Goal: Task Accomplishment & Management: Manage account settings

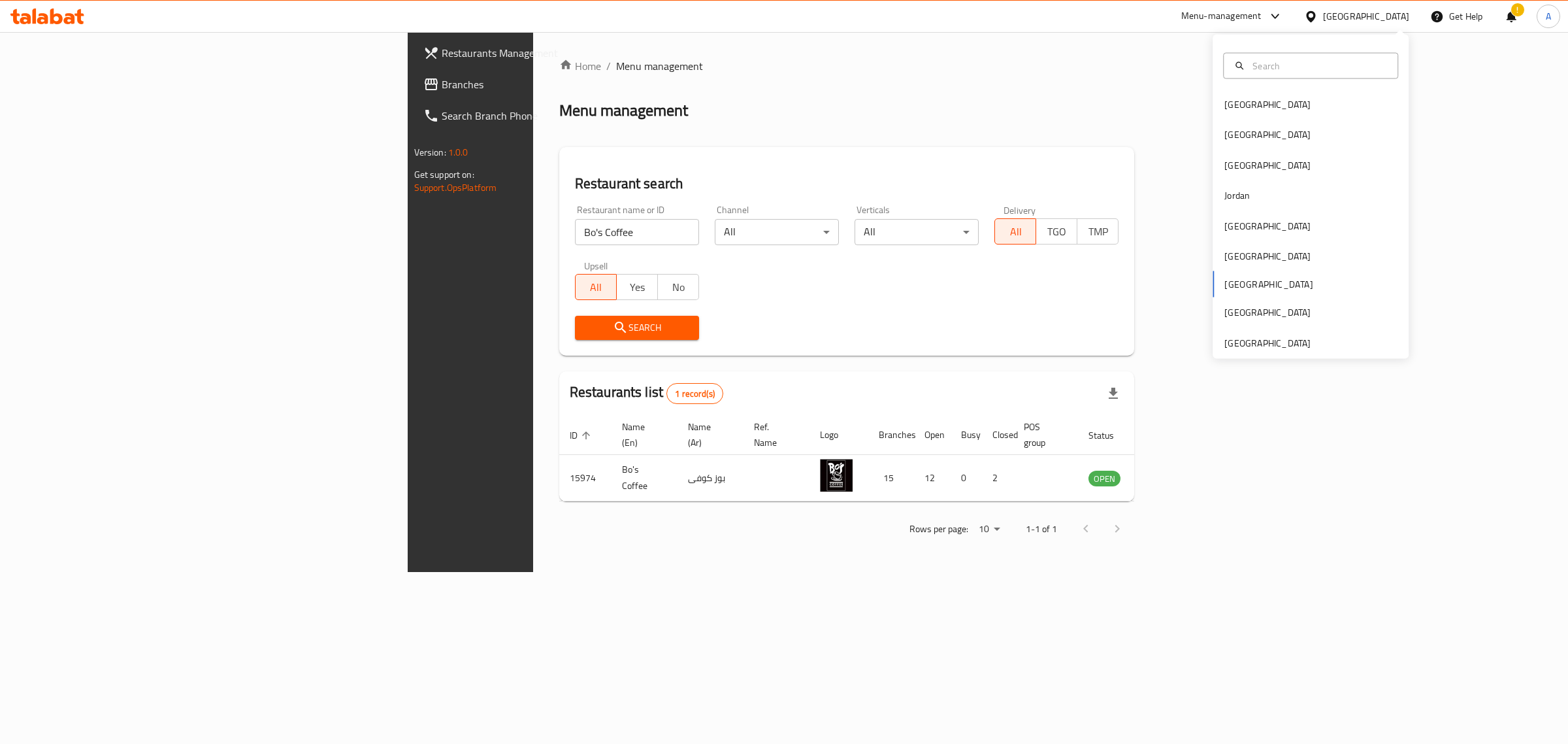
click at [1290, 131] on div "[GEOGRAPHIC_DATA]" at bounding box center [1310, 134] width 196 height 30
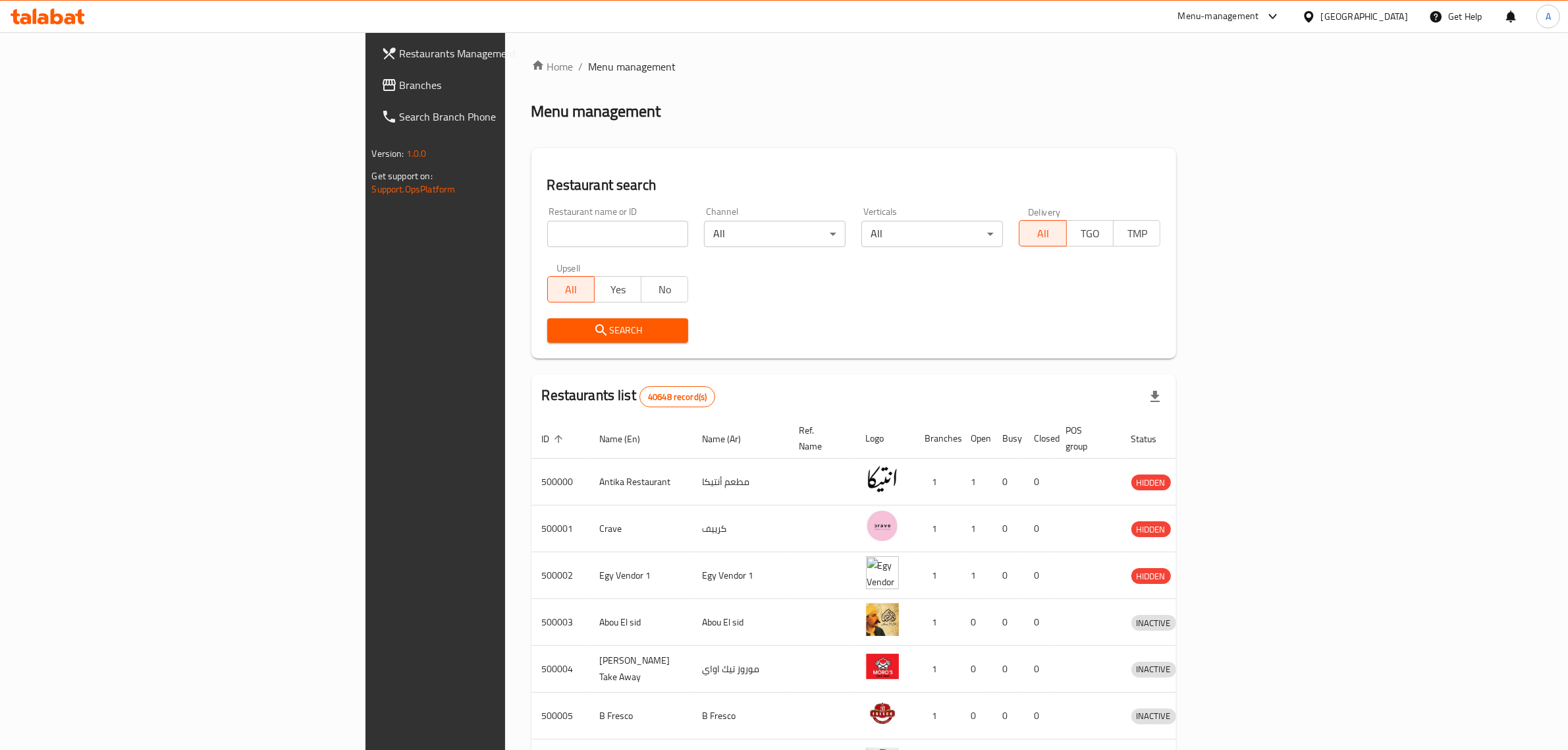
click at [547, 225] on input "search" at bounding box center [618, 234] width 142 height 27
paste input "686681"
type input "686681"
click button "Search" at bounding box center [618, 331] width 142 height 24
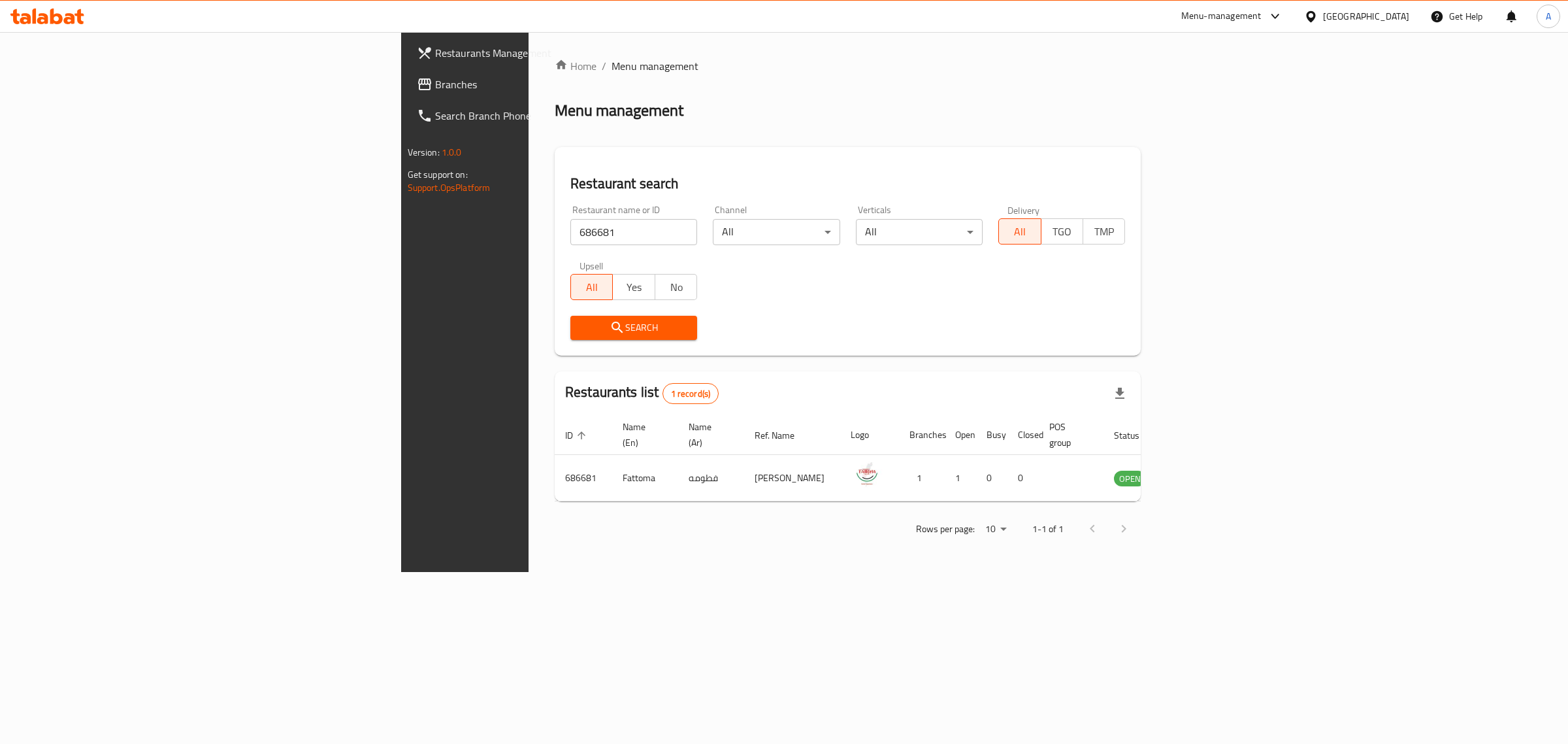
click at [1398, 13] on div "[GEOGRAPHIC_DATA]" at bounding box center [1366, 16] width 86 height 15
click at [1257, 217] on div "[GEOGRAPHIC_DATA]" at bounding box center [1310, 221] width 196 height 30
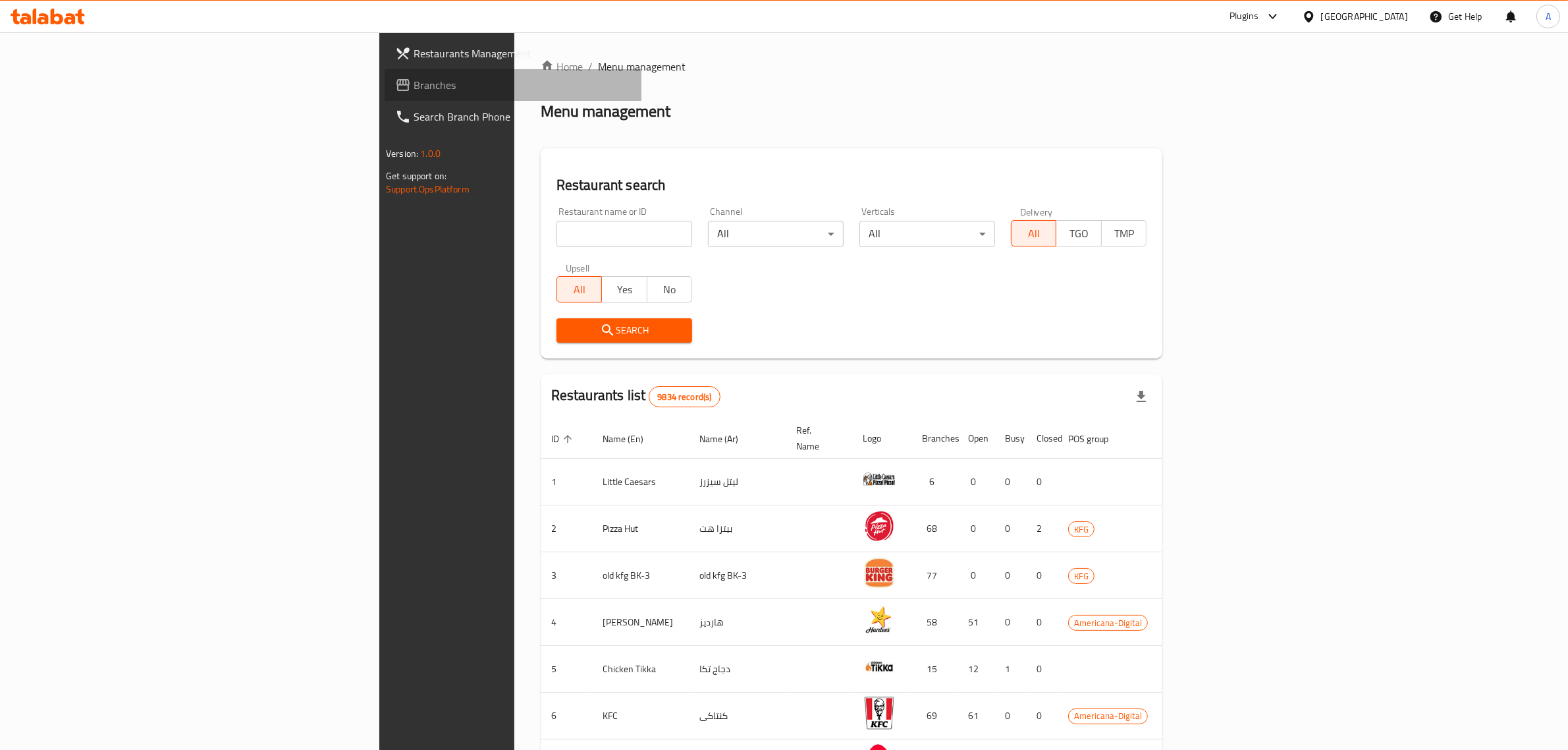
click at [413, 84] on span "Branches" at bounding box center [522, 85] width 217 height 16
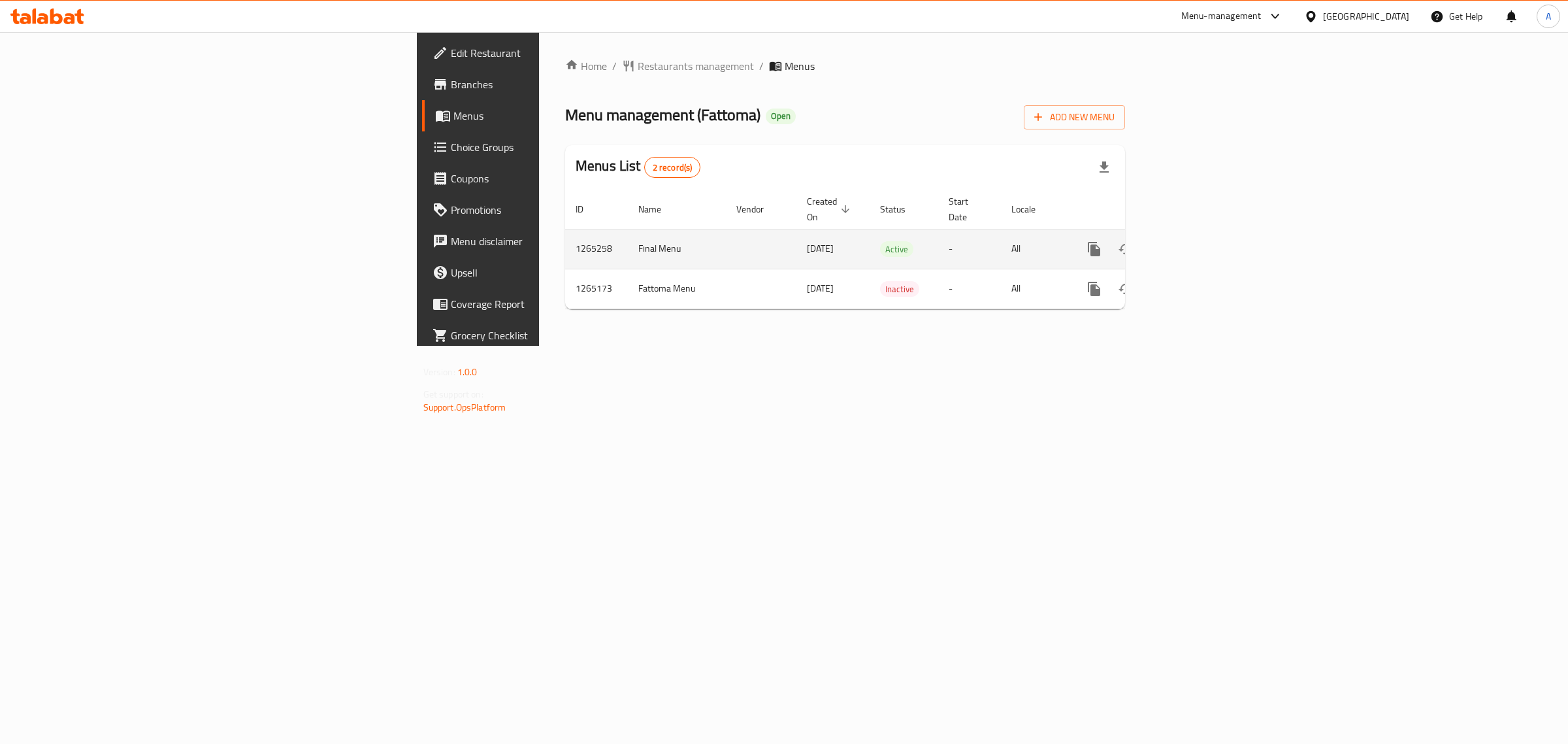
click at [1204, 233] on link "enhanced table" at bounding box center [1188, 248] width 32 height 32
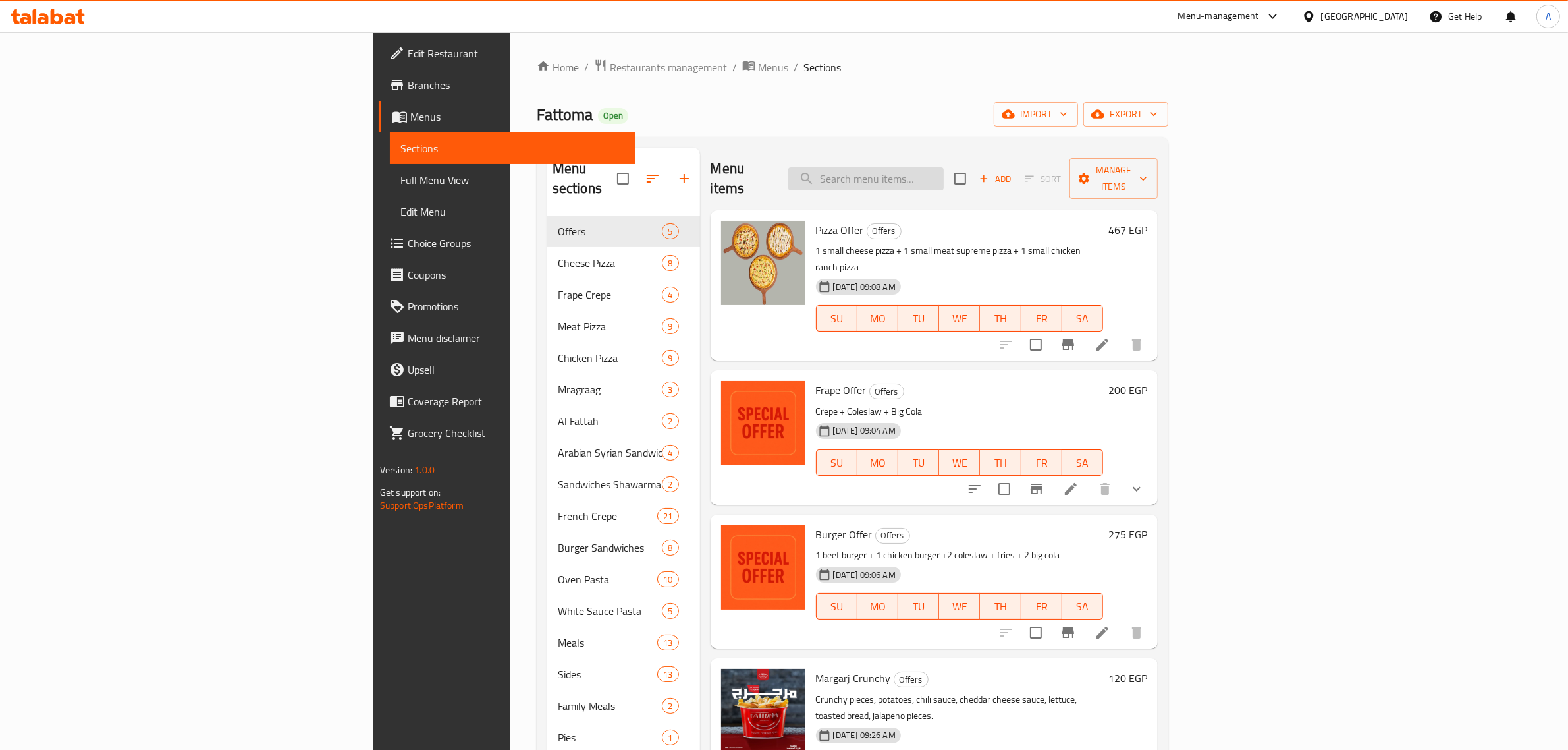
click at [944, 167] on input "search" at bounding box center [866, 179] width 155 height 23
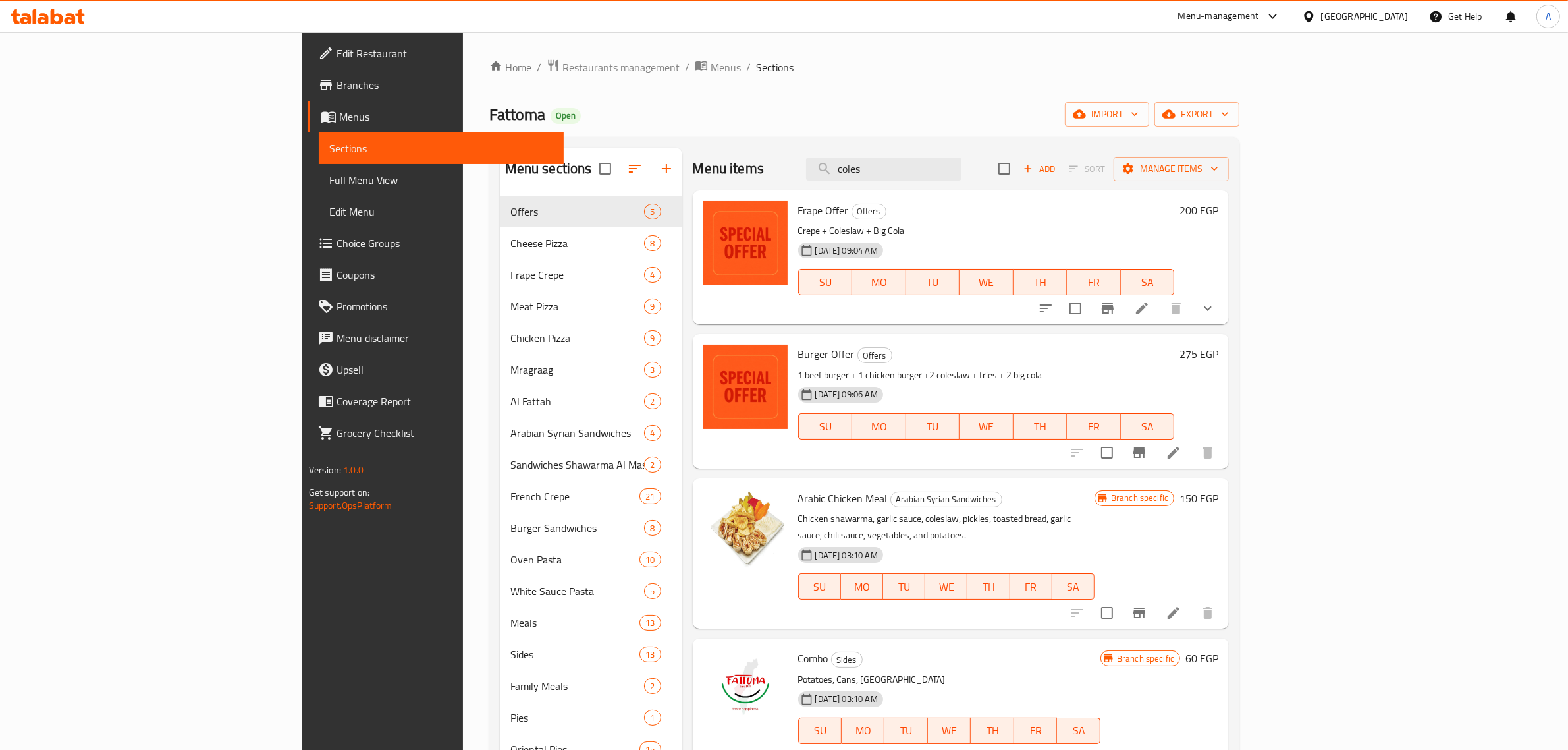
scroll to position [246, 0]
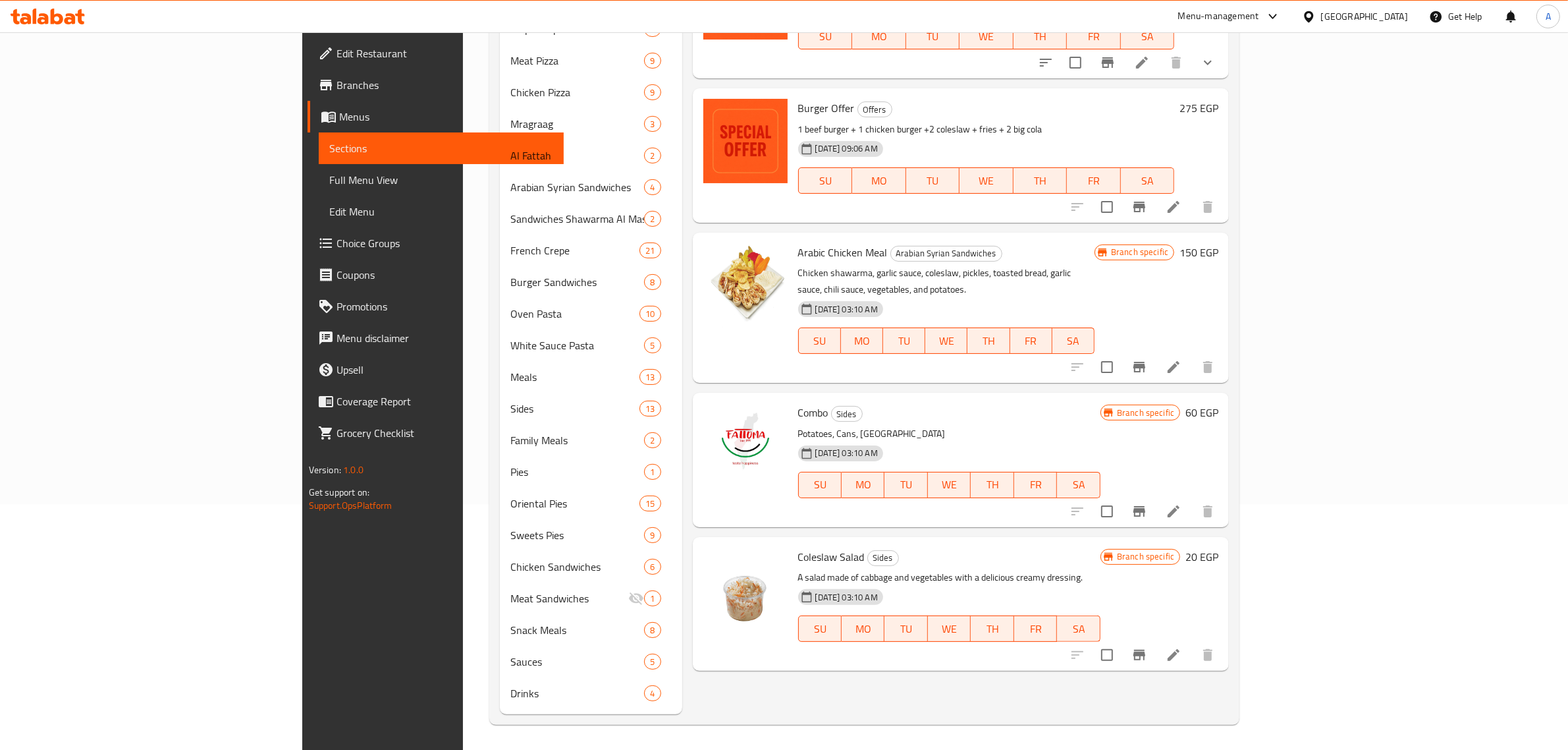
type input "coles"
drag, startPoint x: 738, startPoint y: 77, endPoint x: 700, endPoint y: 67, distance: 39.3
click at [738, 77] on div "Frape Offer Offers Crepe + Coleslaw + Big Cola 12-08-2025 09:04 AM SU MO TU WE …" at bounding box center [961, 11] width 537 height 134
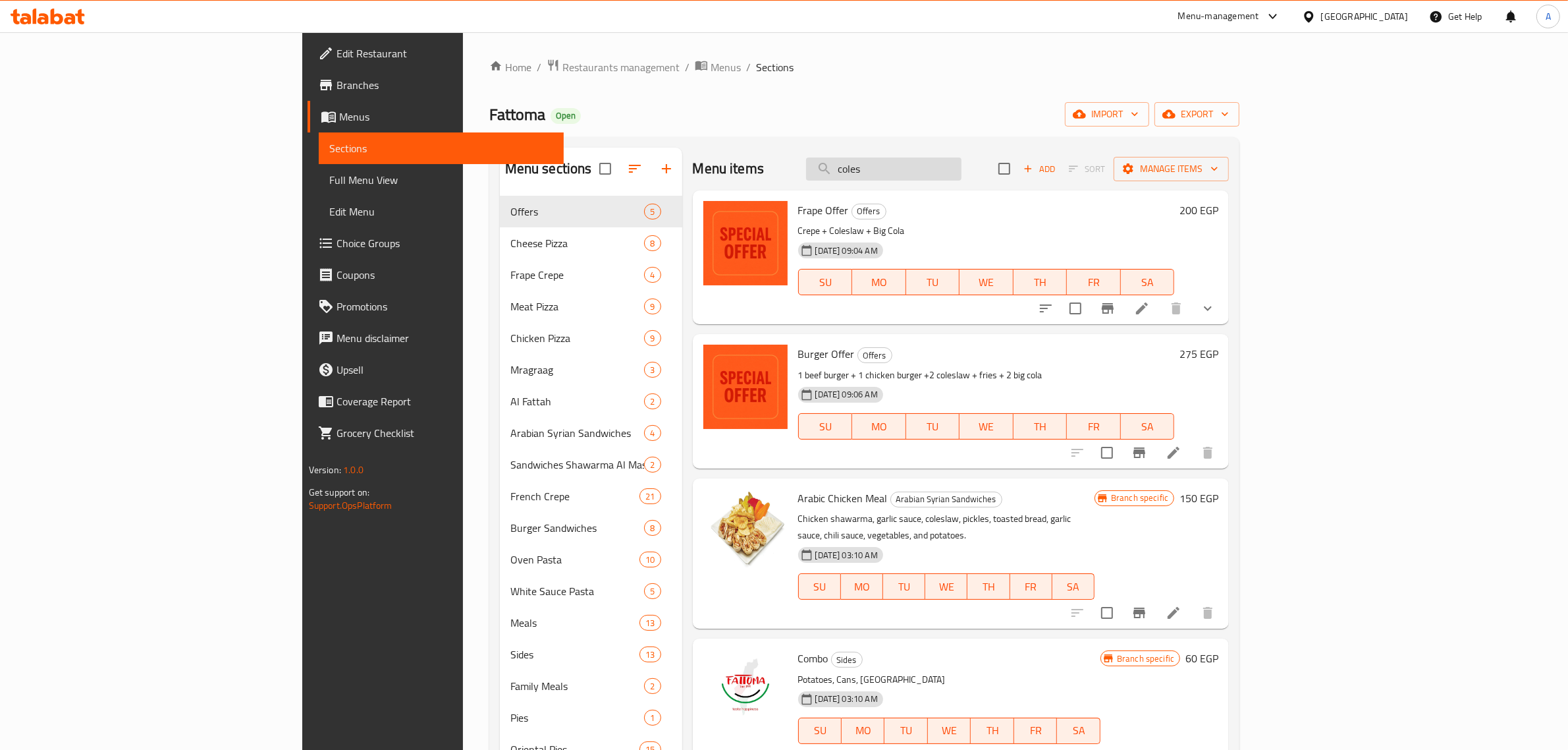
click at [961, 176] on input "coles" at bounding box center [884, 168] width 155 height 23
drag, startPoint x: 677, startPoint y: 98, endPoint x: 643, endPoint y: 98, distance: 34.0
click at [675, 98] on div "Home / Restaurants management / Menus / Sections Fattoma Open import export Men…" at bounding box center [865, 514] width 751 height 911
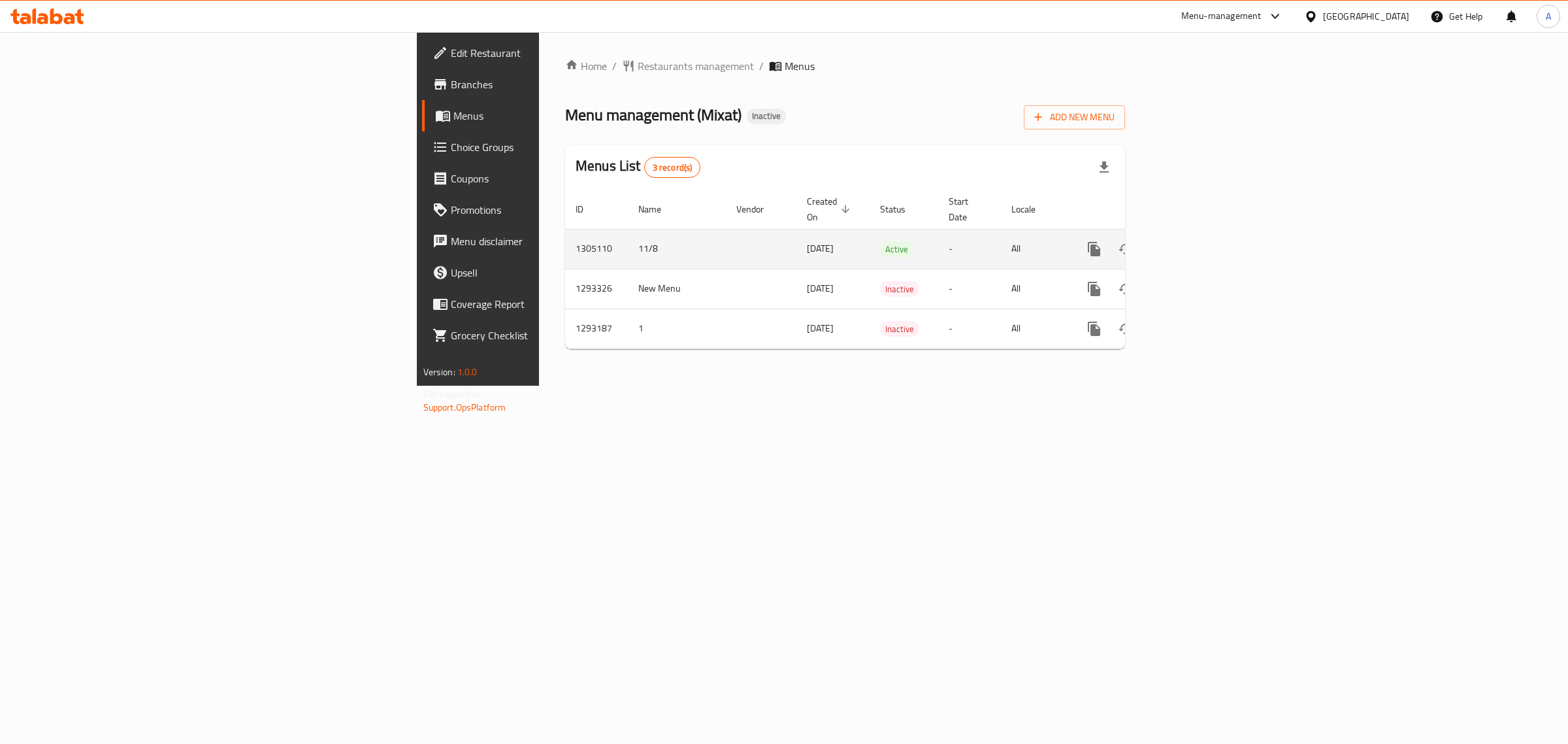
click at [1204, 243] on link "enhanced table" at bounding box center [1188, 248] width 32 height 32
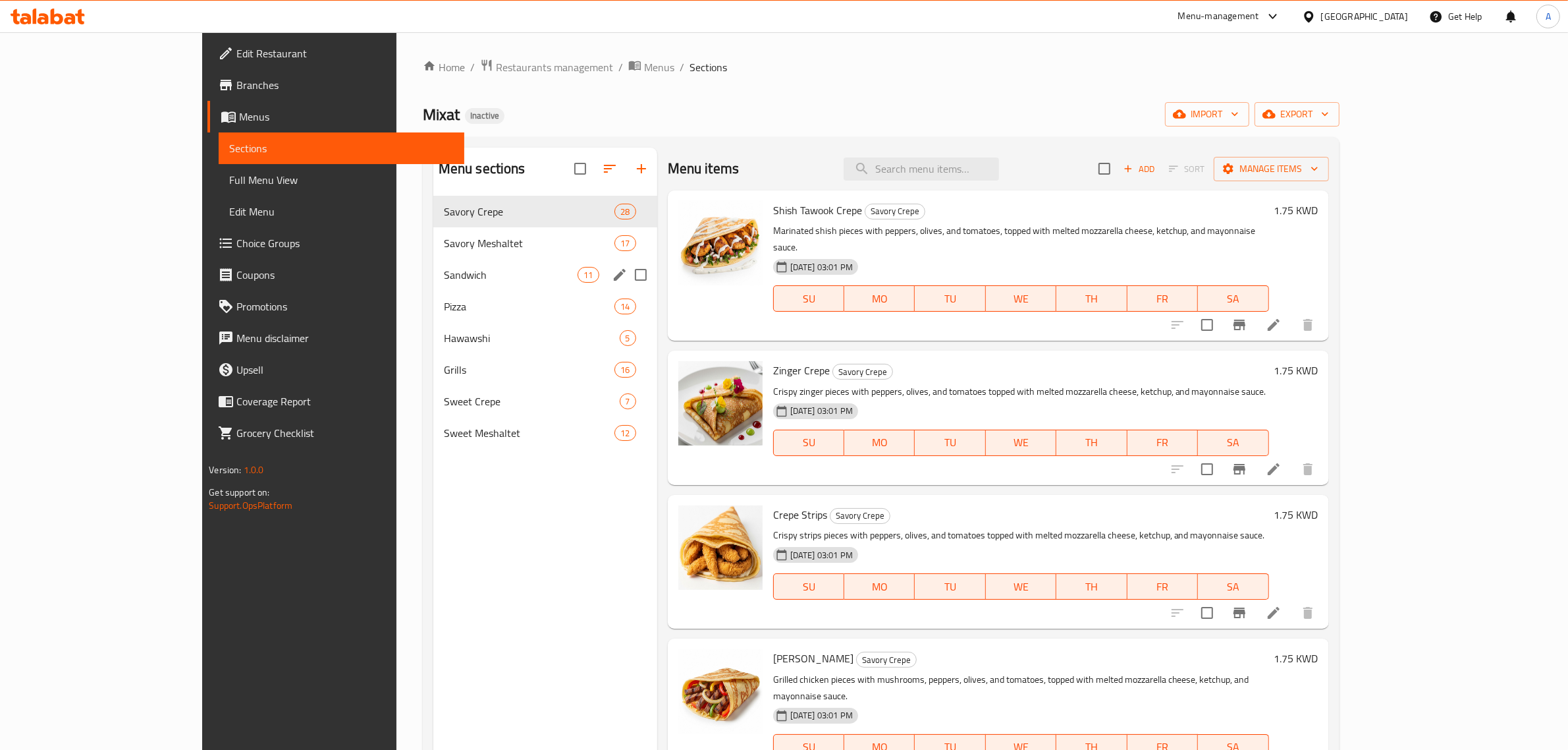
click at [433, 266] on div "Sandwich 11" at bounding box center [545, 274] width 224 height 32
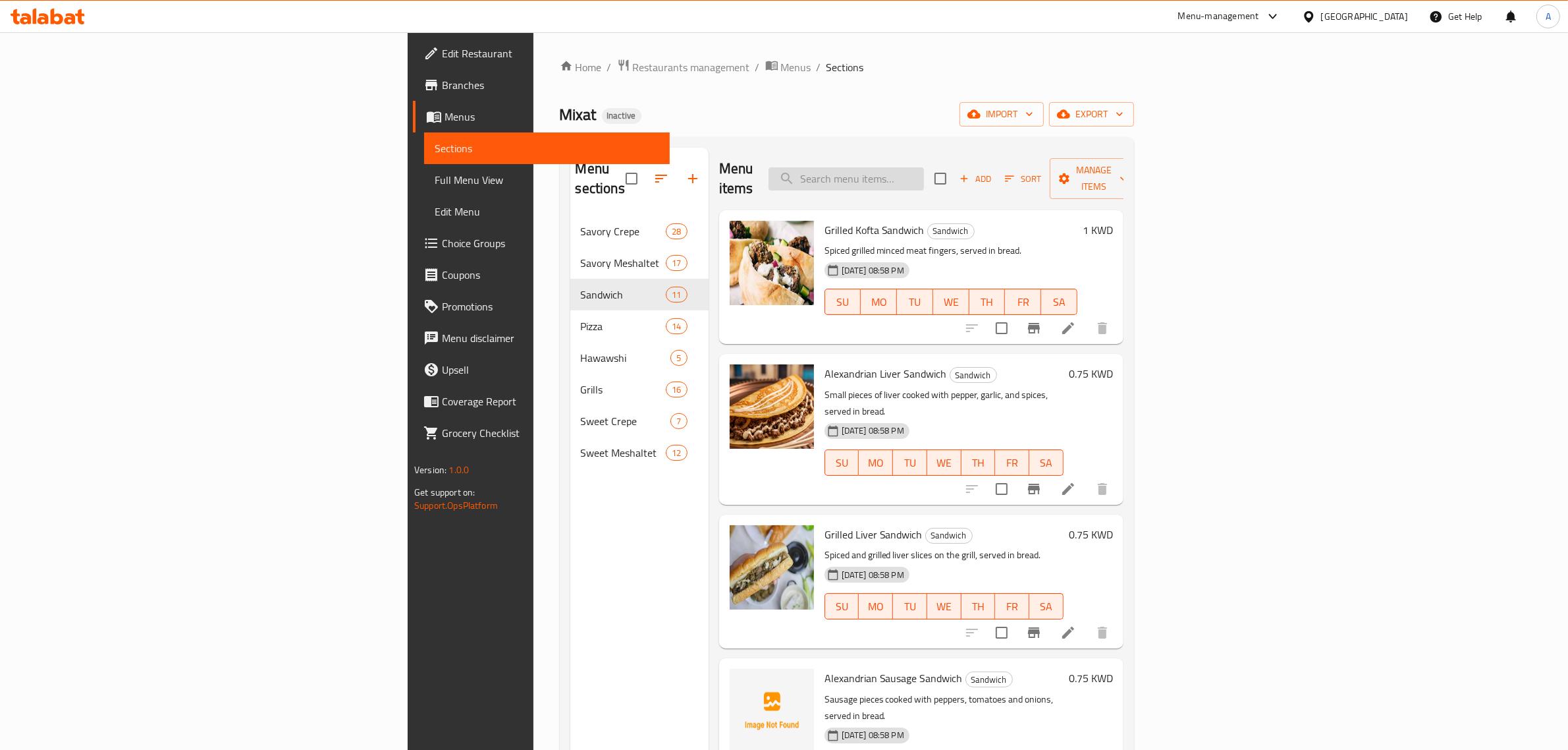
click at [924, 178] on input "search" at bounding box center [847, 179] width 155 height 23
type input "shish"
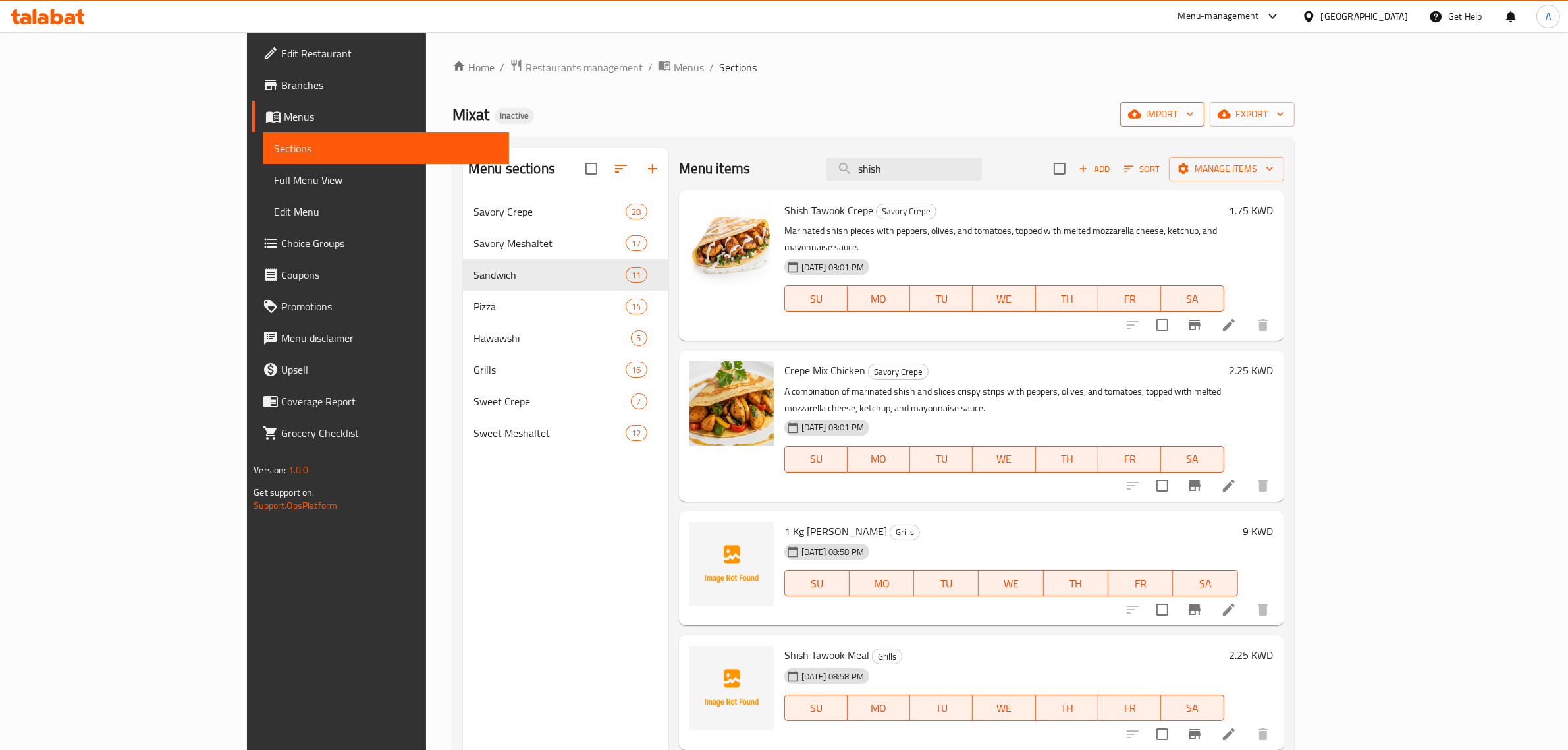
click at [1205, 103] on button "import" at bounding box center [1162, 114] width 85 height 24
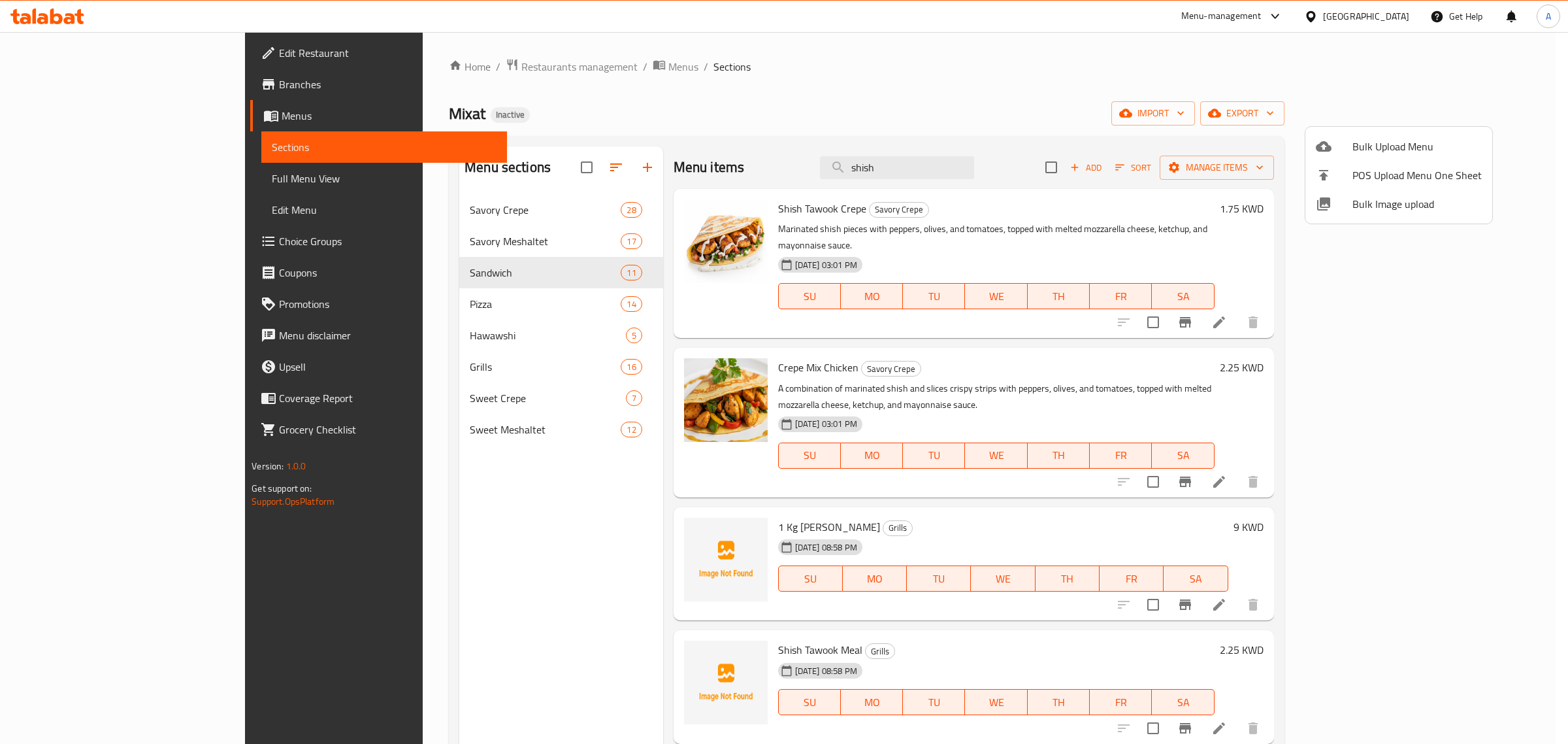
click at [1376, 208] on span "Bulk Image upload" at bounding box center [1417, 204] width 129 height 15
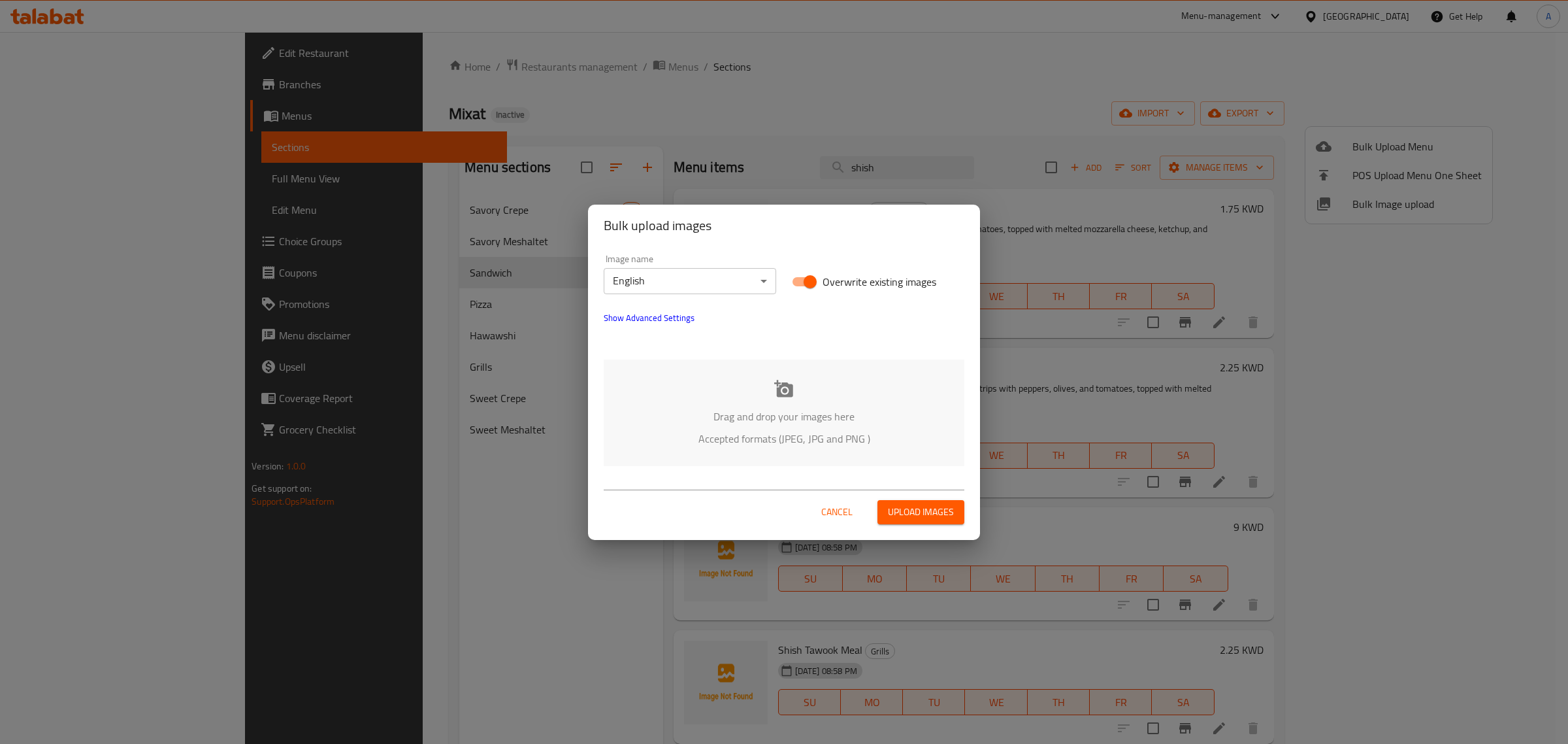
click at [650, 296] on div "Image name English ​" at bounding box center [690, 274] width 188 height 56
click at [654, 293] on body "​ Menu-management Kuwait Get Help A Edit Restaurant Branches Menus Sections Ful…" at bounding box center [784, 387] width 1568 height 711
click at [650, 302] on li "Arabic" at bounding box center [690, 303] width 173 height 23
click at [837, 504] on span "Cancel" at bounding box center [836, 511] width 32 height 16
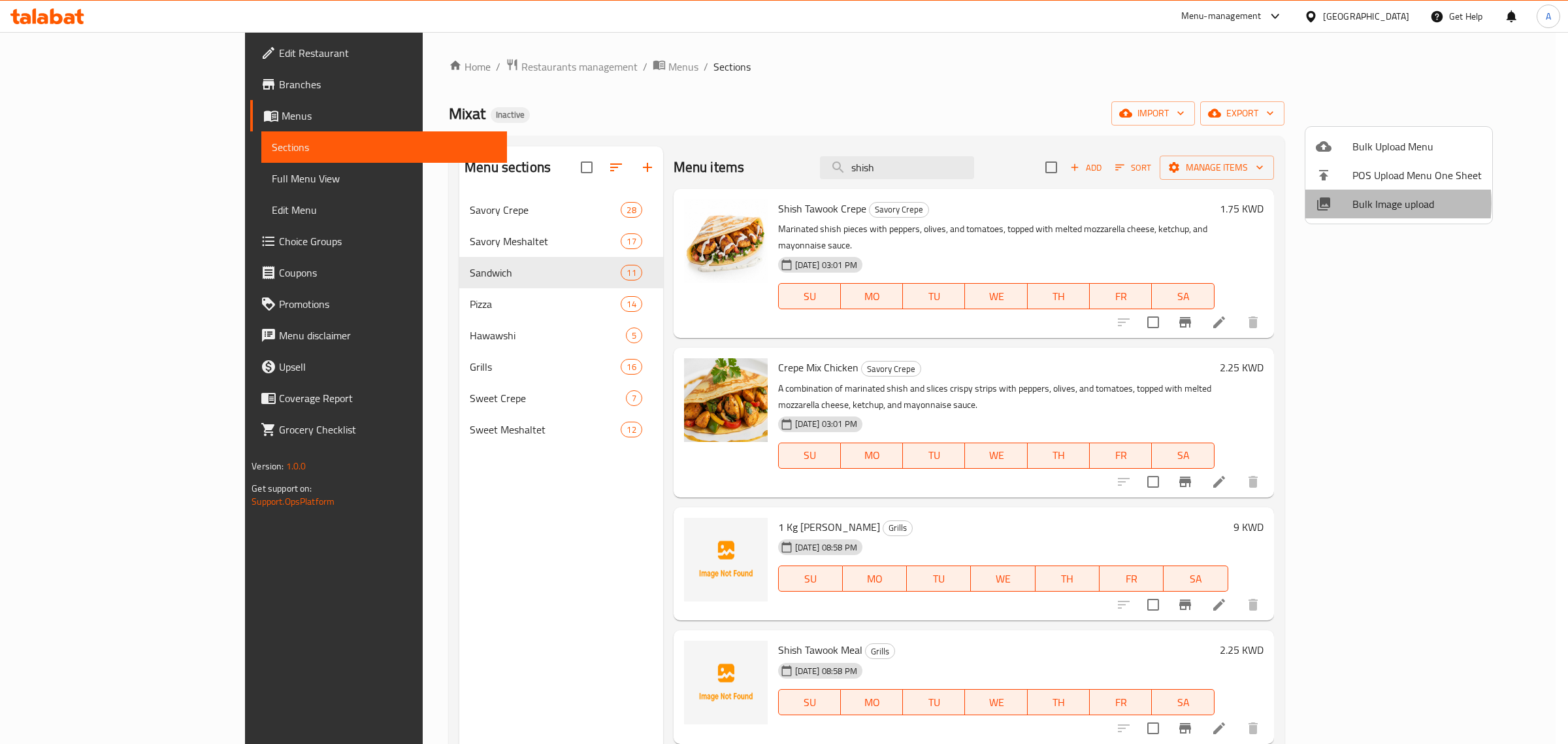
click at [1354, 203] on span "Bulk Image upload" at bounding box center [1417, 204] width 129 height 15
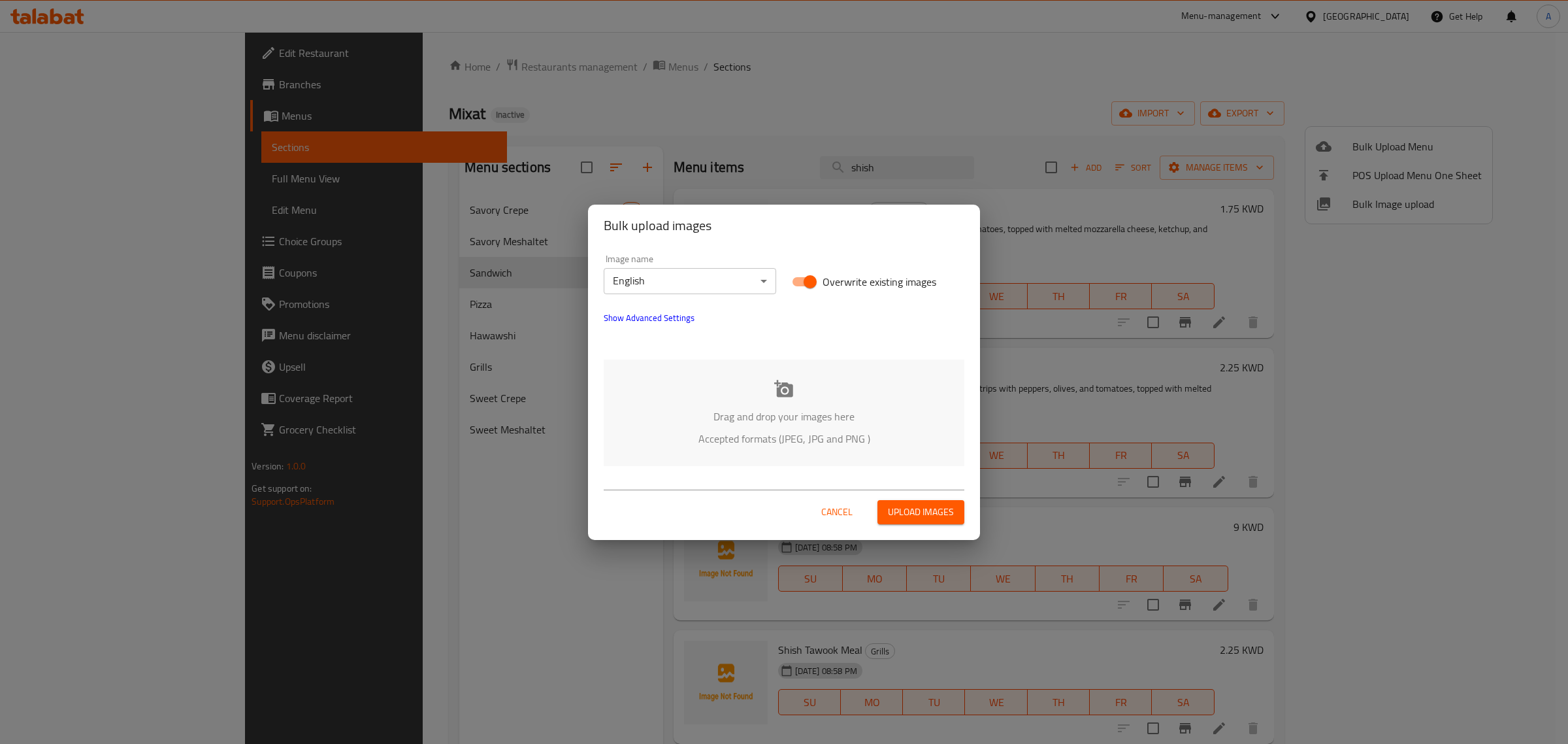
click at [647, 275] on body "​ Menu-management Kuwait Get Help A Edit Restaurant Branches Menus Sections Ful…" at bounding box center [784, 387] width 1568 height 711
click at [657, 302] on li "Arabic" at bounding box center [690, 303] width 173 height 23
click at [786, 404] on div "Drag and drop your images here Accepted formats (JPEG, JPG and PNG )" at bounding box center [783, 413] width 360 height 106
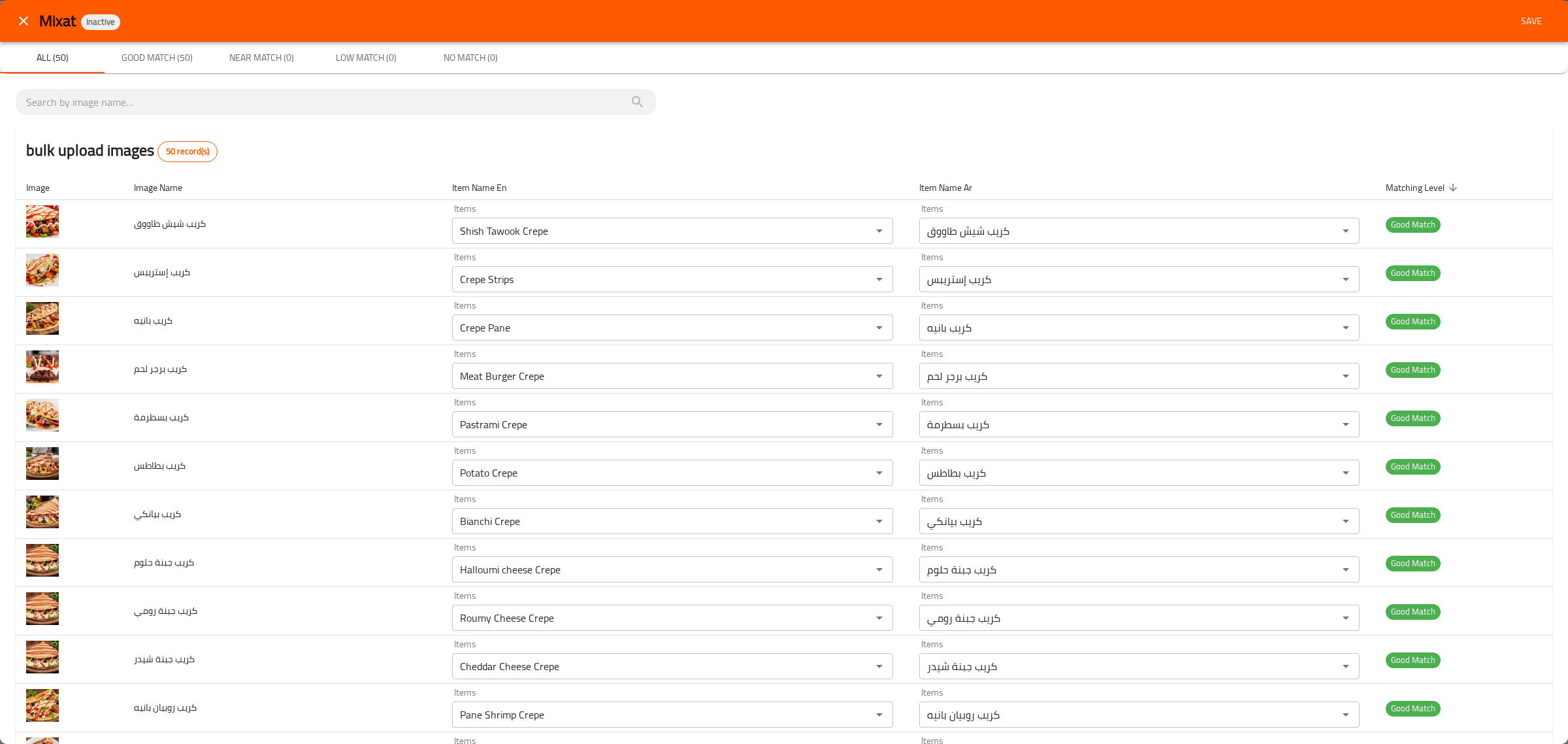
click at [1491, 21] on div "Mixat Inactive Save" at bounding box center [796, 21] width 1513 height 24
click at [1511, 15] on button "Save" at bounding box center [1531, 21] width 42 height 24
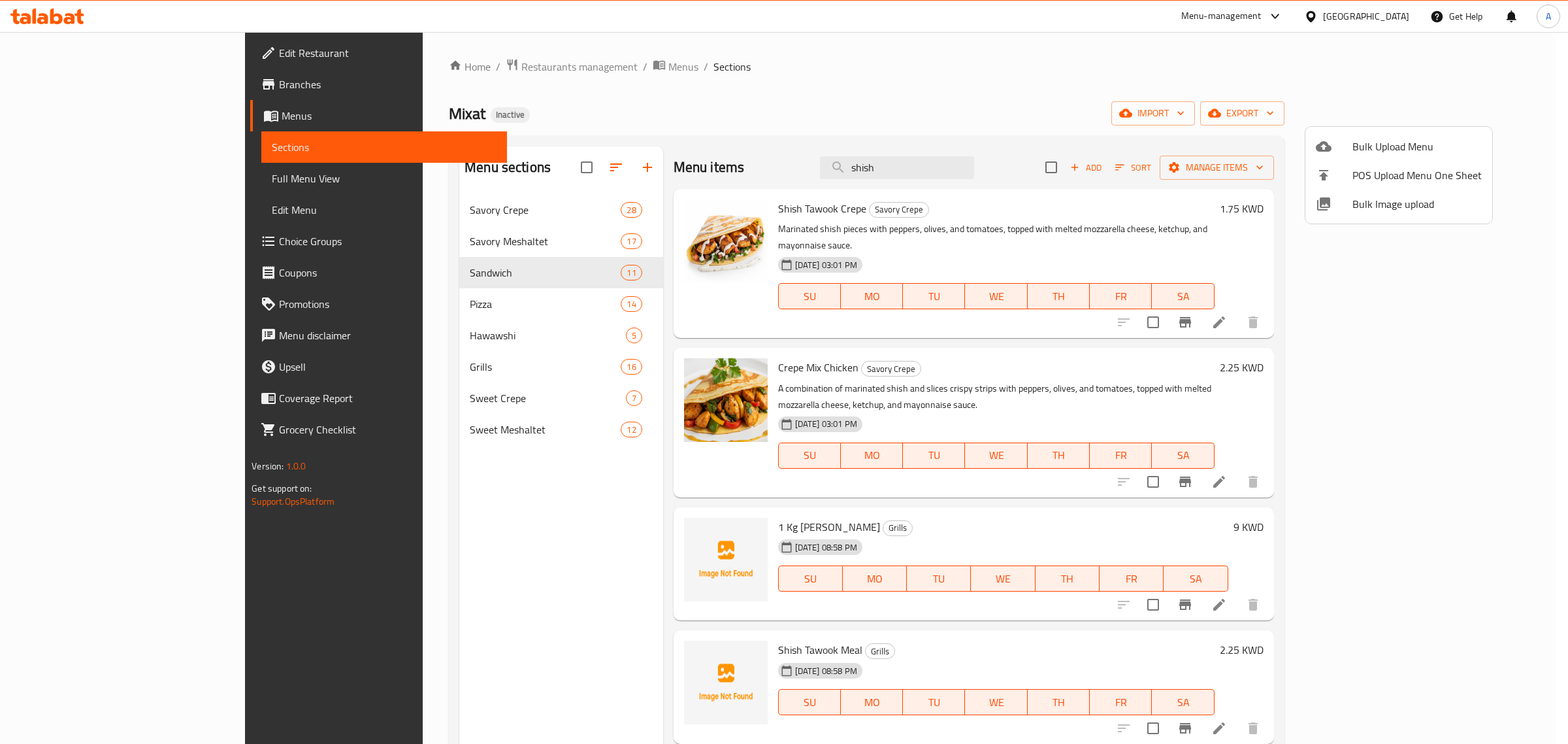
click at [1033, 181] on div at bounding box center [784, 372] width 1568 height 744
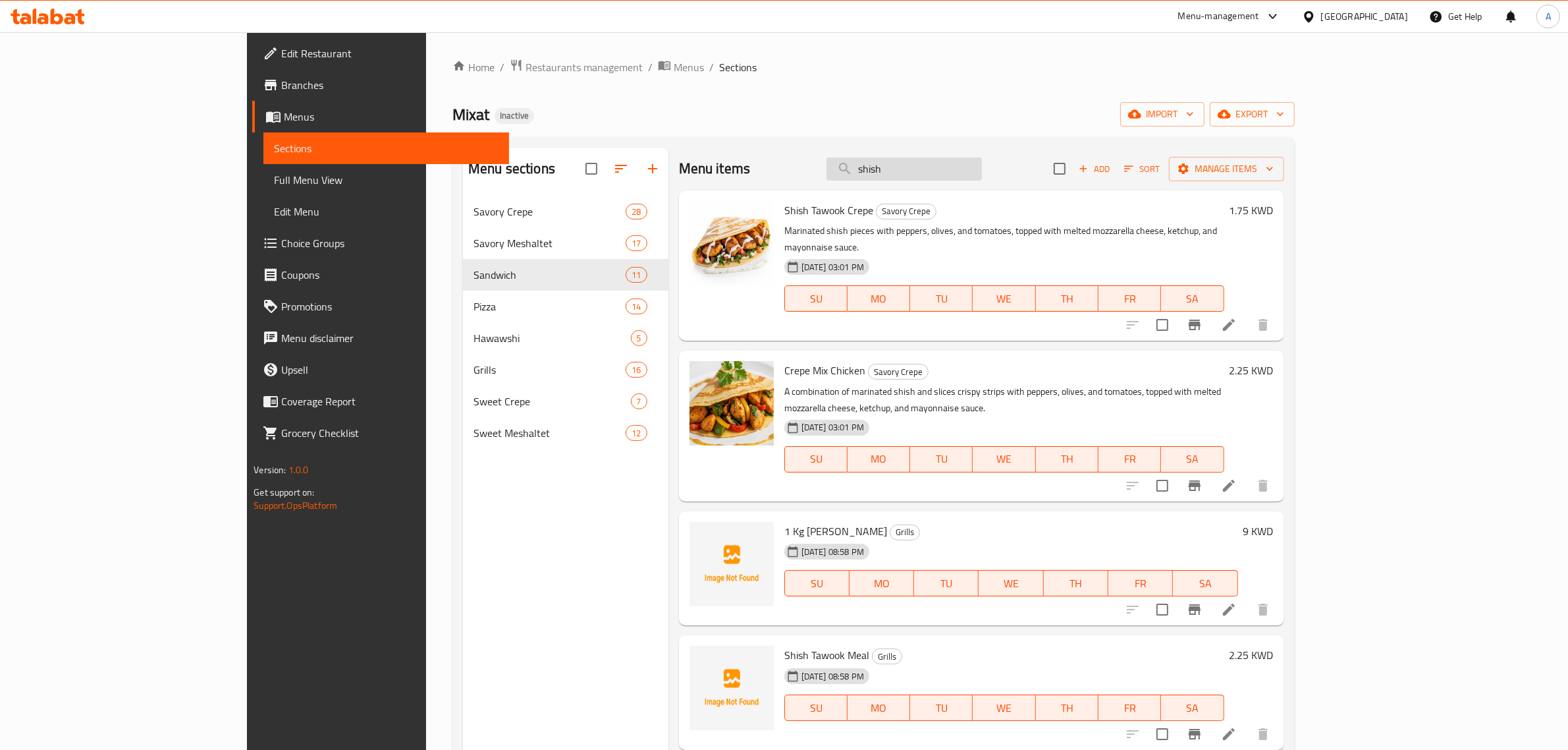
click at [982, 173] on input "shish" at bounding box center [904, 168] width 155 height 23
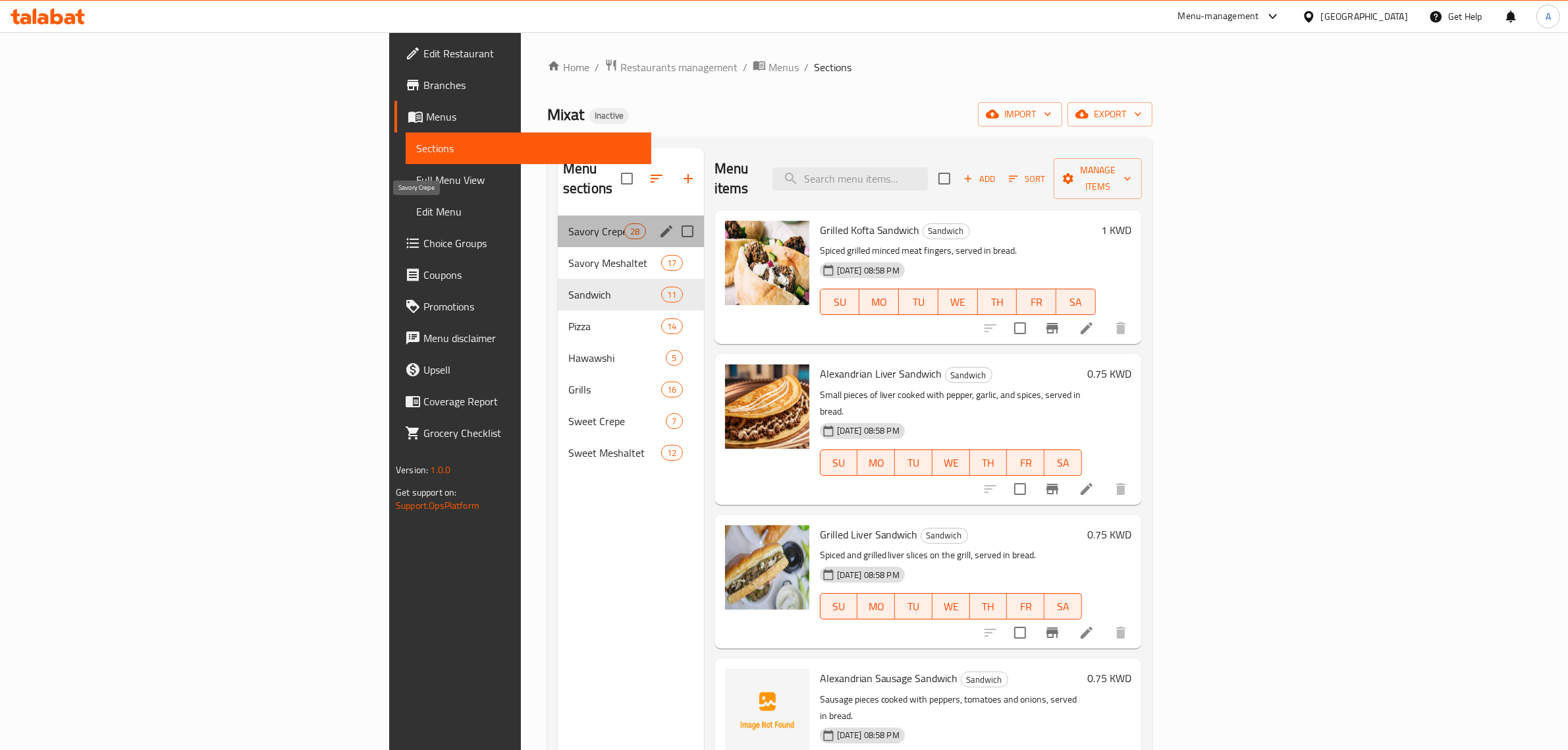
click at [569, 224] on span "Savory Crepe" at bounding box center [596, 231] width 56 height 16
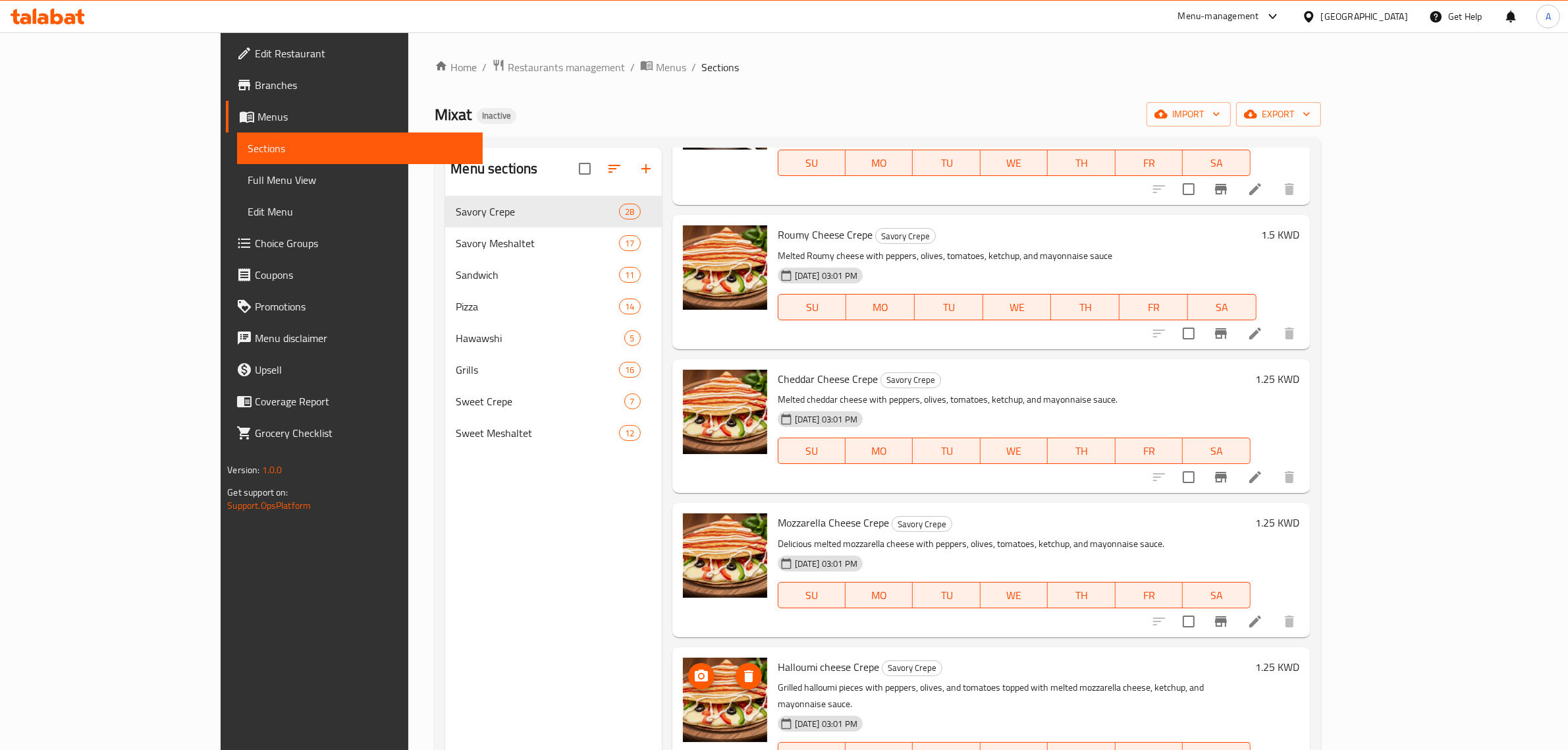
scroll to position [3063, 0]
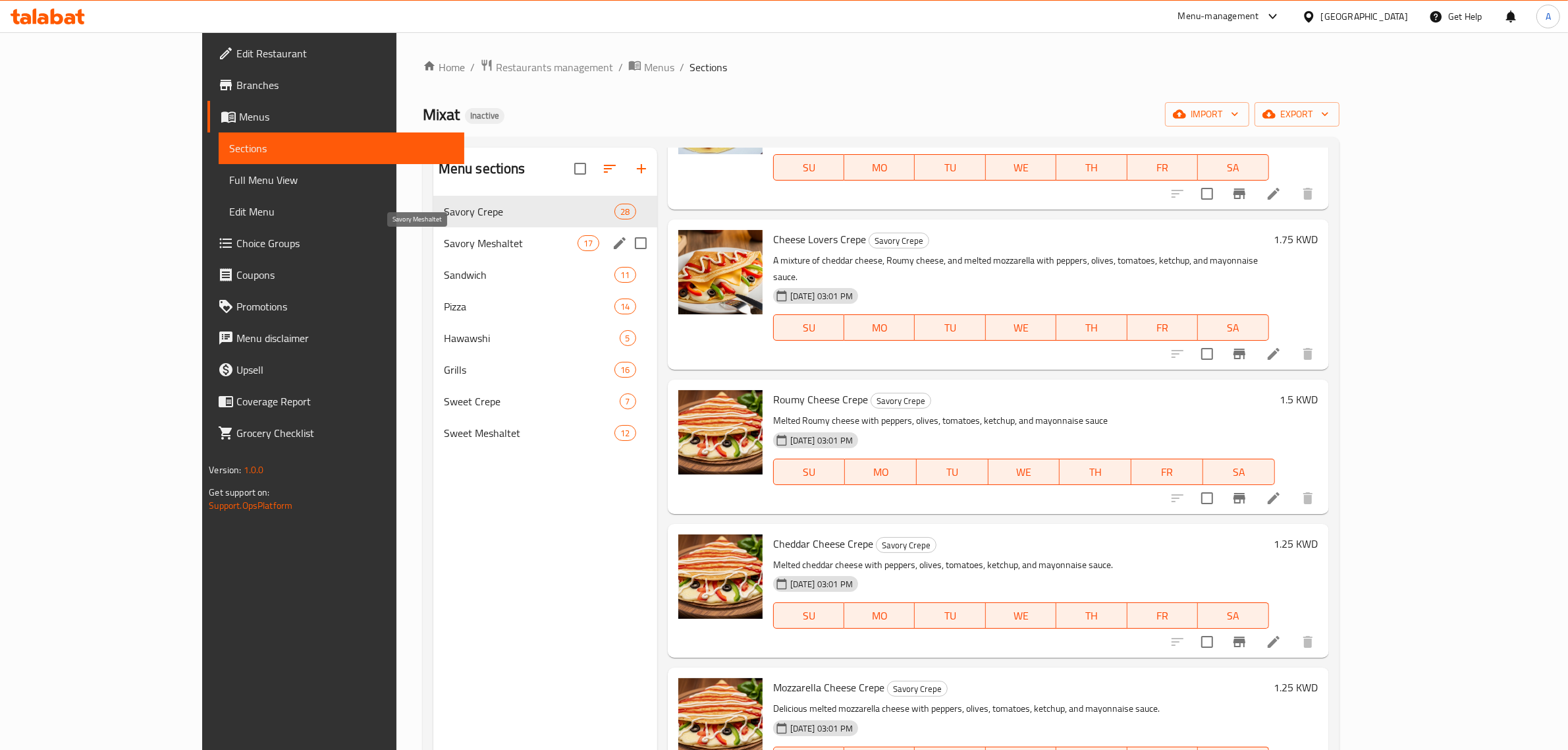
click at [446, 248] on span "Savory Meshaltet" at bounding box center [511, 243] width 135 height 16
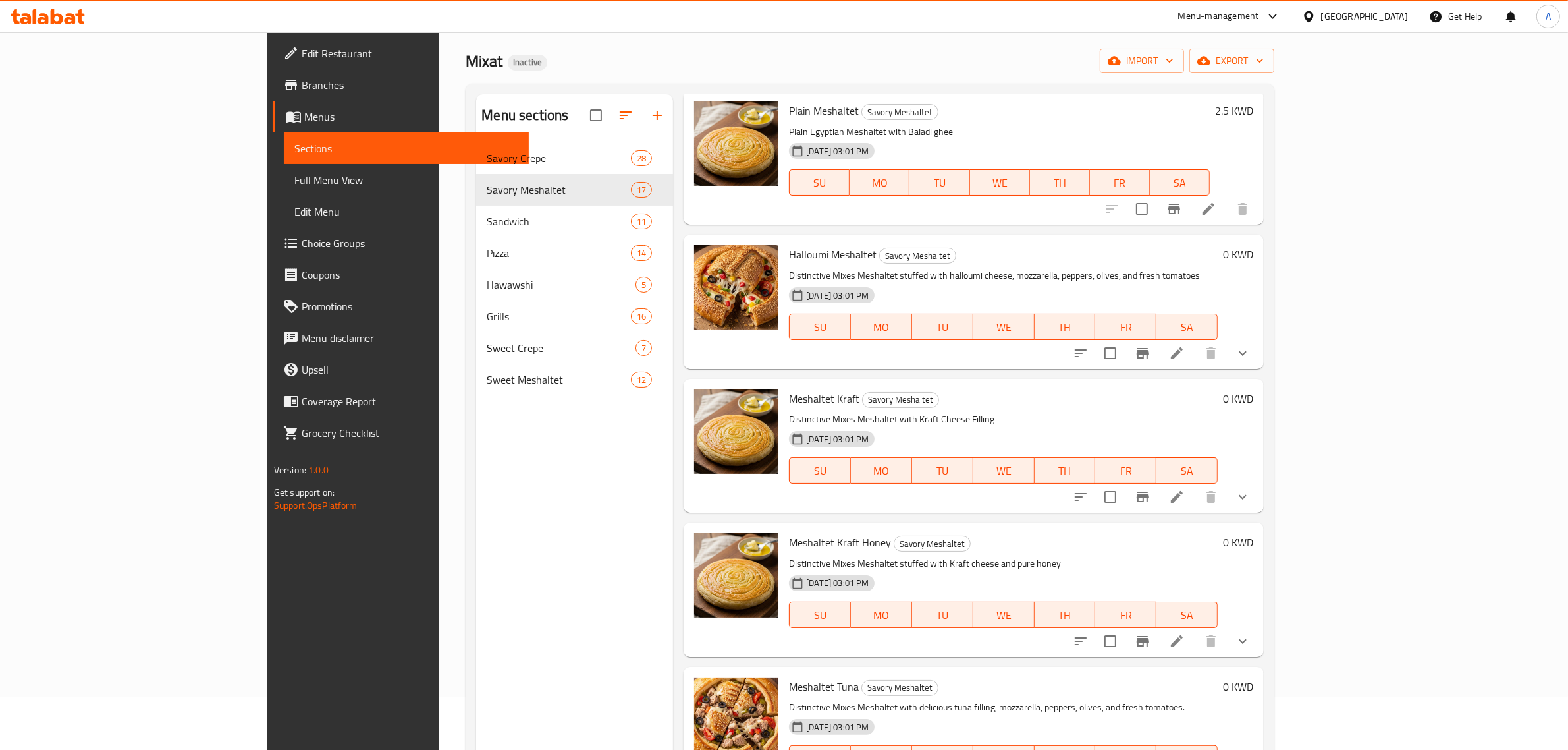
scroll to position [82, 0]
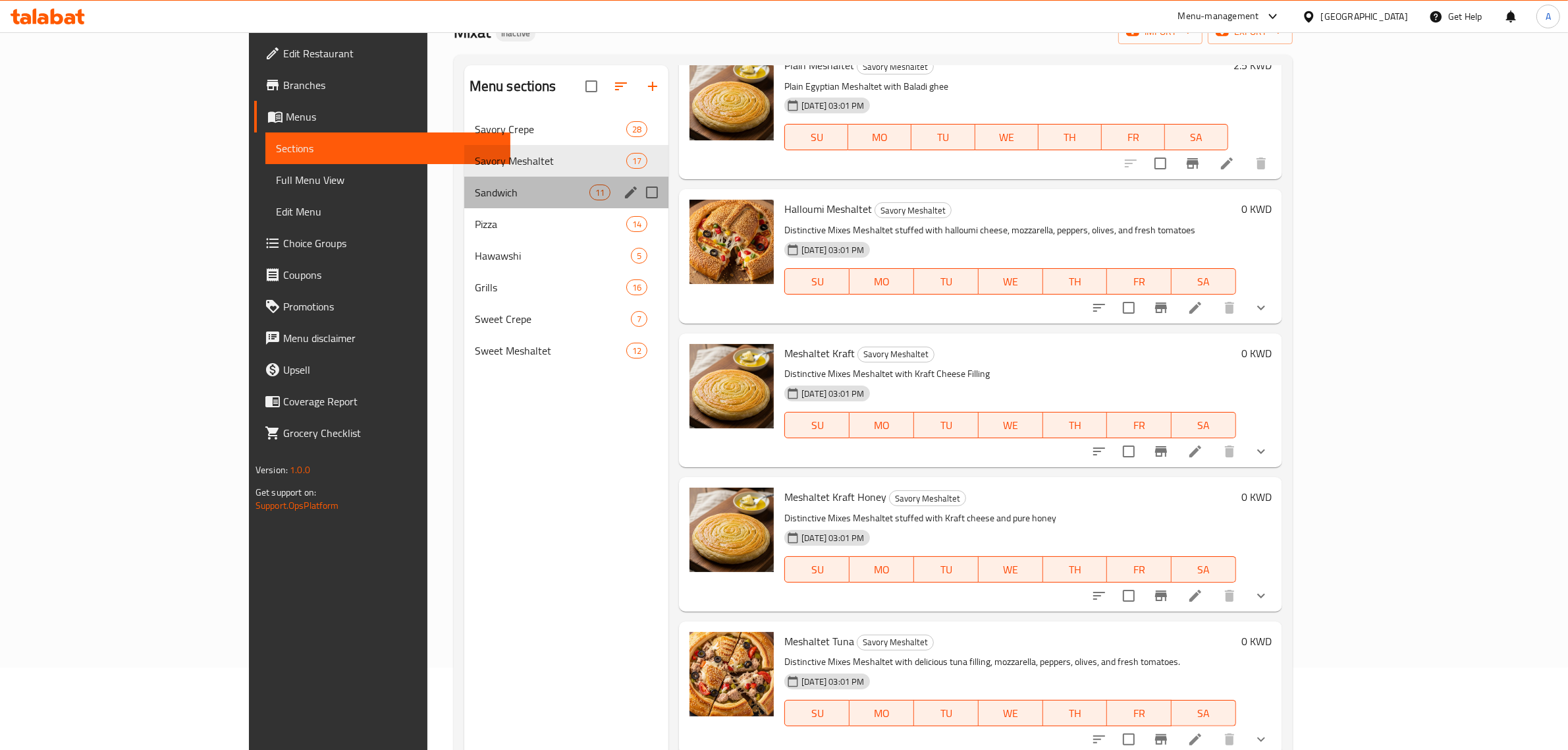
click at [464, 202] on div "Sandwich 11" at bounding box center [566, 192] width 205 height 32
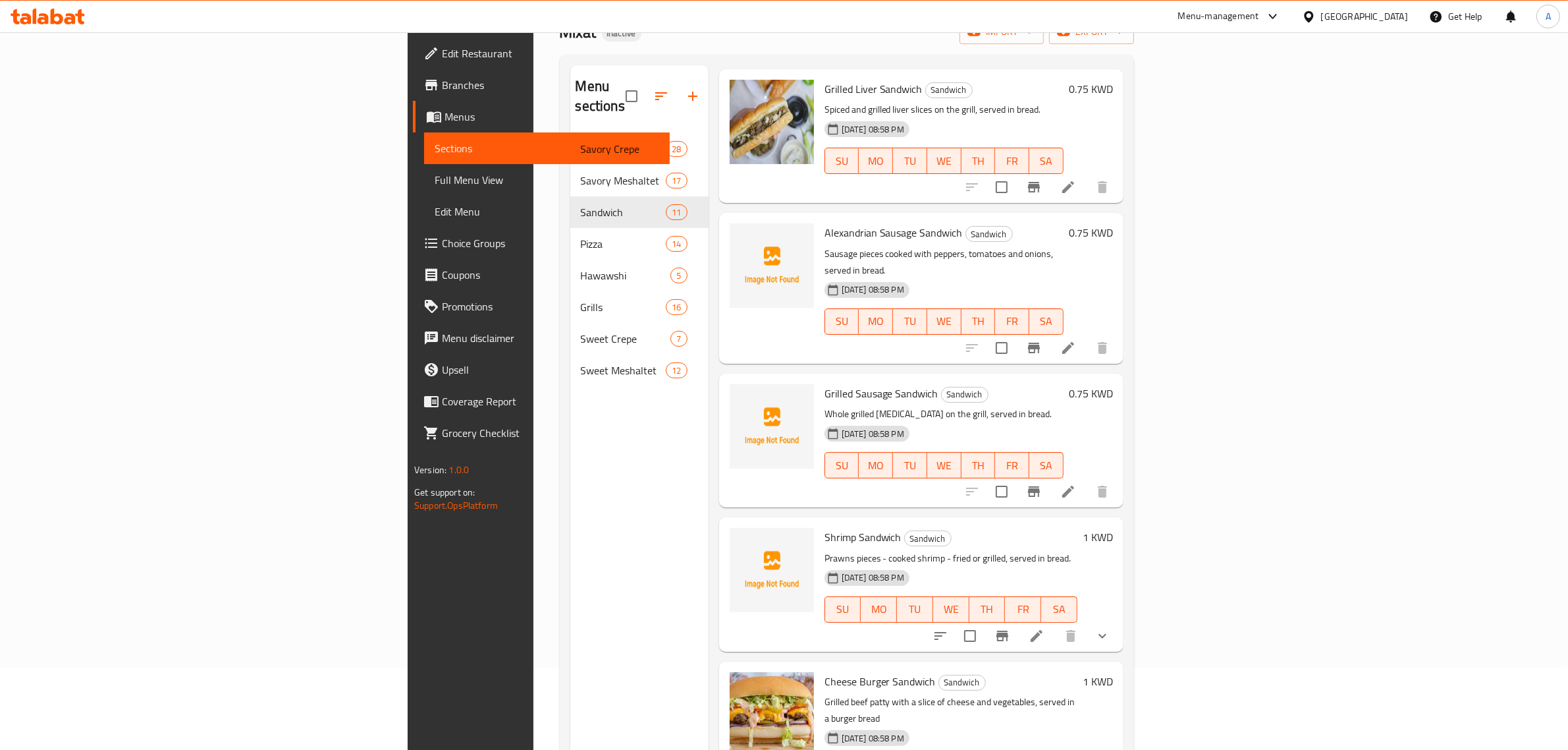
scroll to position [165, 0]
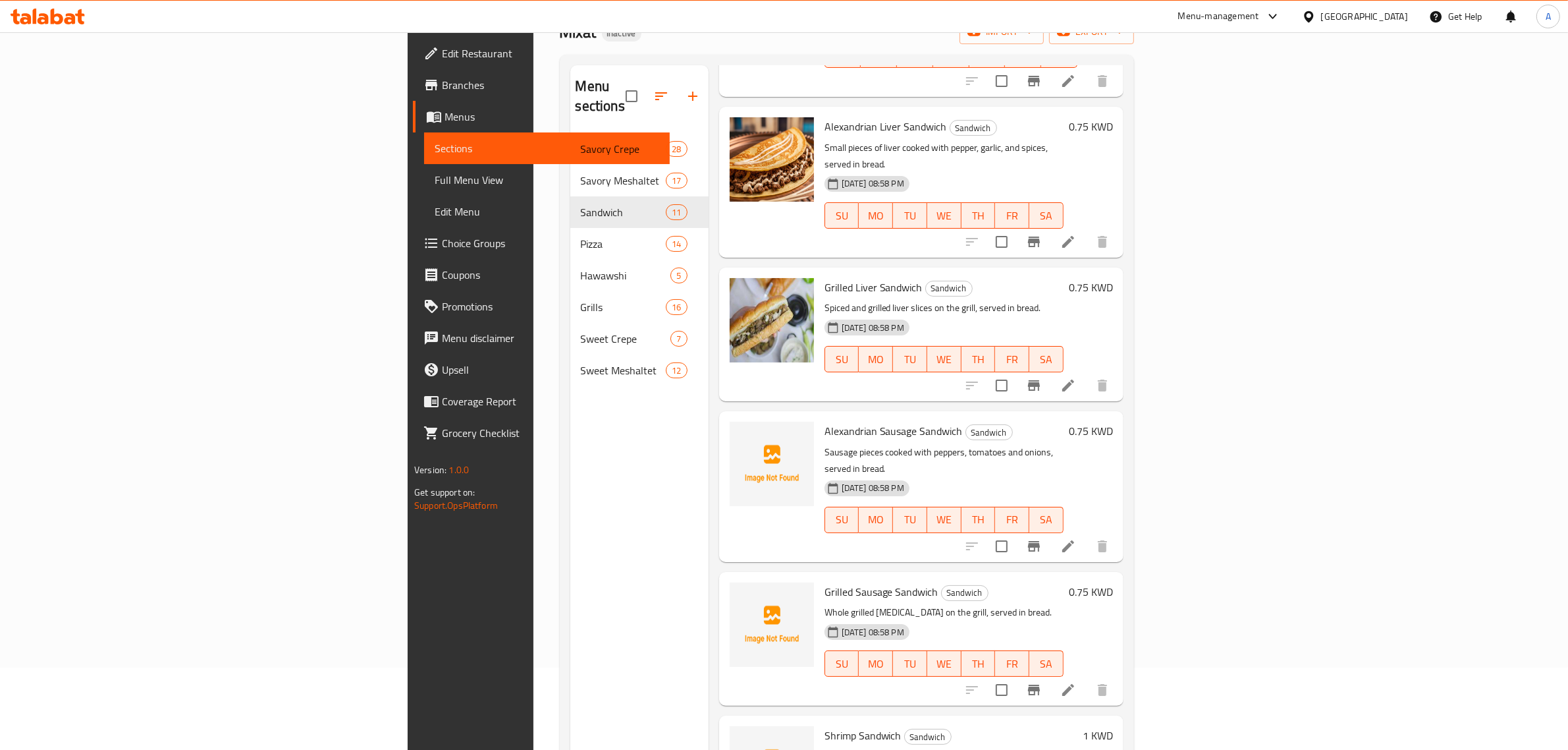
click at [1011, 368] on div "Menu items Add Sort Manage items Grilled Kofta Sandwich Sandwich Spiced grilled…" at bounding box center [916, 440] width 415 height 750
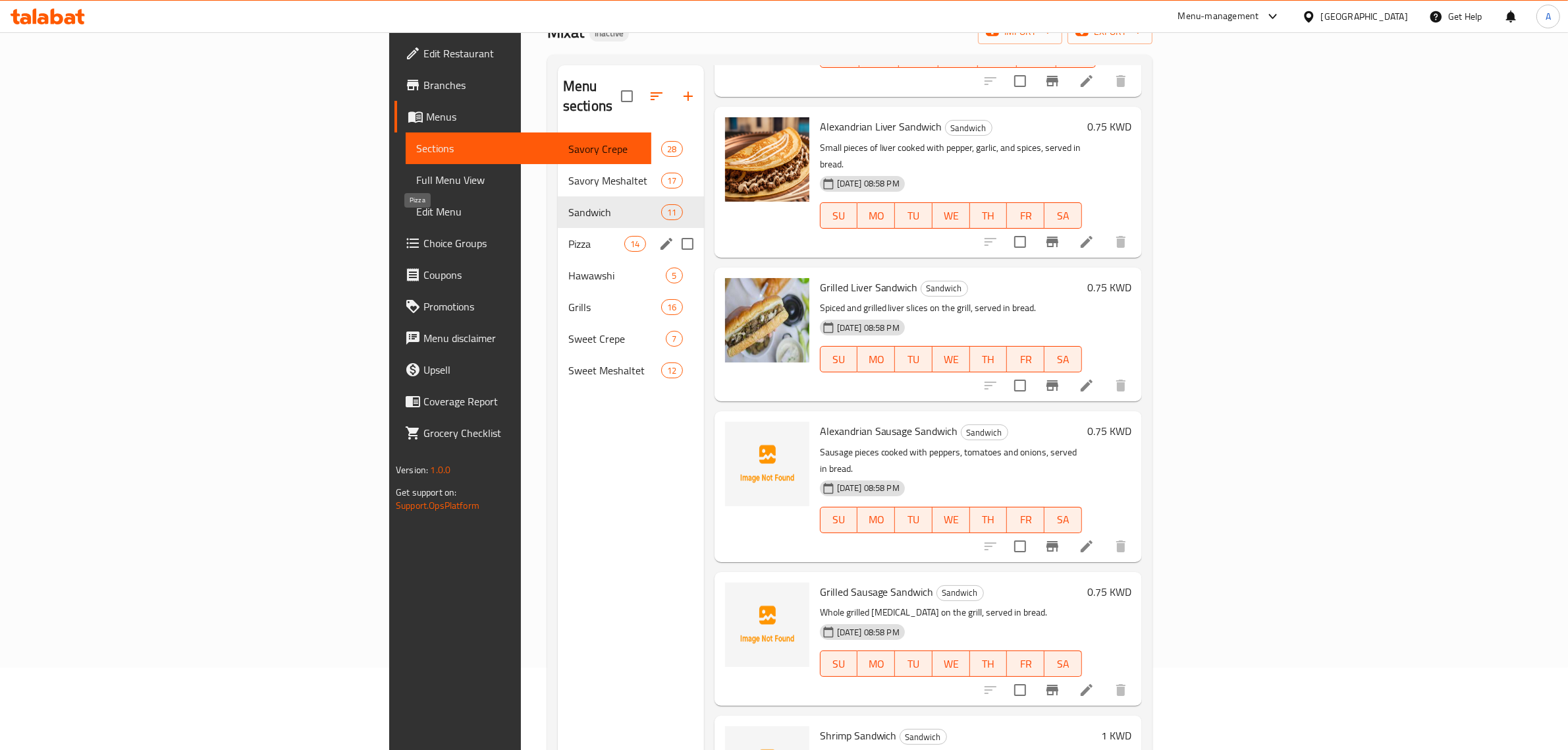
click at [569, 236] on span "Pizza" at bounding box center [596, 243] width 56 height 16
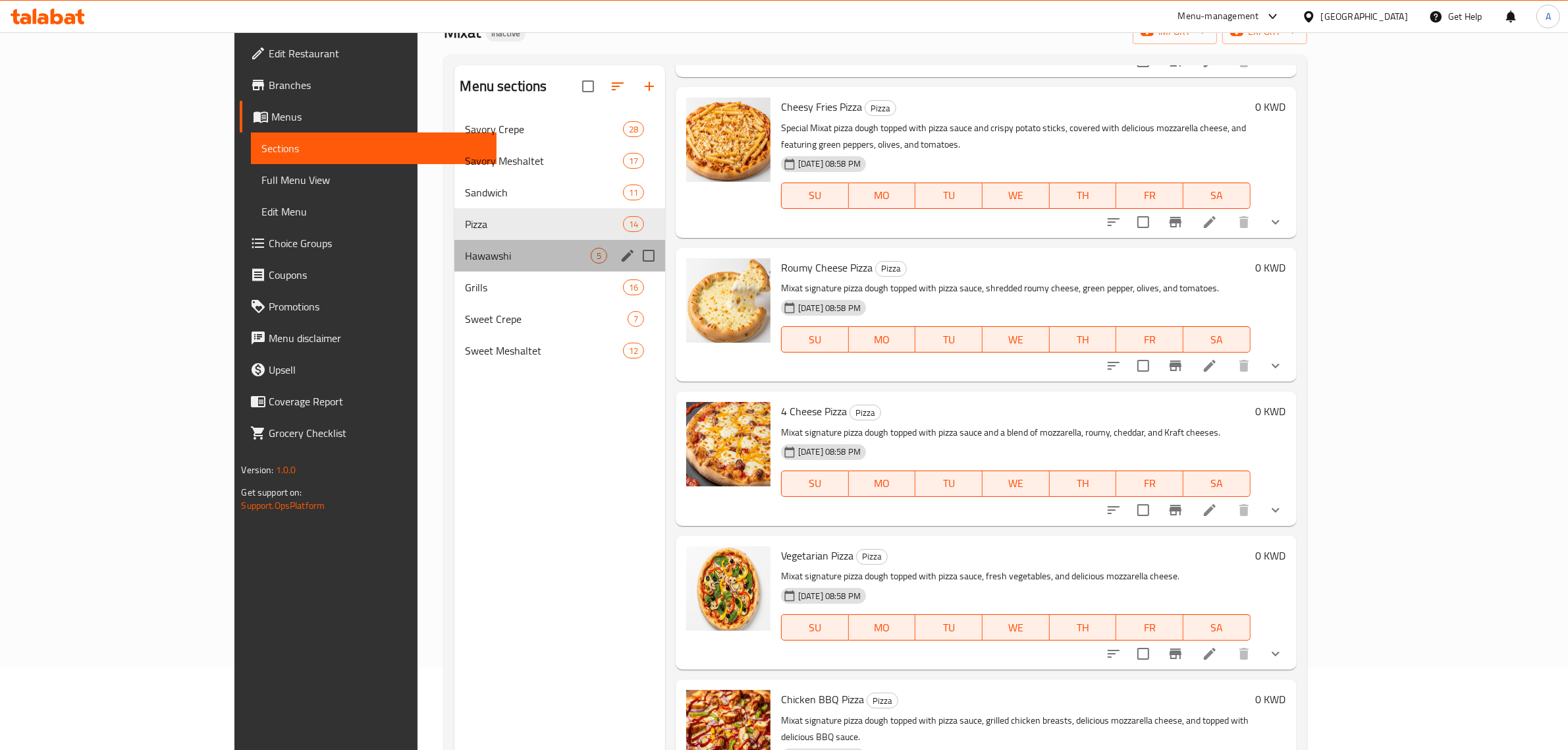
click at [455, 245] on div "Hawawshi 5" at bounding box center [560, 255] width 211 height 32
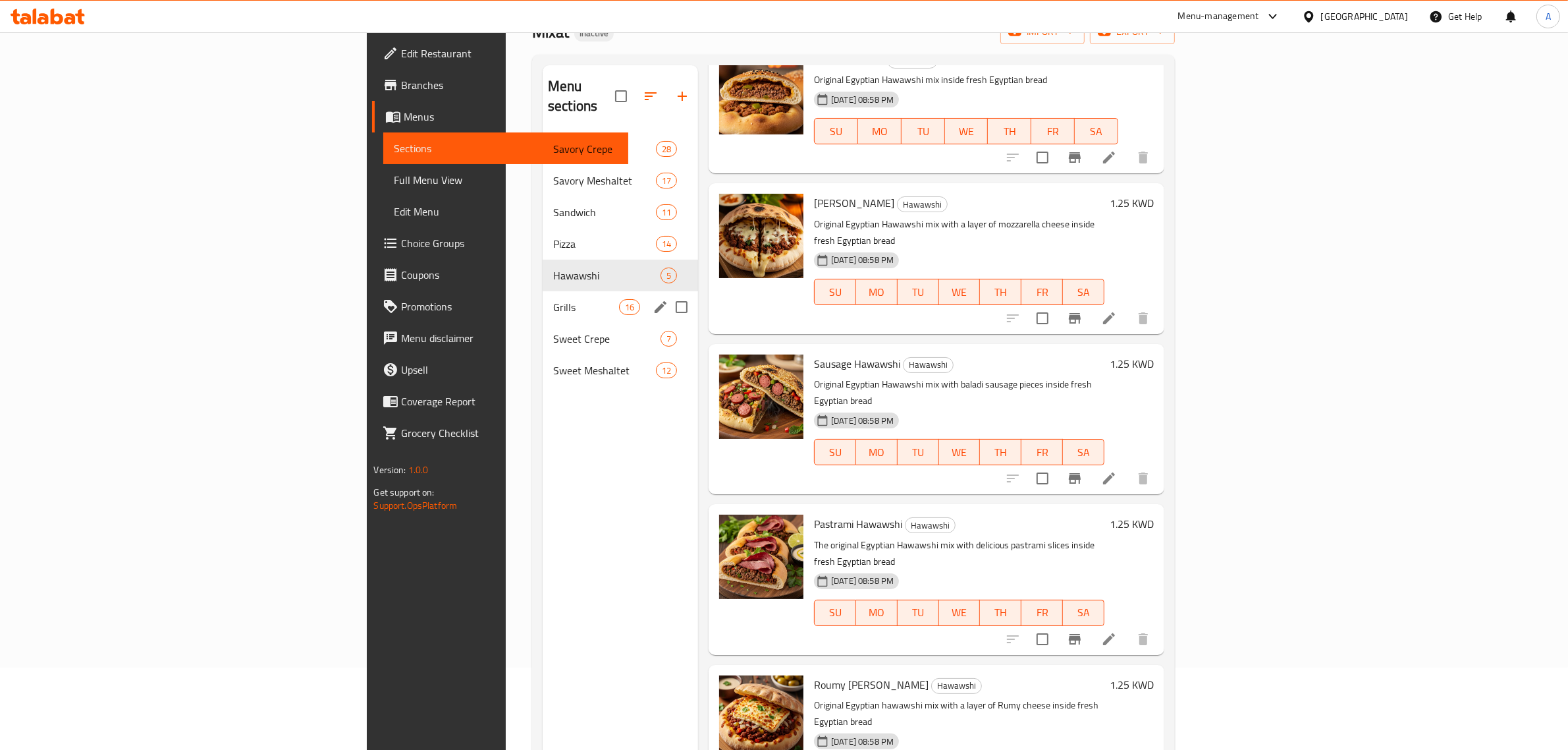
scroll to position [2, 0]
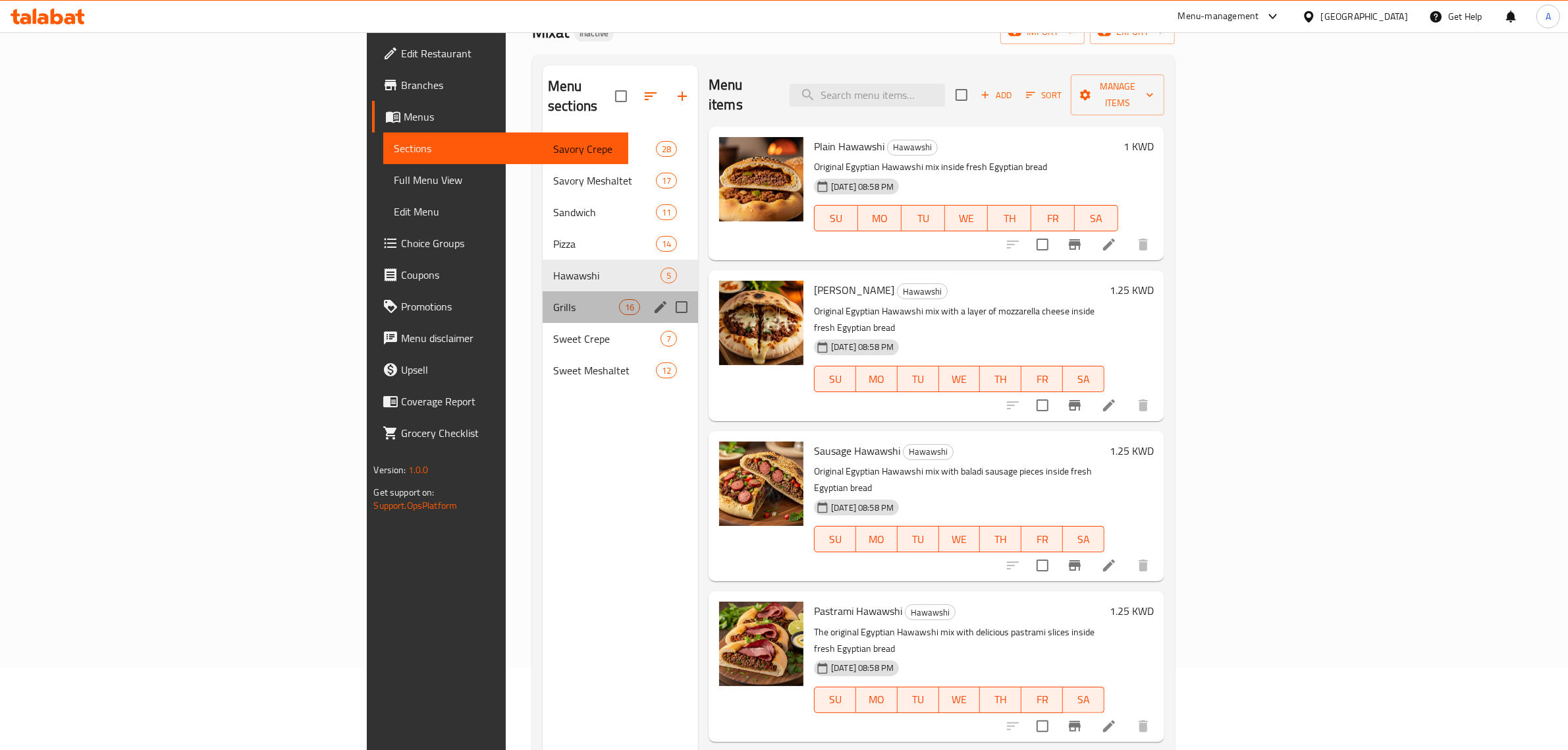
click at [543, 291] on div "Grills 16" at bounding box center [620, 306] width 155 height 32
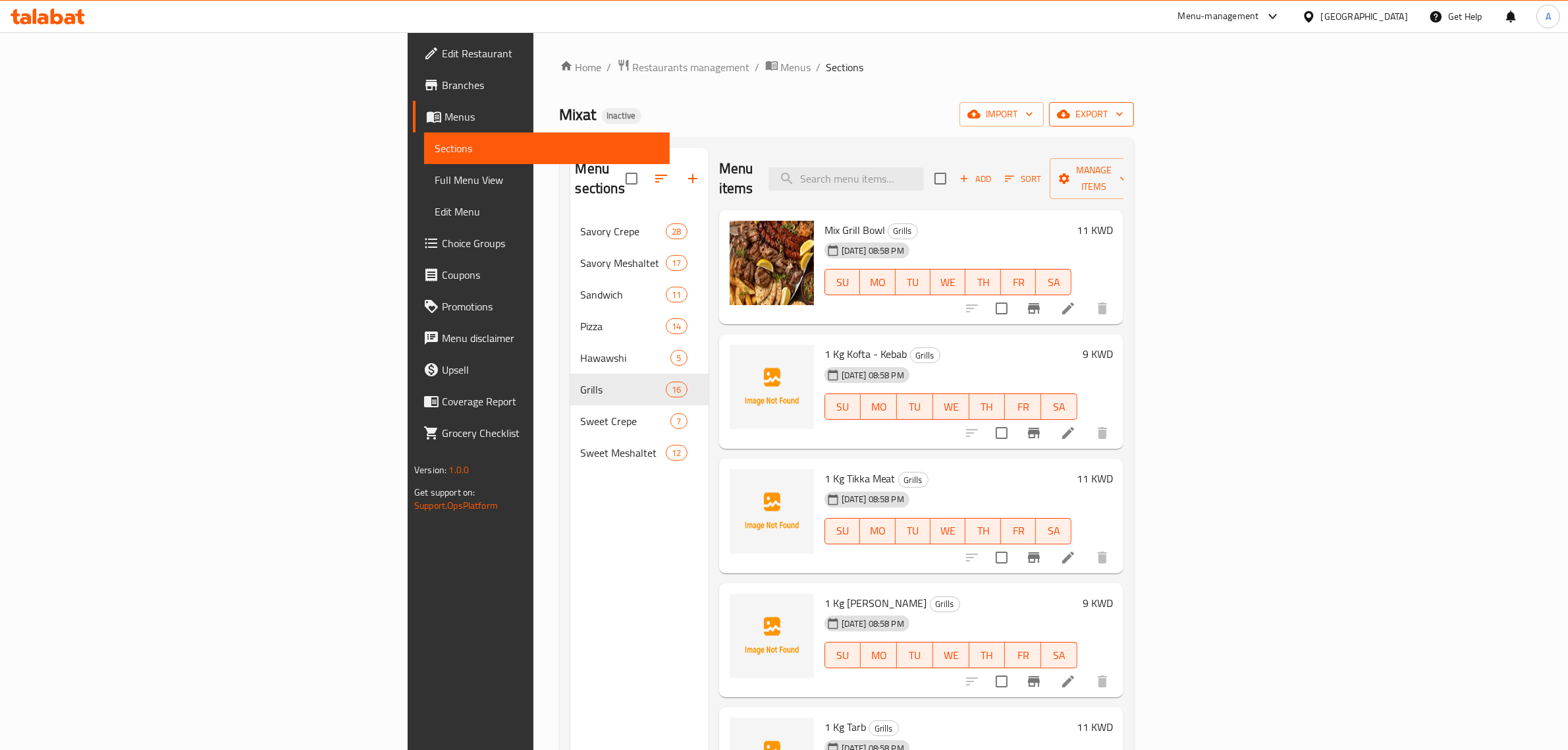
click at [1126, 112] on icon "button" at bounding box center [1119, 113] width 13 height 13
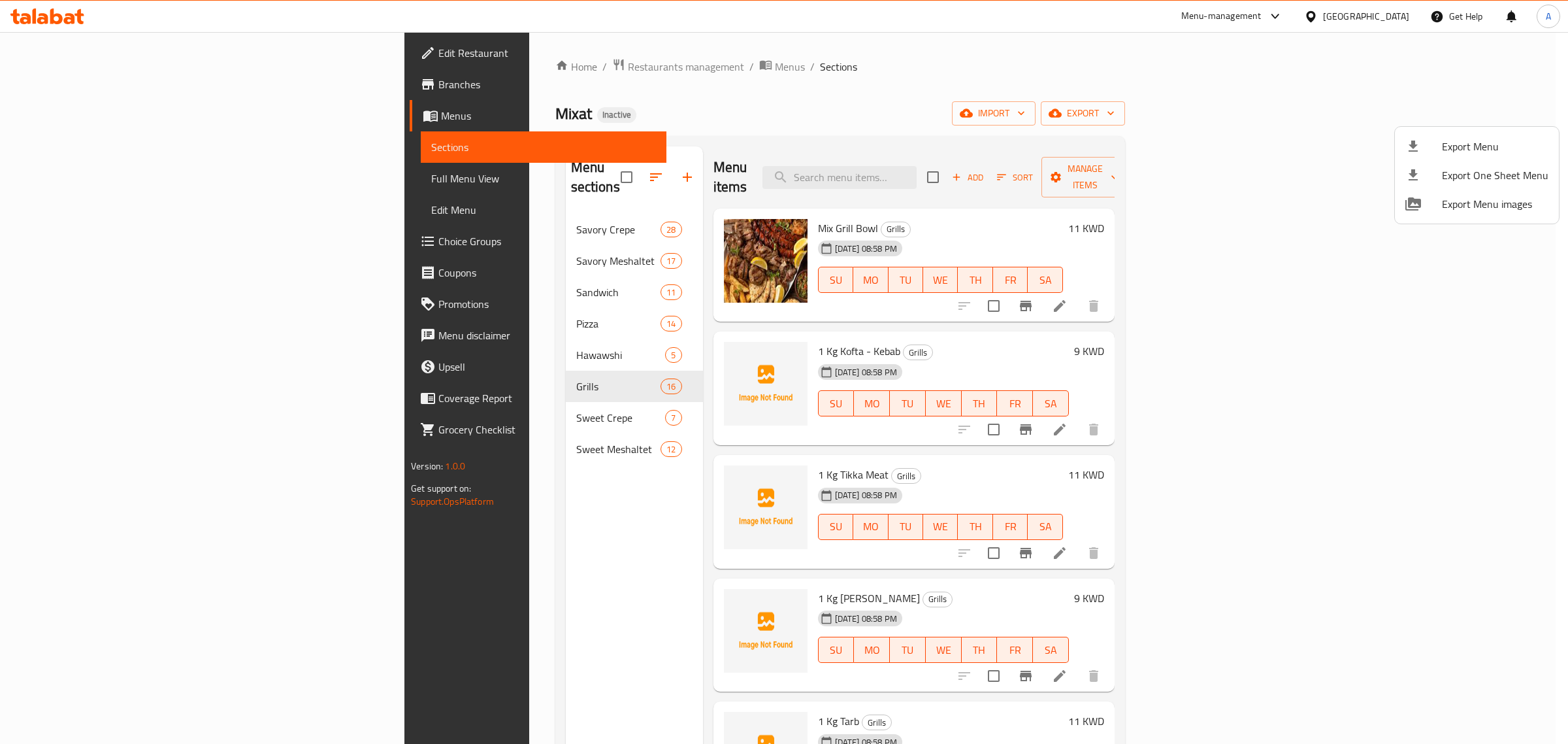
click at [1113, 86] on div at bounding box center [784, 372] width 1568 height 744
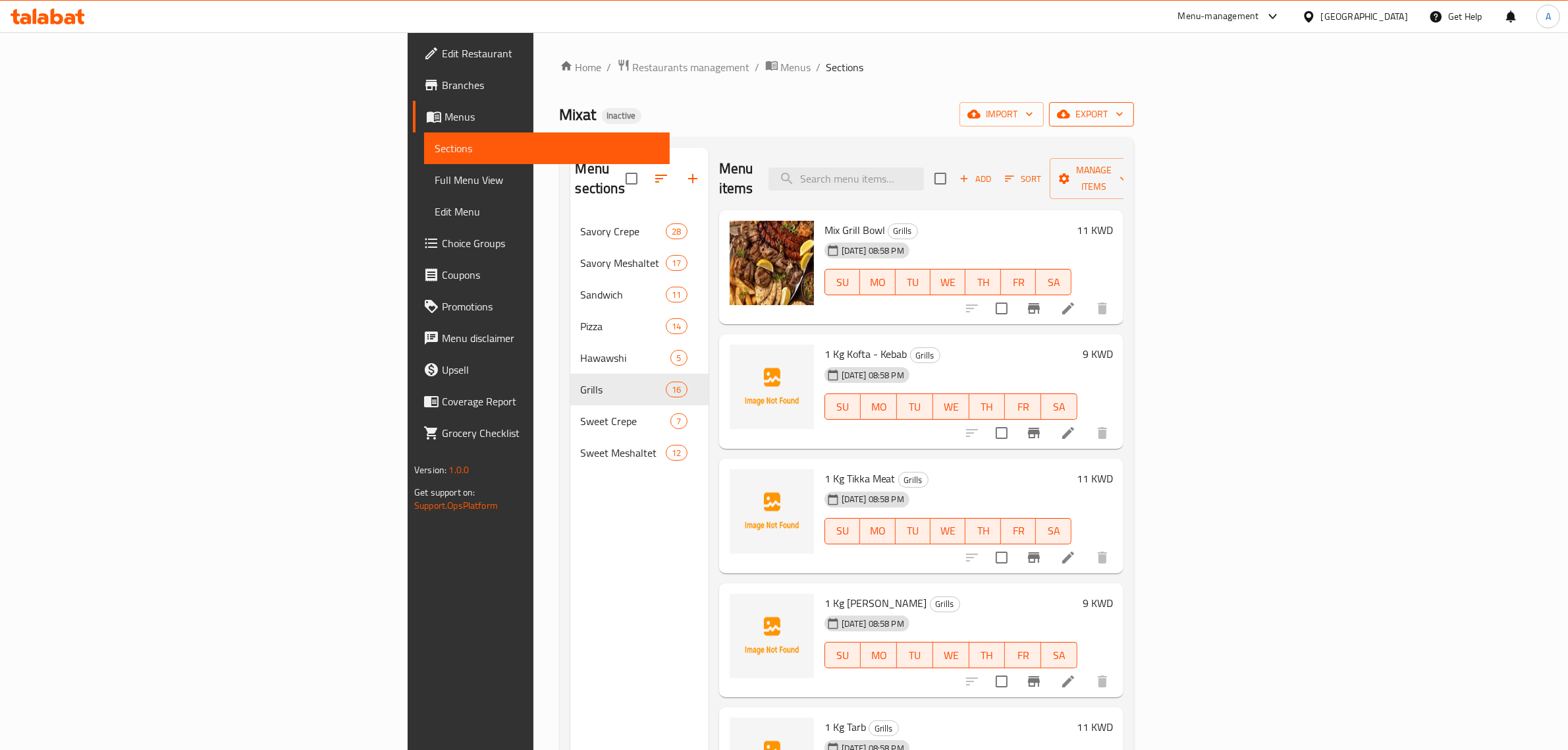
click at [1124, 120] on span "export" at bounding box center [1092, 114] width 64 height 16
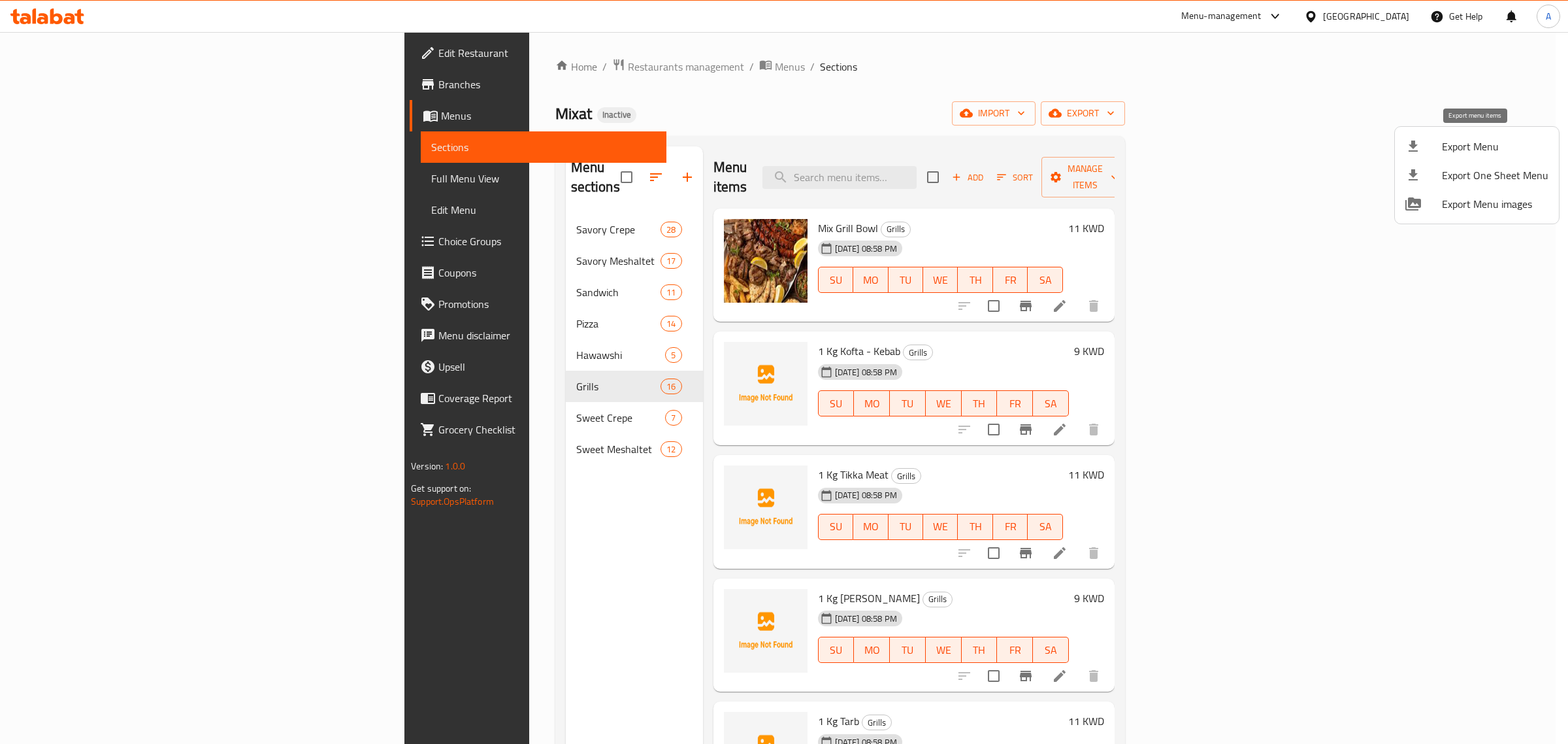
click at [1445, 144] on span "Export Menu" at bounding box center [1495, 146] width 106 height 15
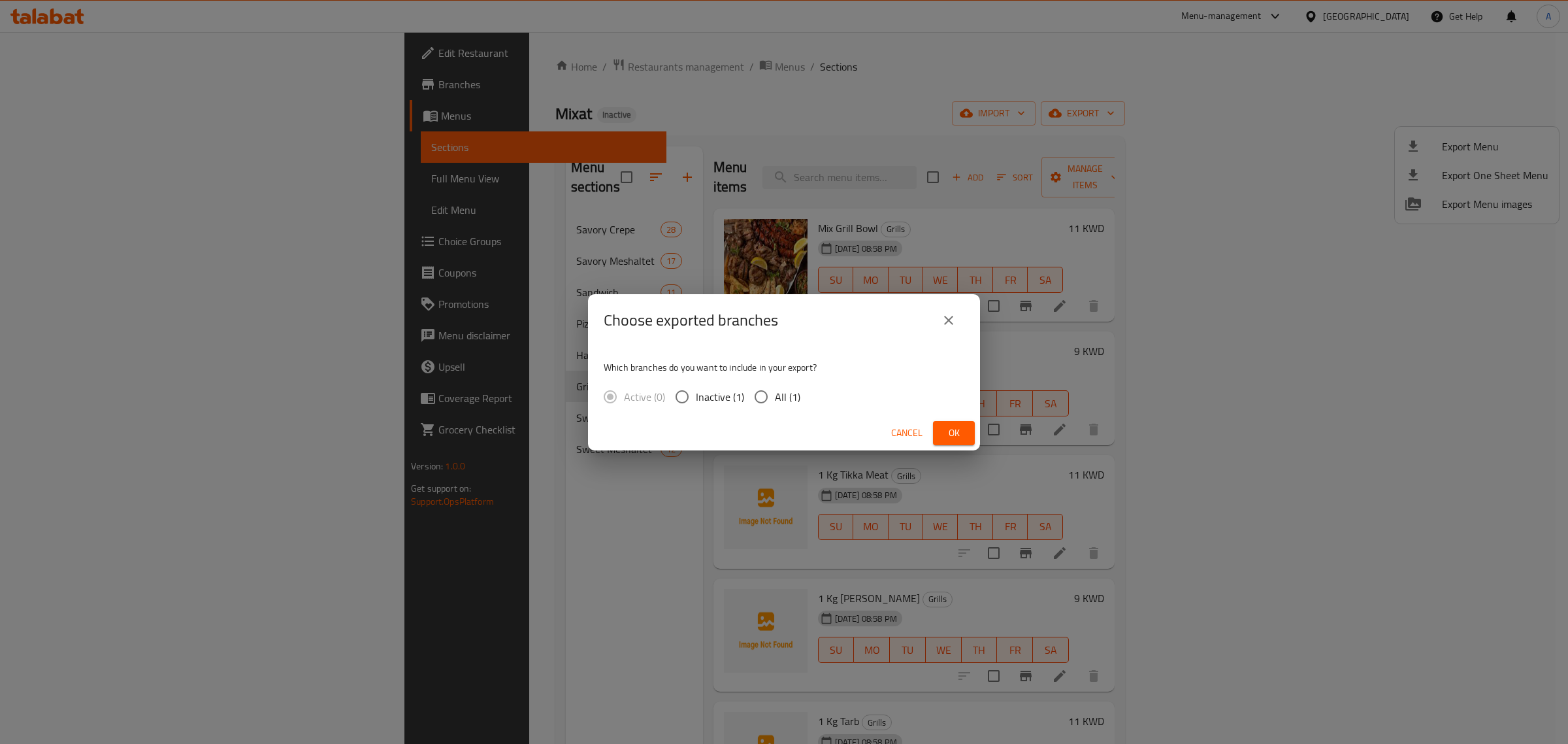
click at [763, 402] on input "All (1)" at bounding box center [761, 396] width 27 height 27
radio input "true"
click at [945, 436] on span "Ok" at bounding box center [953, 432] width 21 height 16
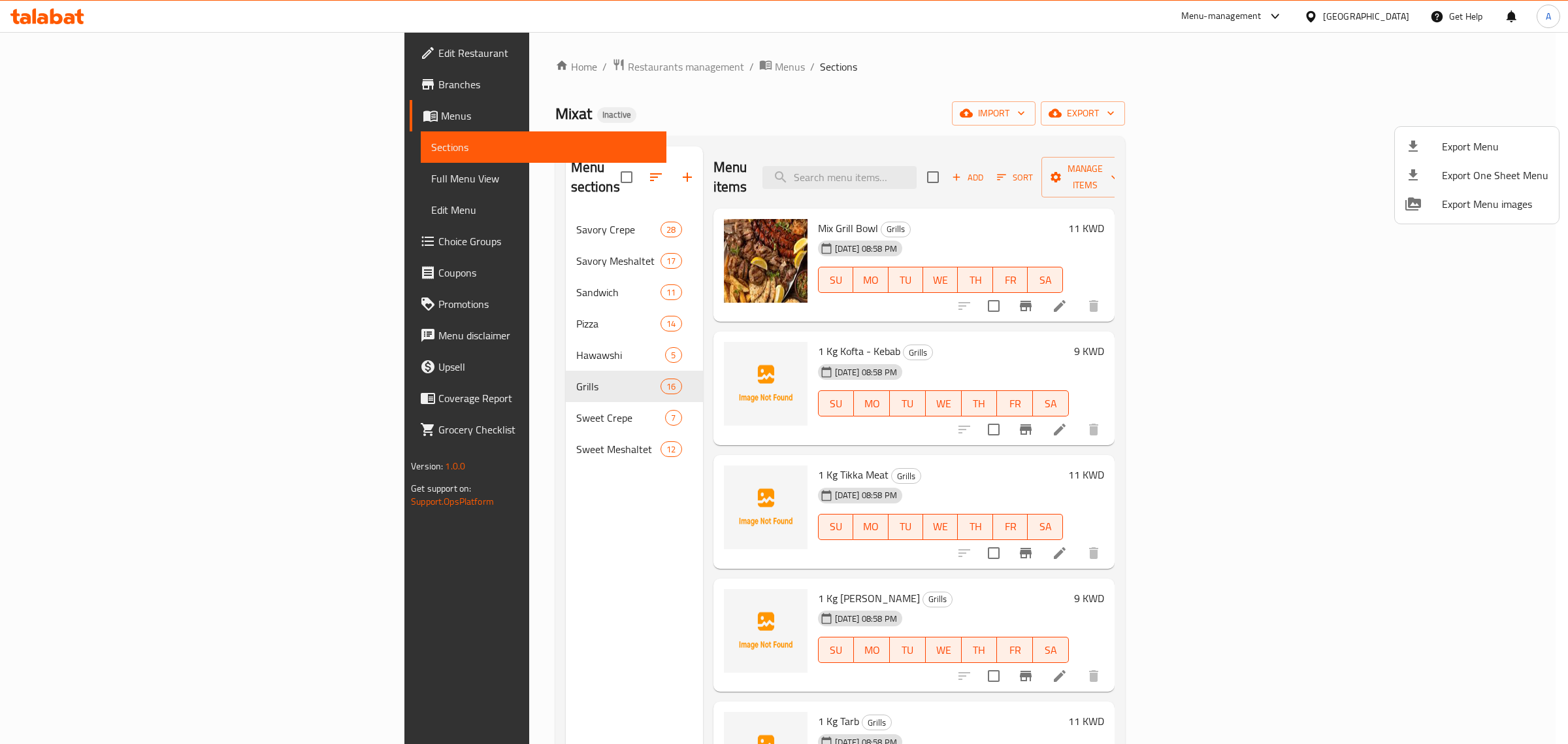
click at [1377, 21] on div at bounding box center [784, 372] width 1568 height 744
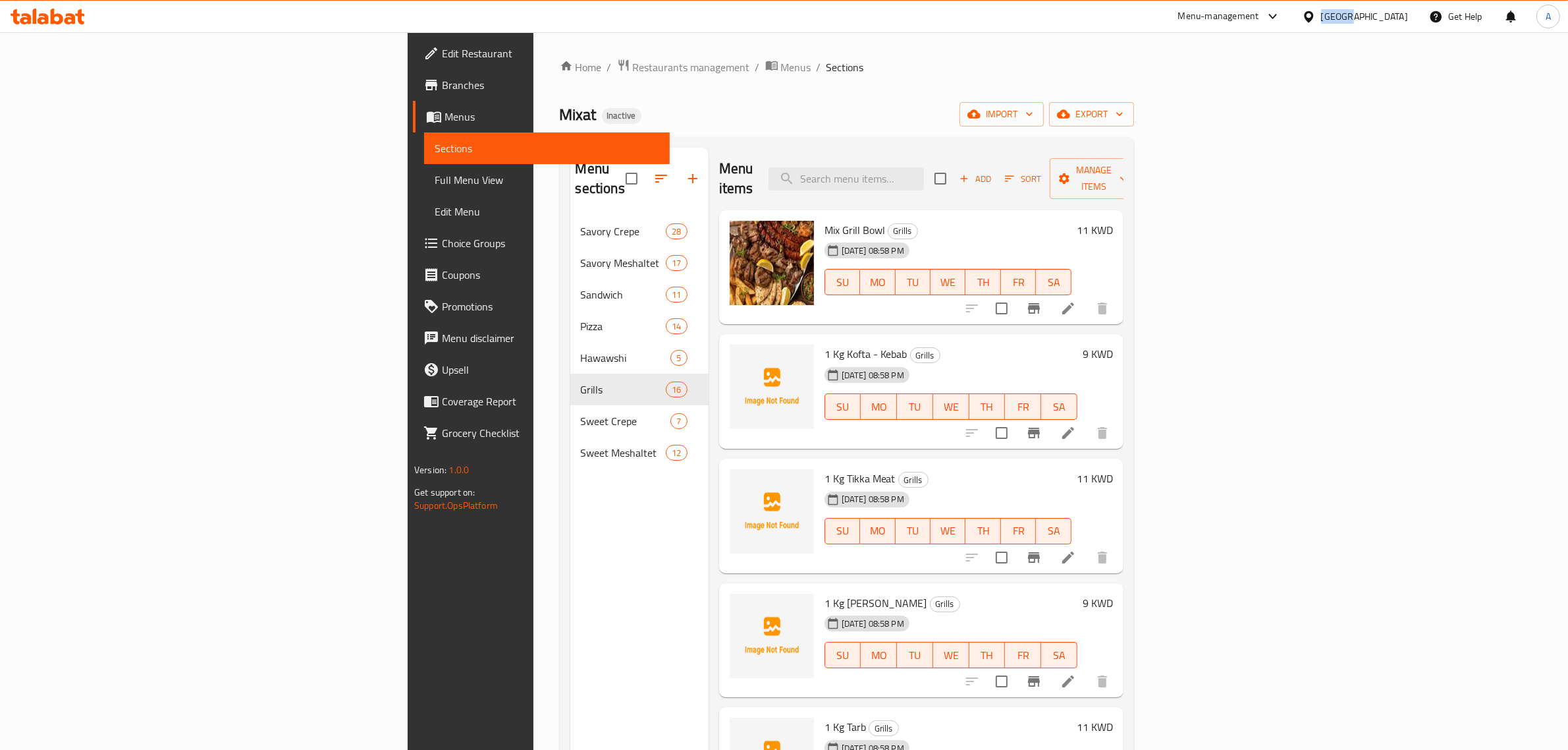
click at [1389, 21] on div "Kuwait" at bounding box center [1364, 16] width 87 height 15
click at [1264, 141] on div "Egypt" at bounding box center [1308, 136] width 198 height 30
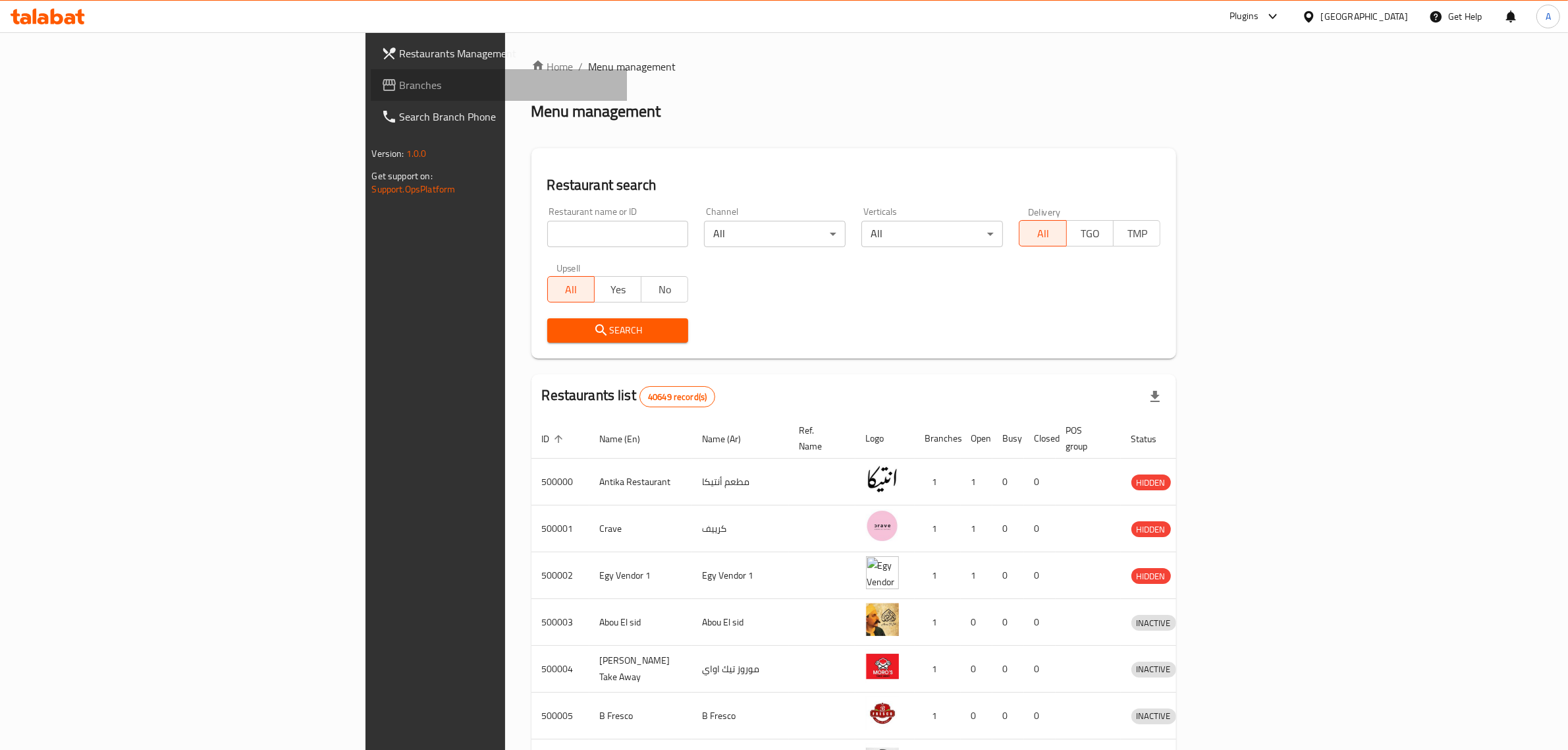
click at [400, 88] on span "Branches" at bounding box center [508, 85] width 217 height 16
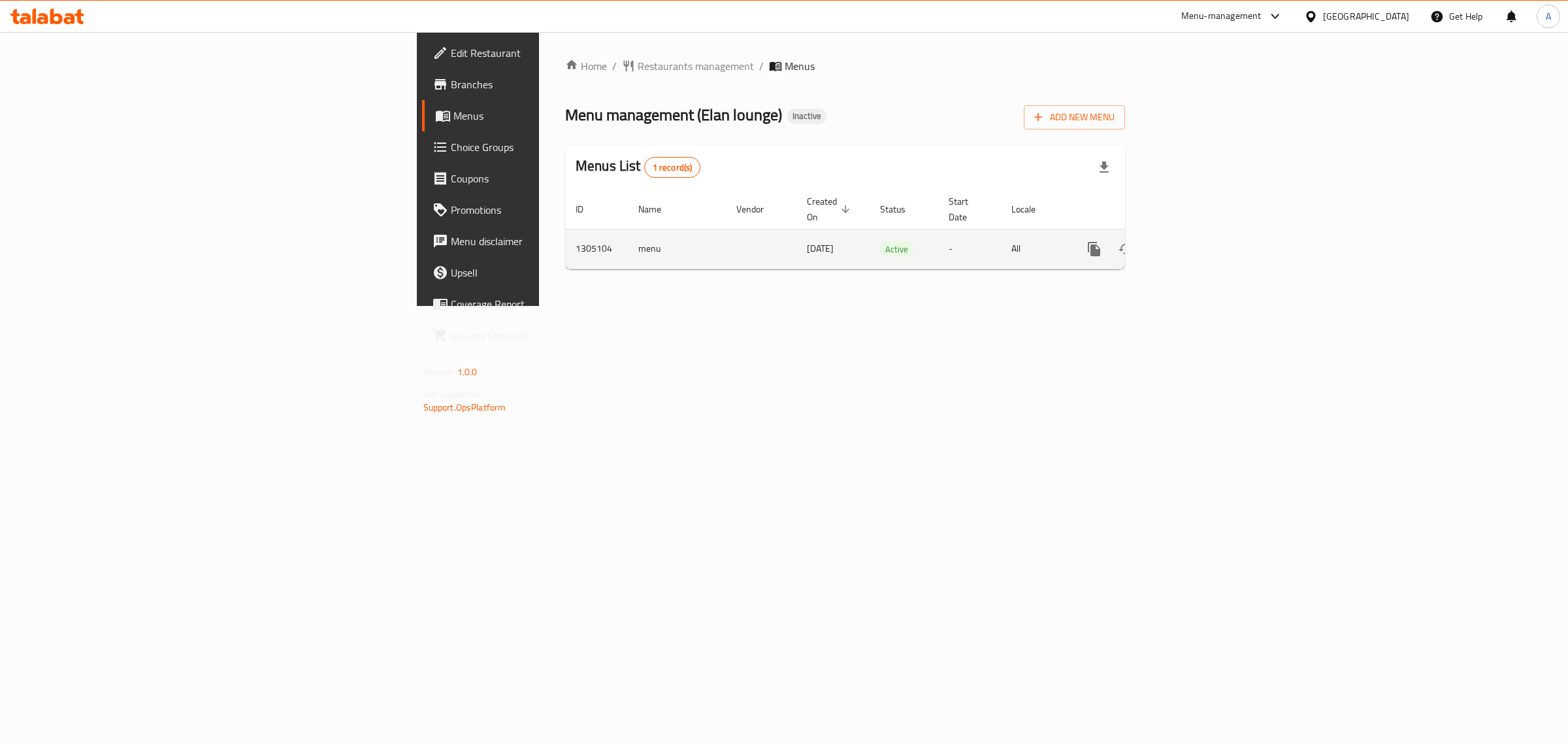
click at [1197, 241] on icon "enhanced table" at bounding box center [1188, 249] width 15 height 15
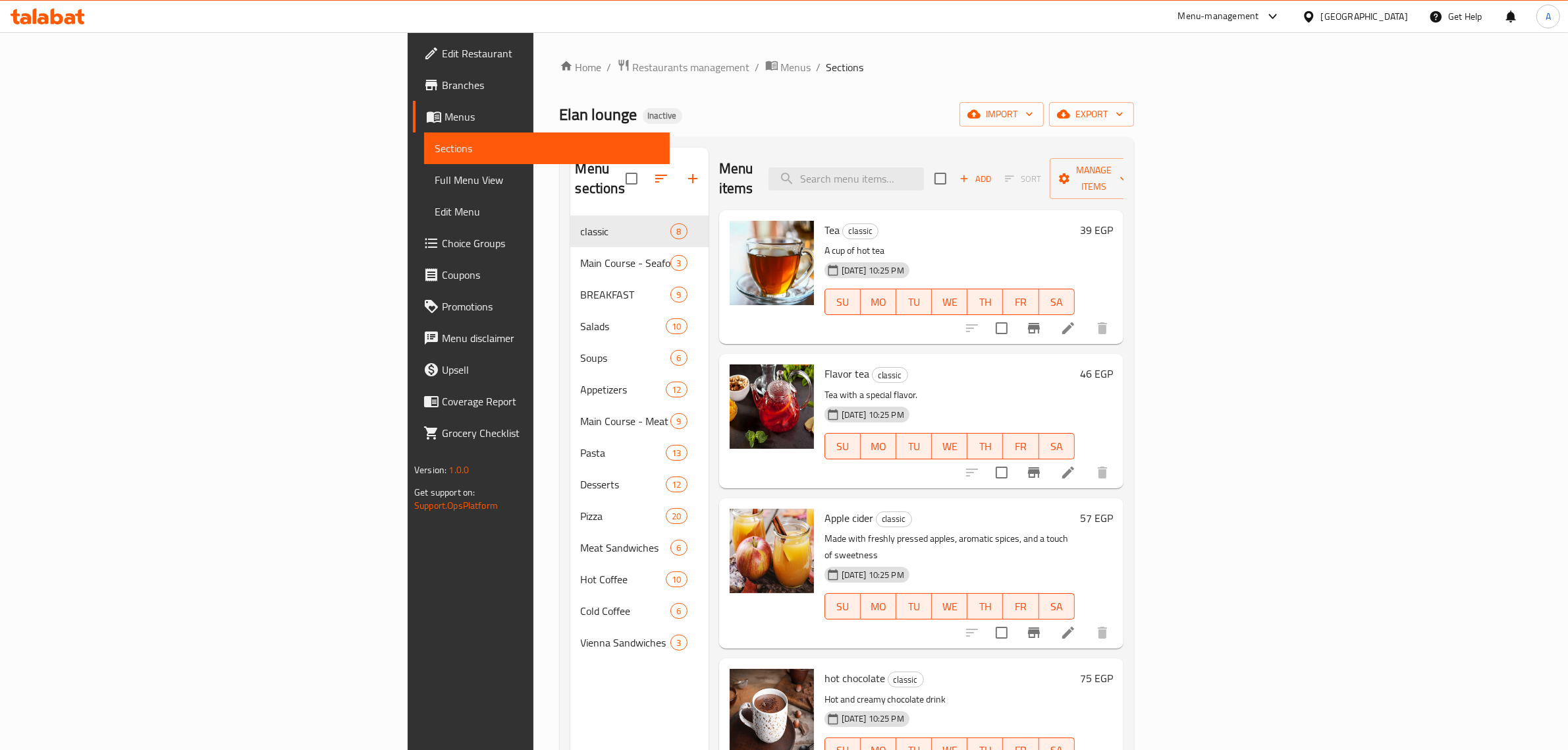
click at [895, 123] on div "Home / Restaurants management / Menus / Sections Elan lounge Inactive import ex…" at bounding box center [847, 483] width 575 height 849
click at [784, 96] on div "Home / Restaurants management / Menus / Sections Elan lounge Inactive import ex…" at bounding box center [847, 483] width 575 height 849
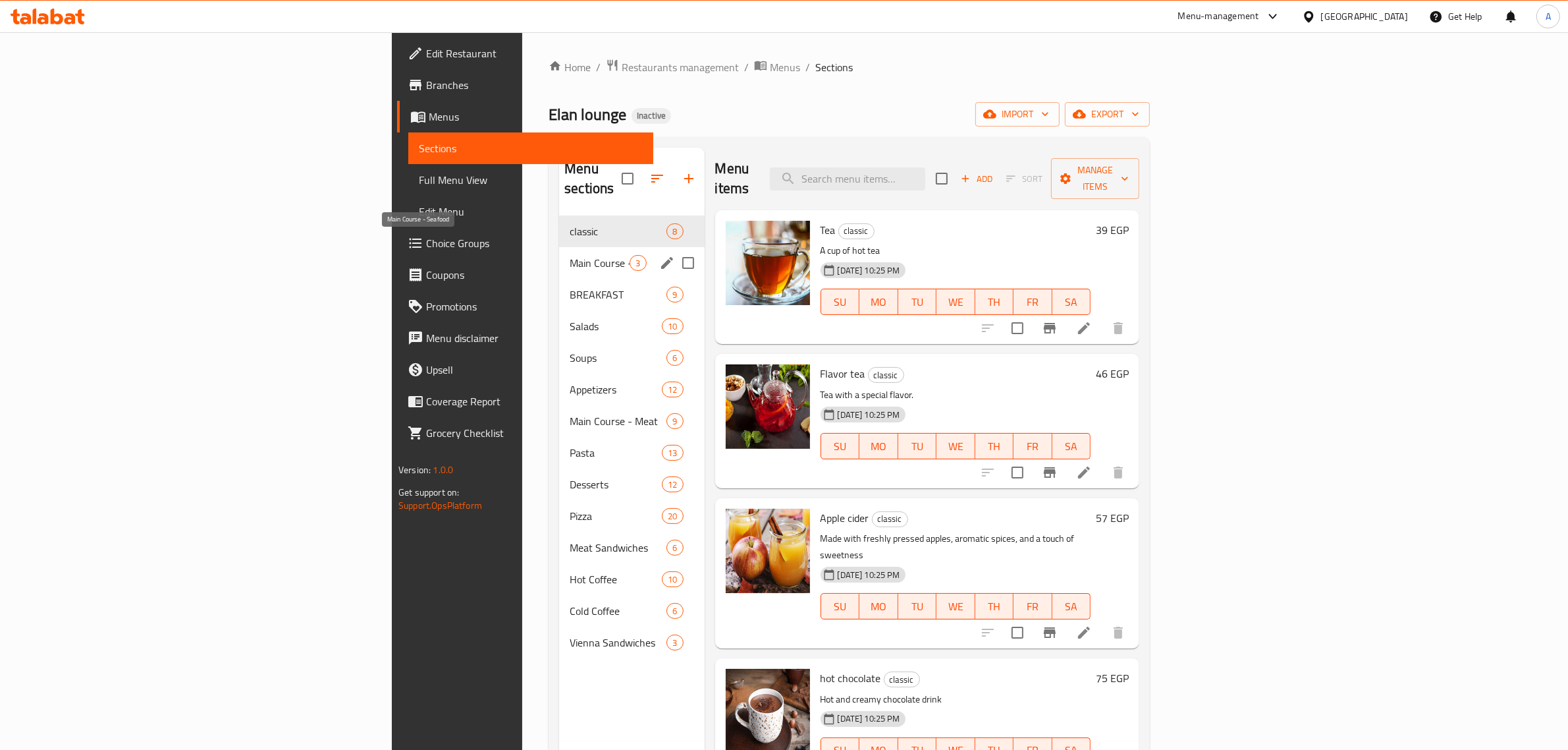
click at [570, 255] on span "Main Course - Seafood" at bounding box center [599, 262] width 60 height 16
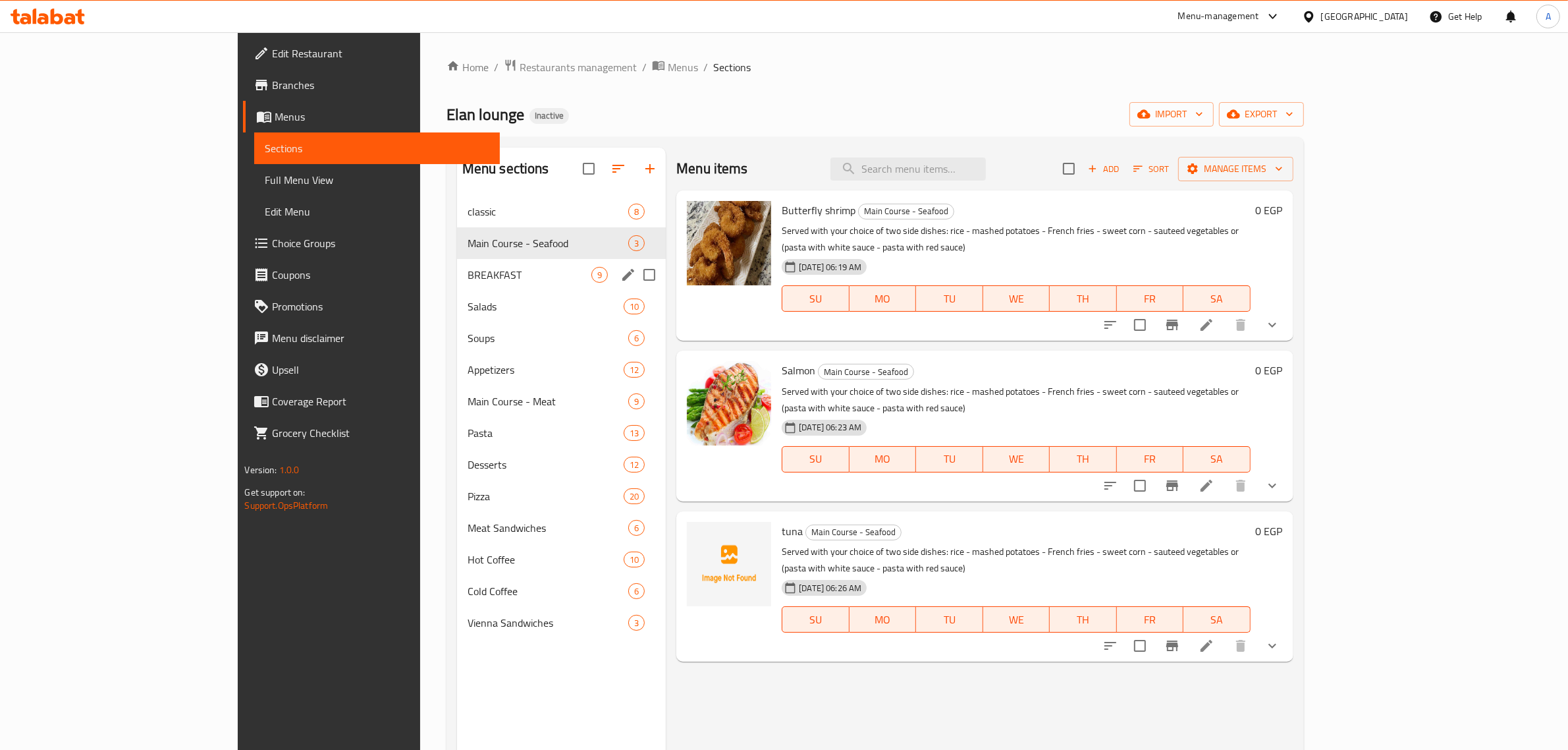
click at [457, 285] on div "BREAKFAST 9" at bounding box center [562, 274] width 209 height 32
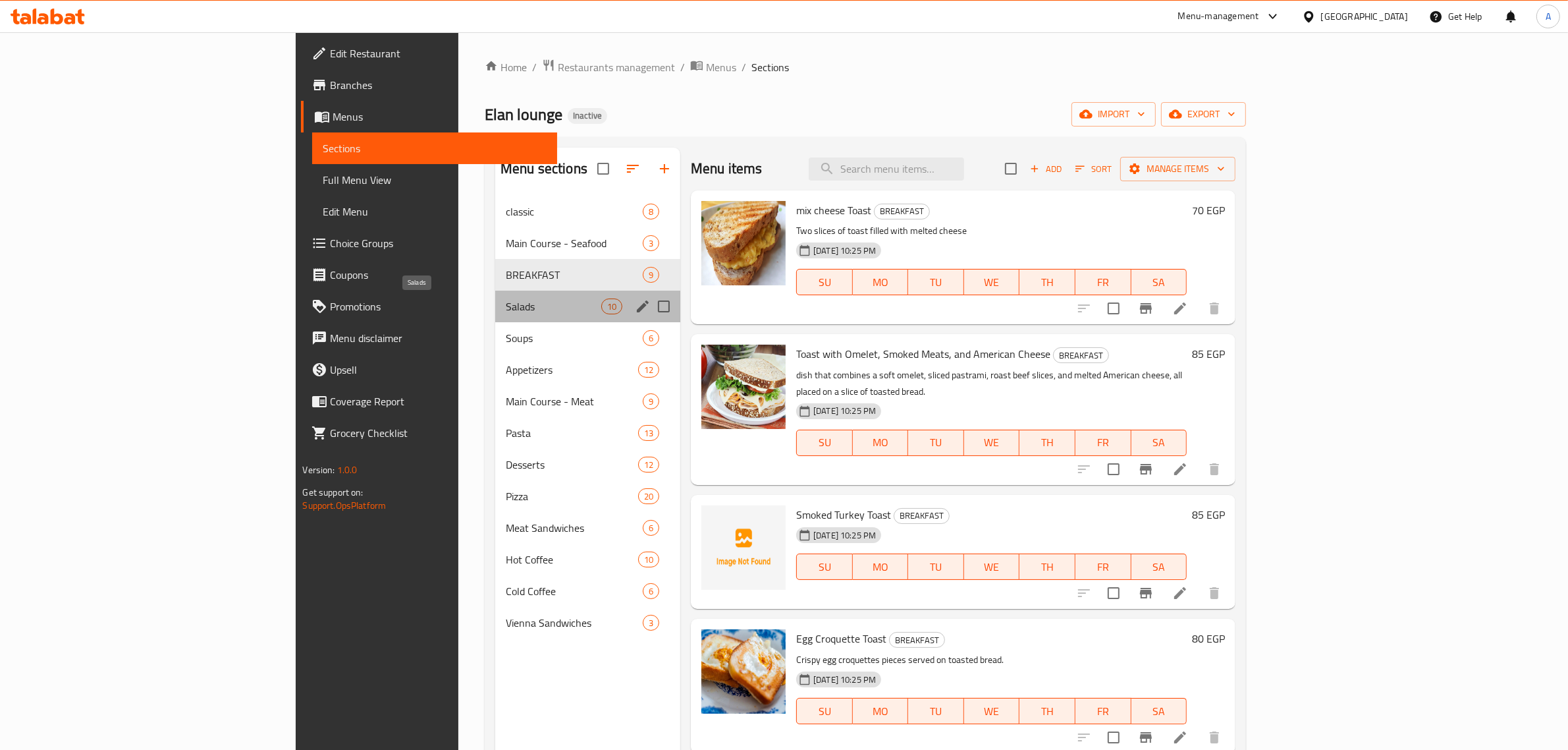
click at [506, 306] on span "Salads" at bounding box center [553, 306] width 96 height 16
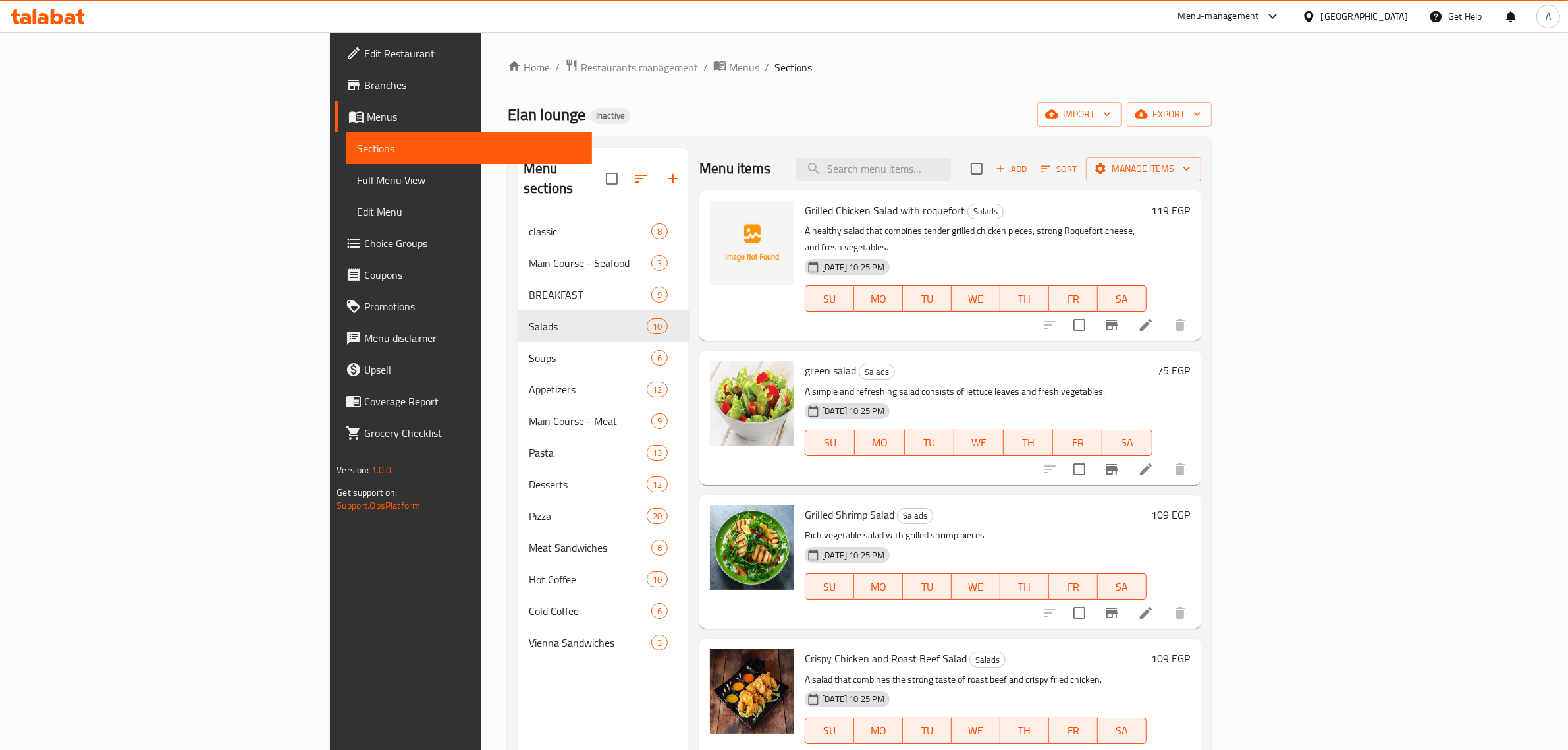
click at [519, 210] on nav "classic 8 Main Course - Seafood 3 BREAKFAST 9 Salads 10 Soups 6 Appetizers 12 M…" at bounding box center [604, 436] width 171 height 453
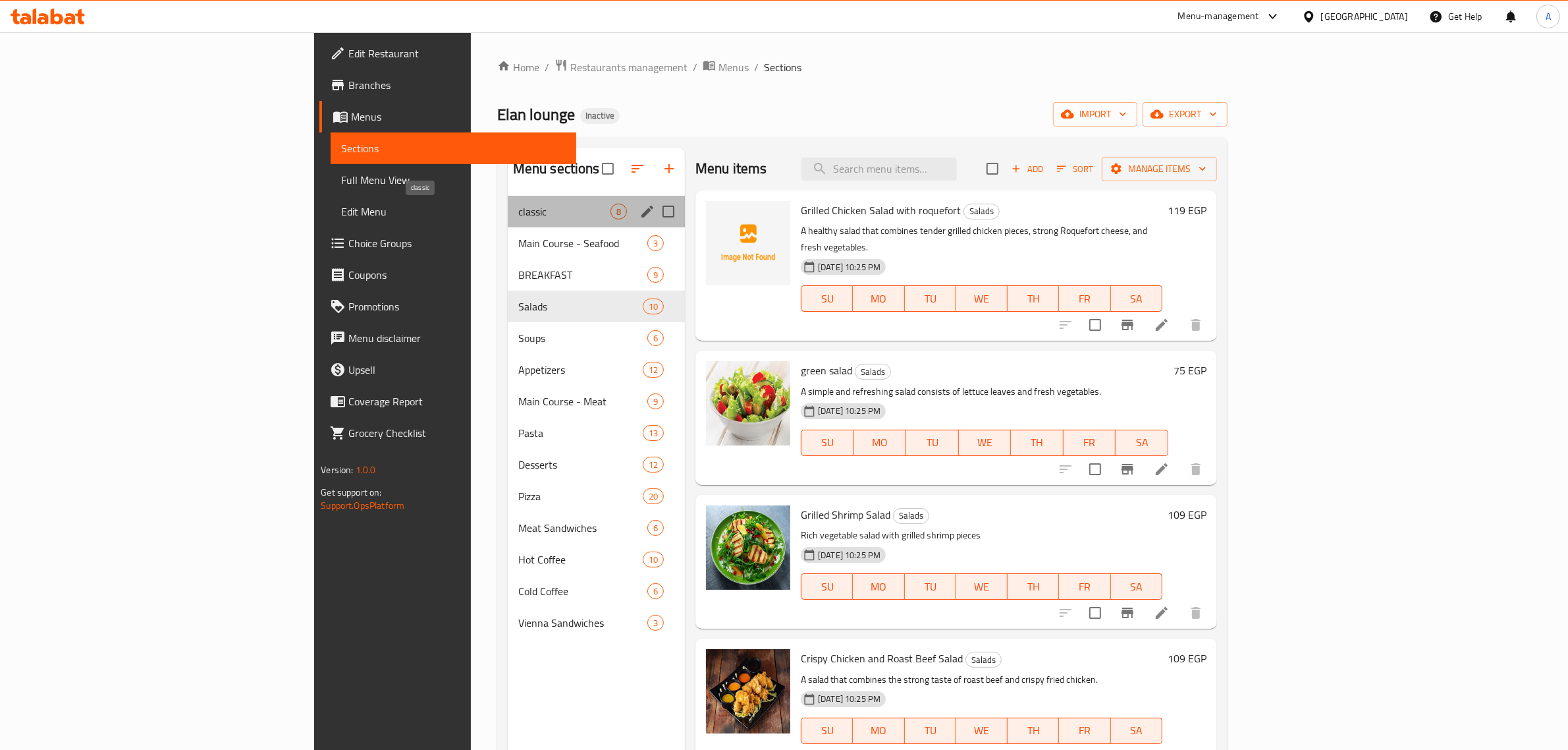
drag, startPoint x: 407, startPoint y: 213, endPoint x: 567, endPoint y: 527, distance: 352.4
click at [519, 214] on span "classic" at bounding box center [564, 211] width 92 height 16
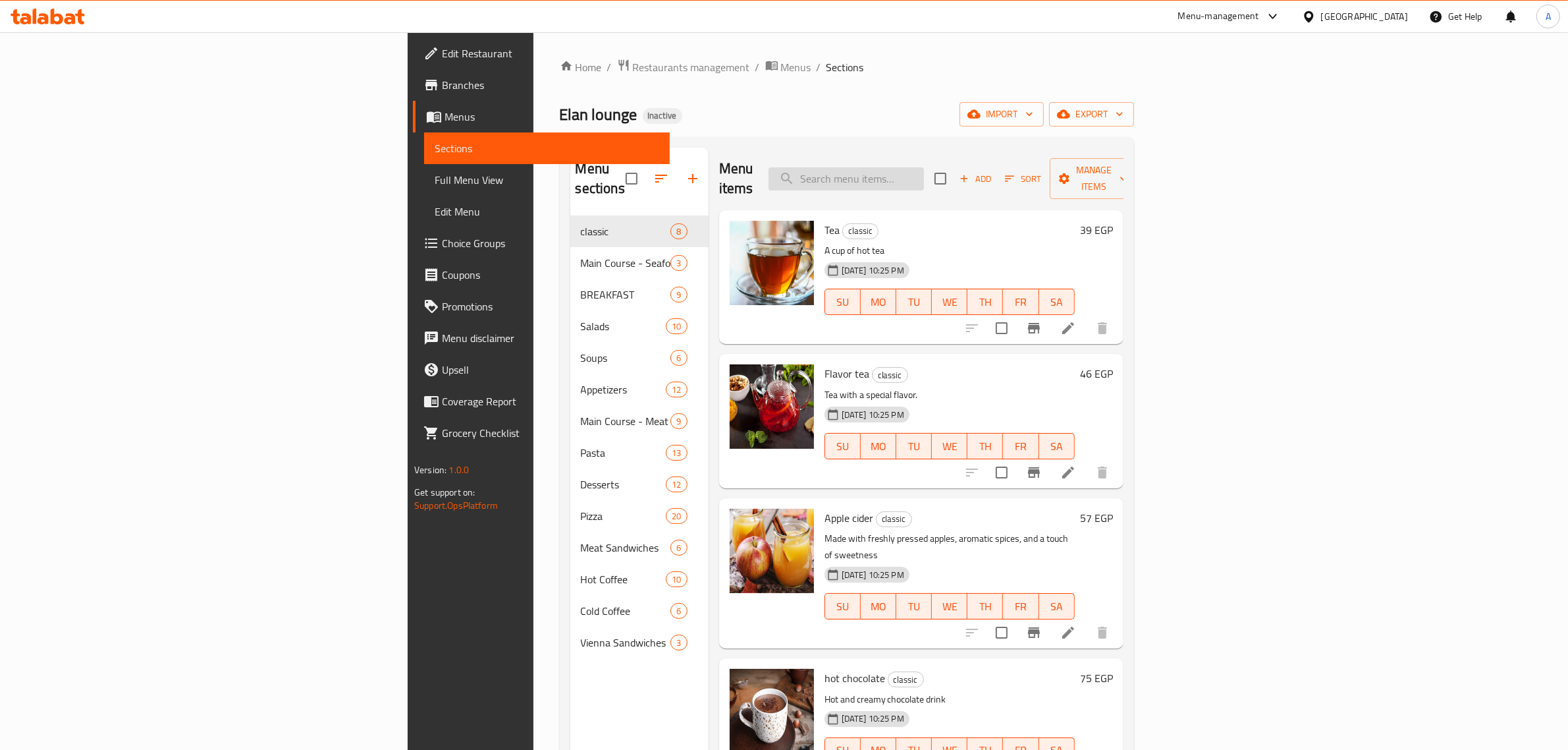
click at [924, 173] on input "search" at bounding box center [847, 179] width 155 height 23
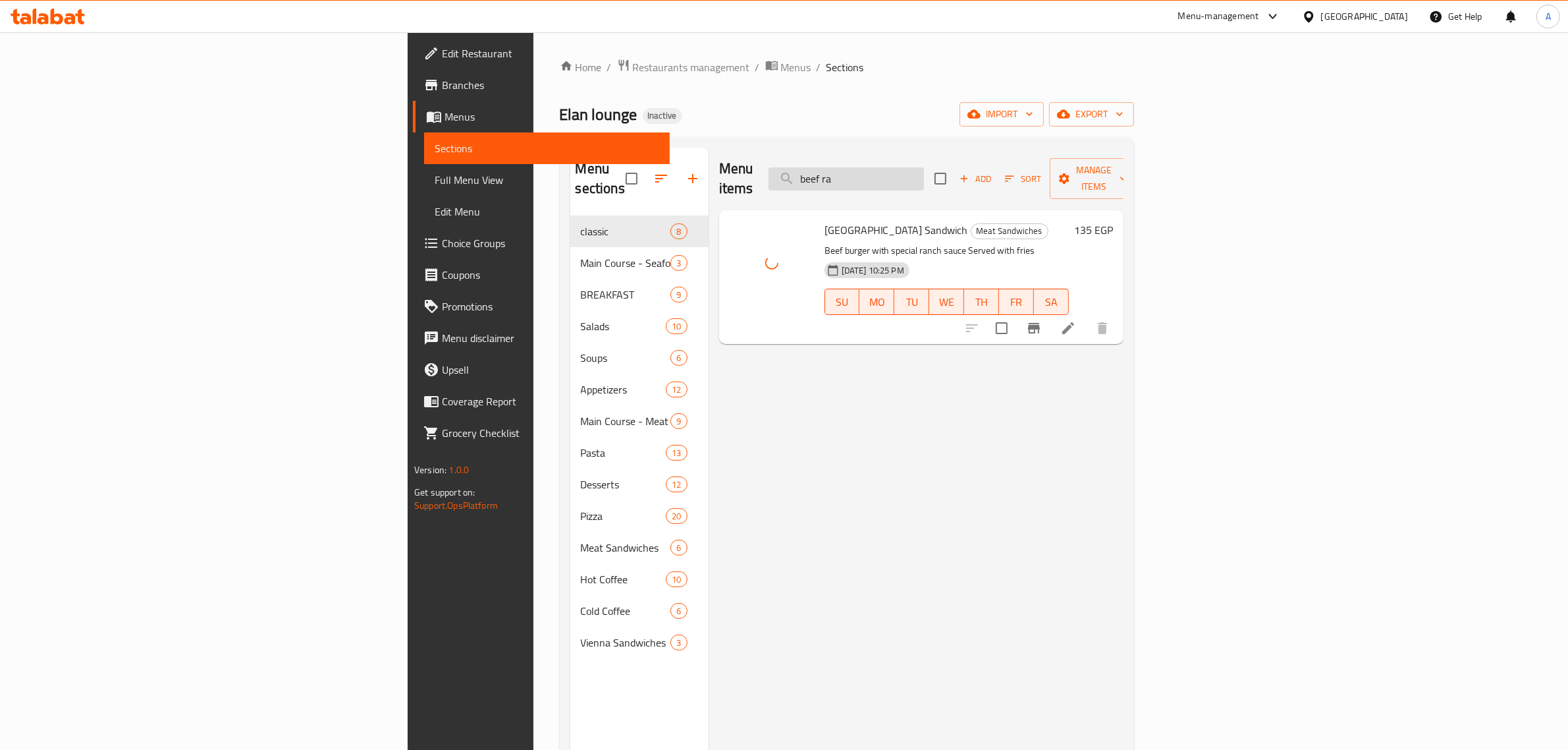
click at [924, 167] on input "beef ra" at bounding box center [847, 179] width 155 height 23
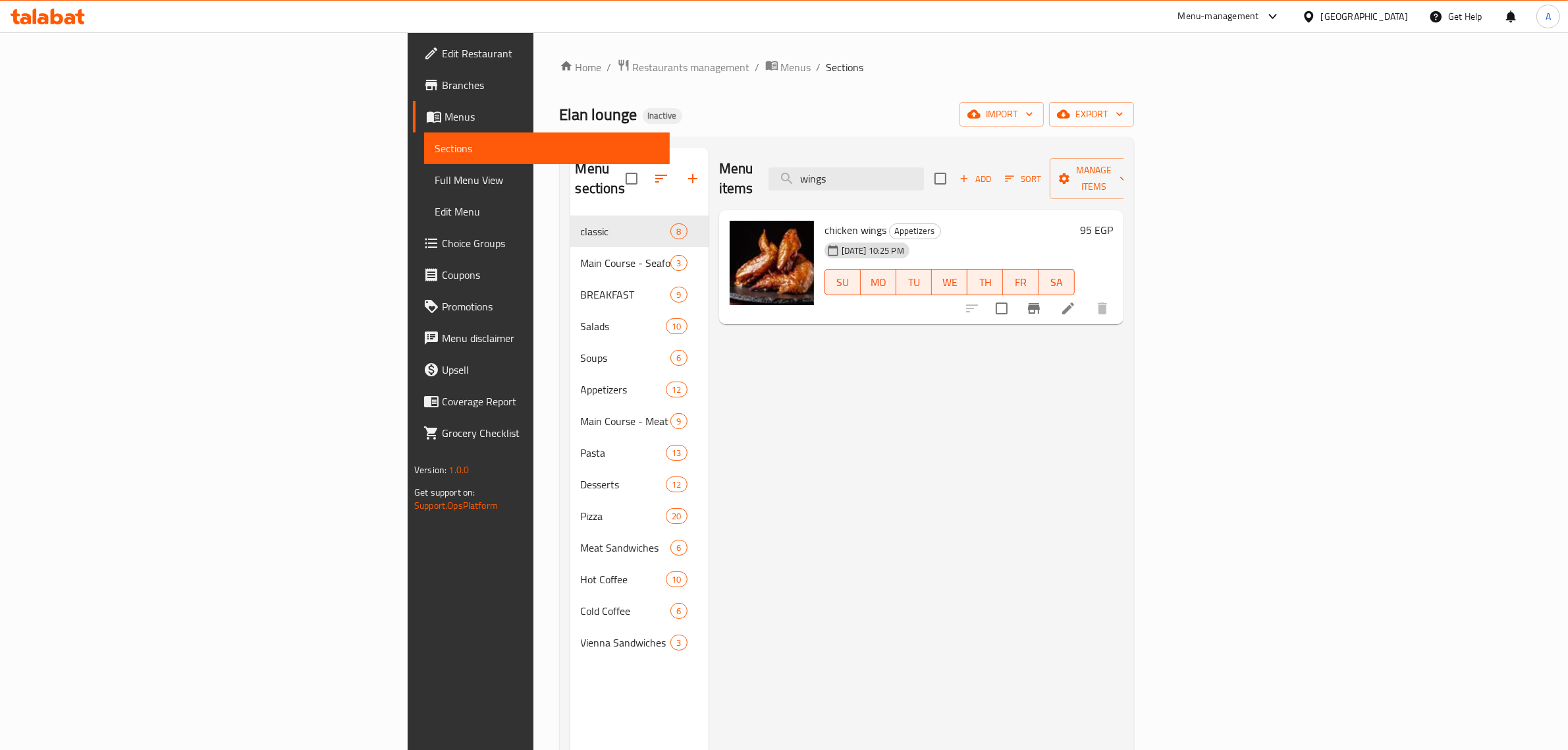
click at [1003, 148] on div "Menu items wings Add Sort Manage items" at bounding box center [922, 179] width 405 height 63
click at [924, 179] on input "wings" at bounding box center [847, 179] width 155 height 23
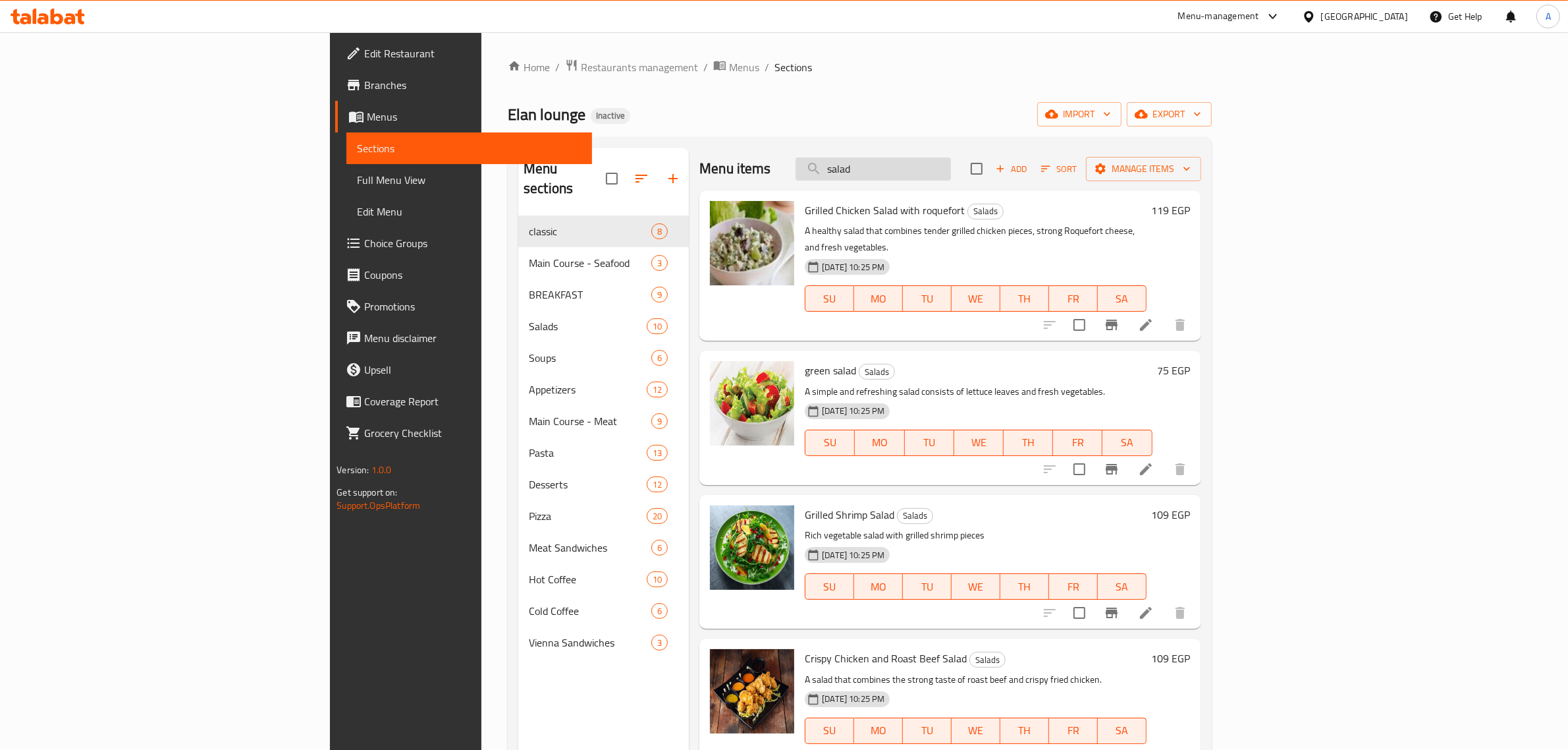
click at [951, 170] on input "salad" at bounding box center [873, 168] width 155 height 23
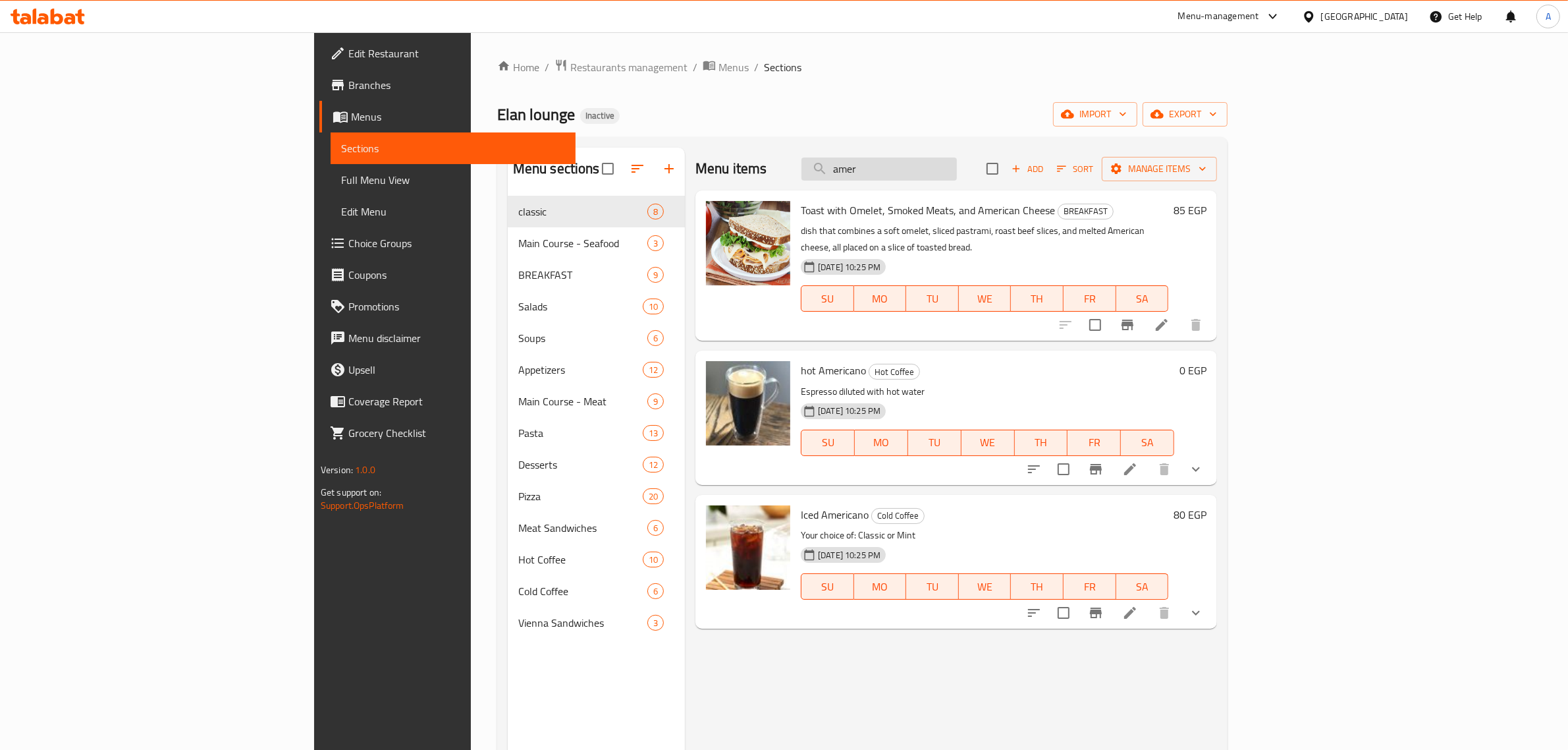
click at [957, 168] on input "amer" at bounding box center [879, 168] width 155 height 23
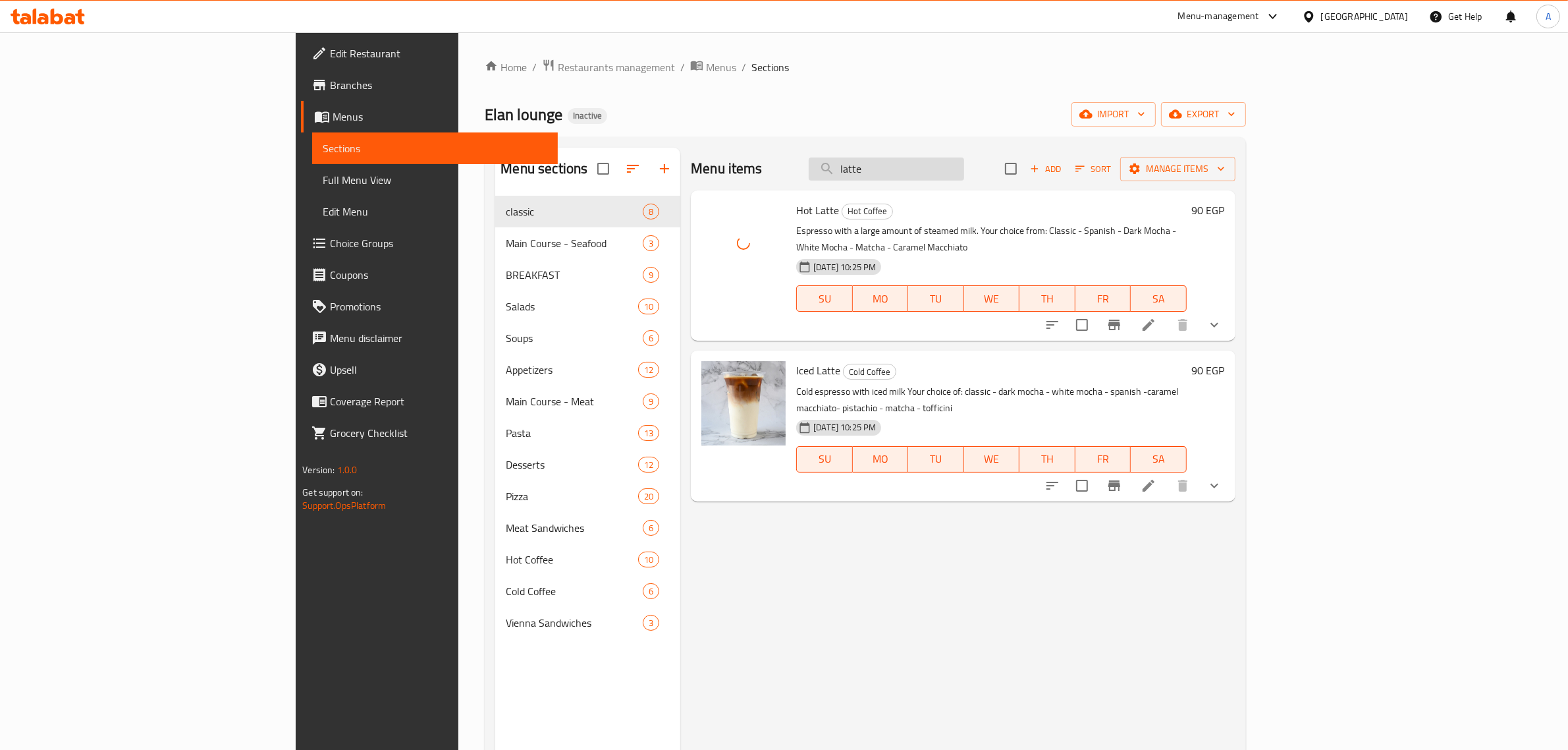
click at [964, 166] on input "latte" at bounding box center [886, 168] width 155 height 23
click at [964, 169] on input "latte" at bounding box center [886, 168] width 155 height 23
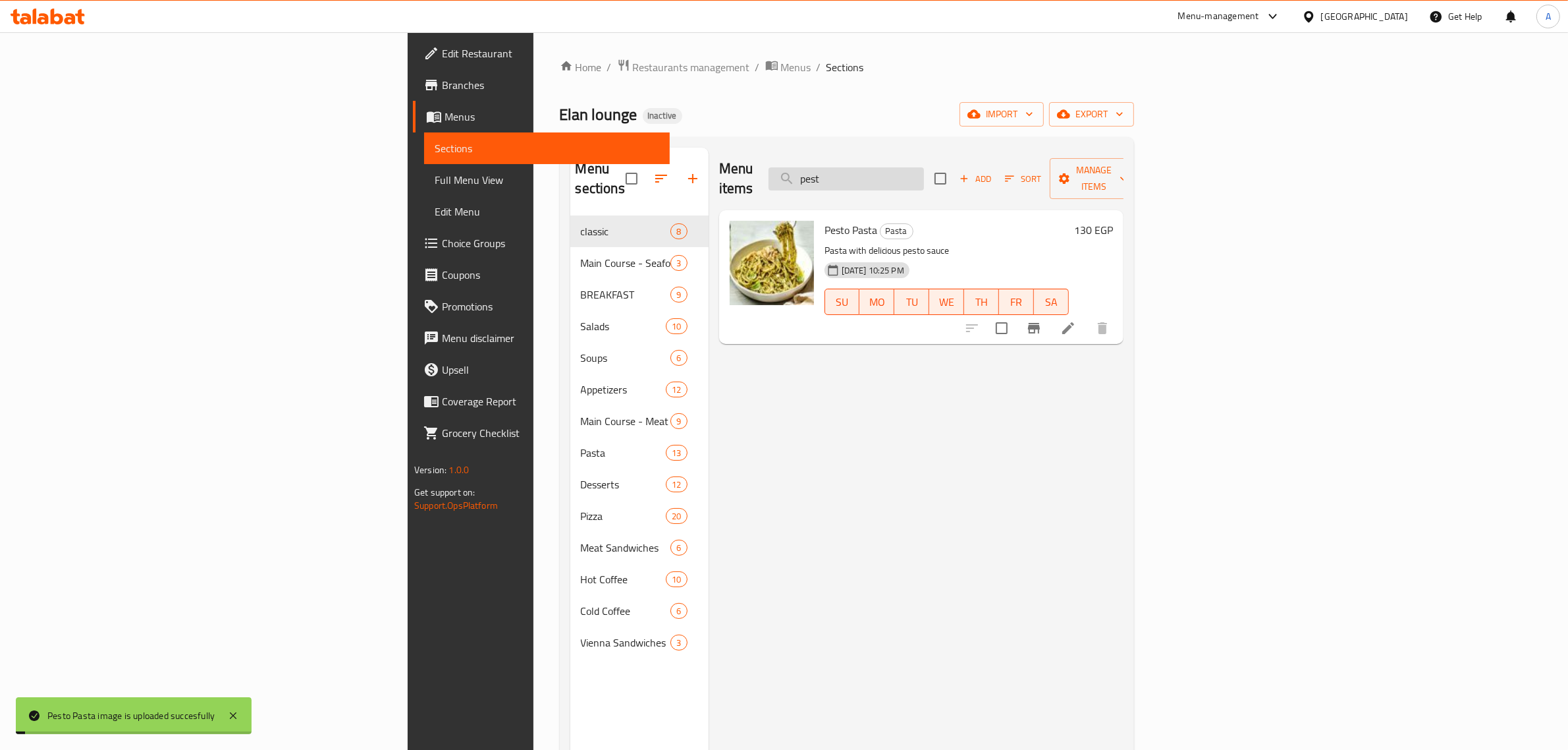
click at [924, 177] on input "pest" at bounding box center [847, 179] width 155 height 23
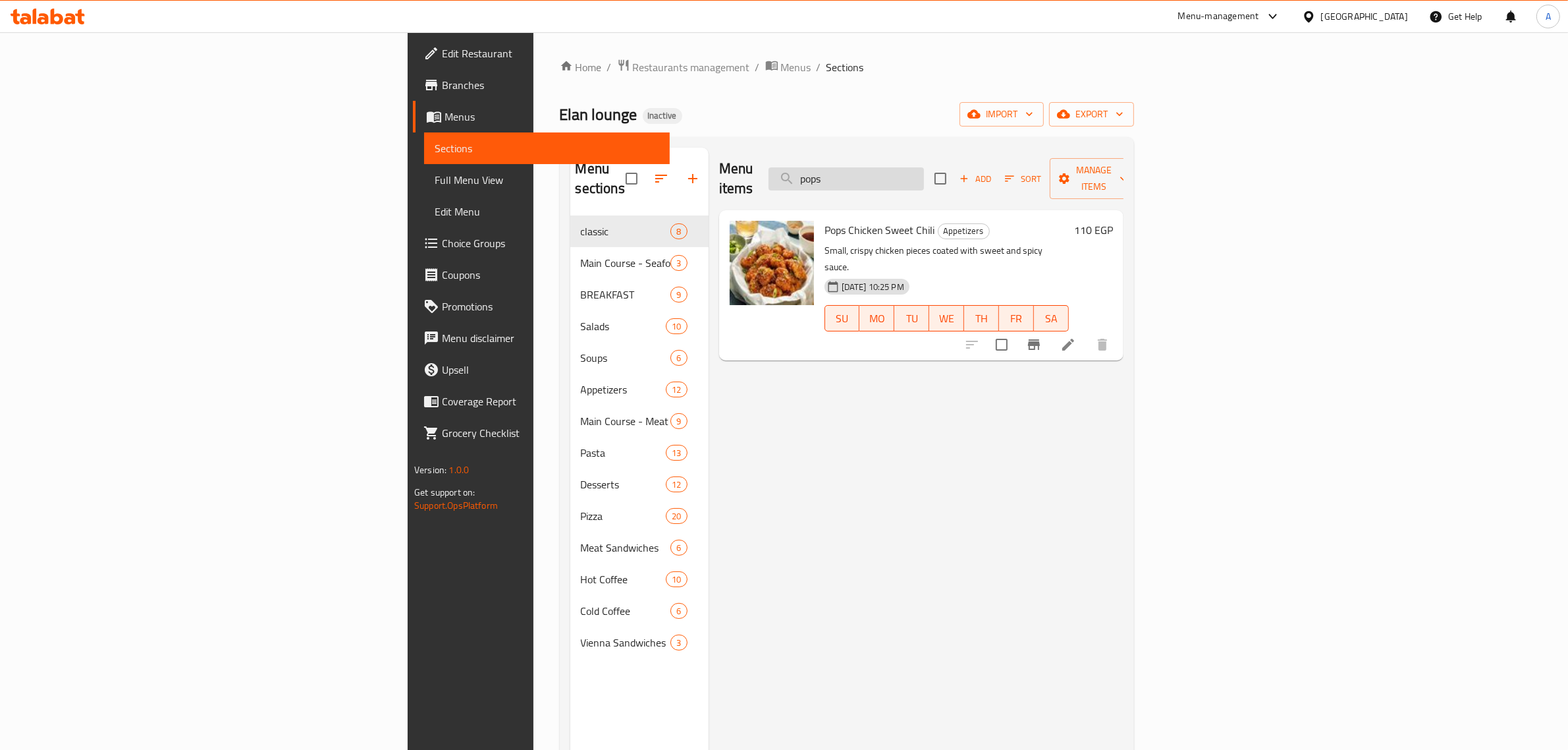
click at [924, 168] on input "pops" at bounding box center [847, 179] width 155 height 23
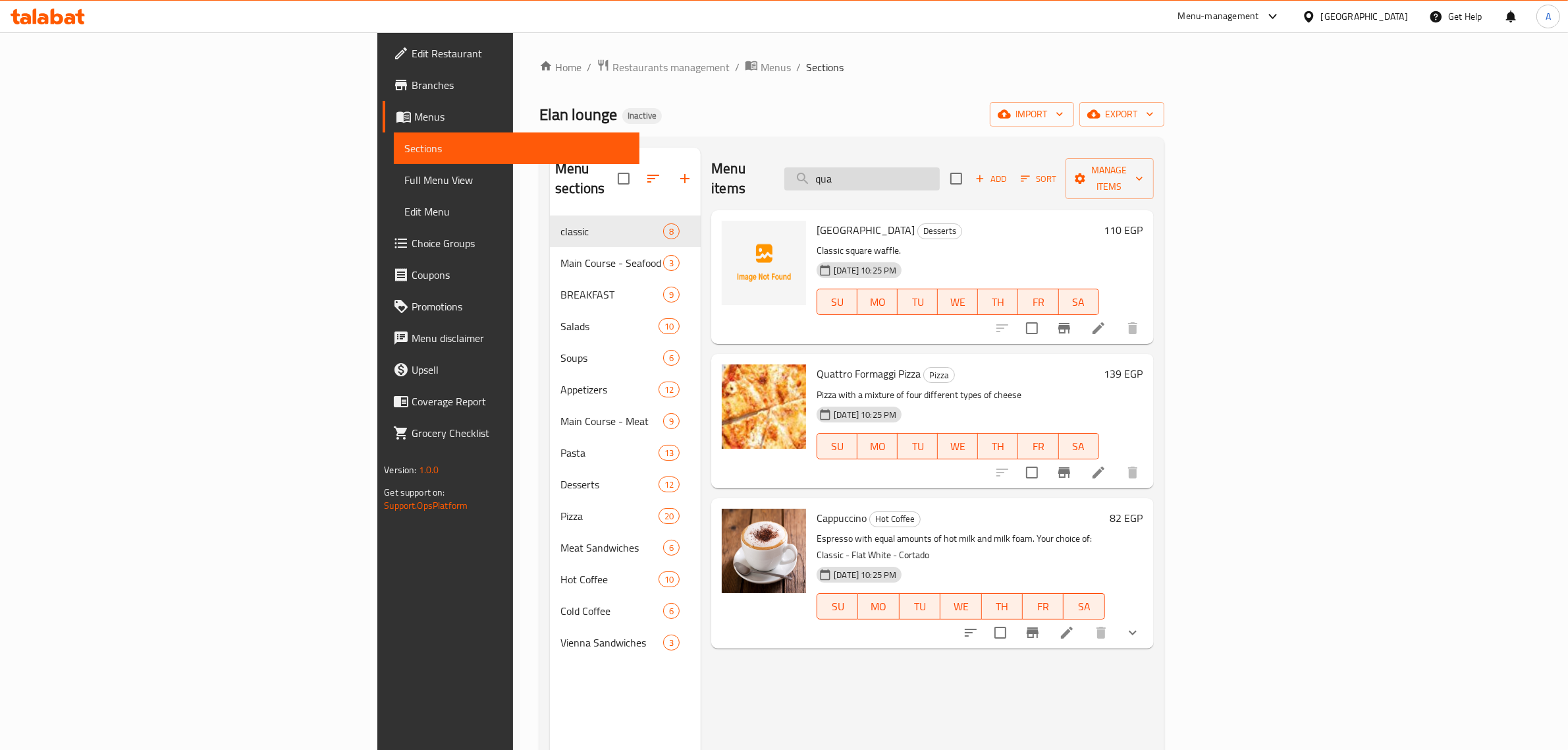
click at [940, 168] on input "qua" at bounding box center [862, 179] width 155 height 23
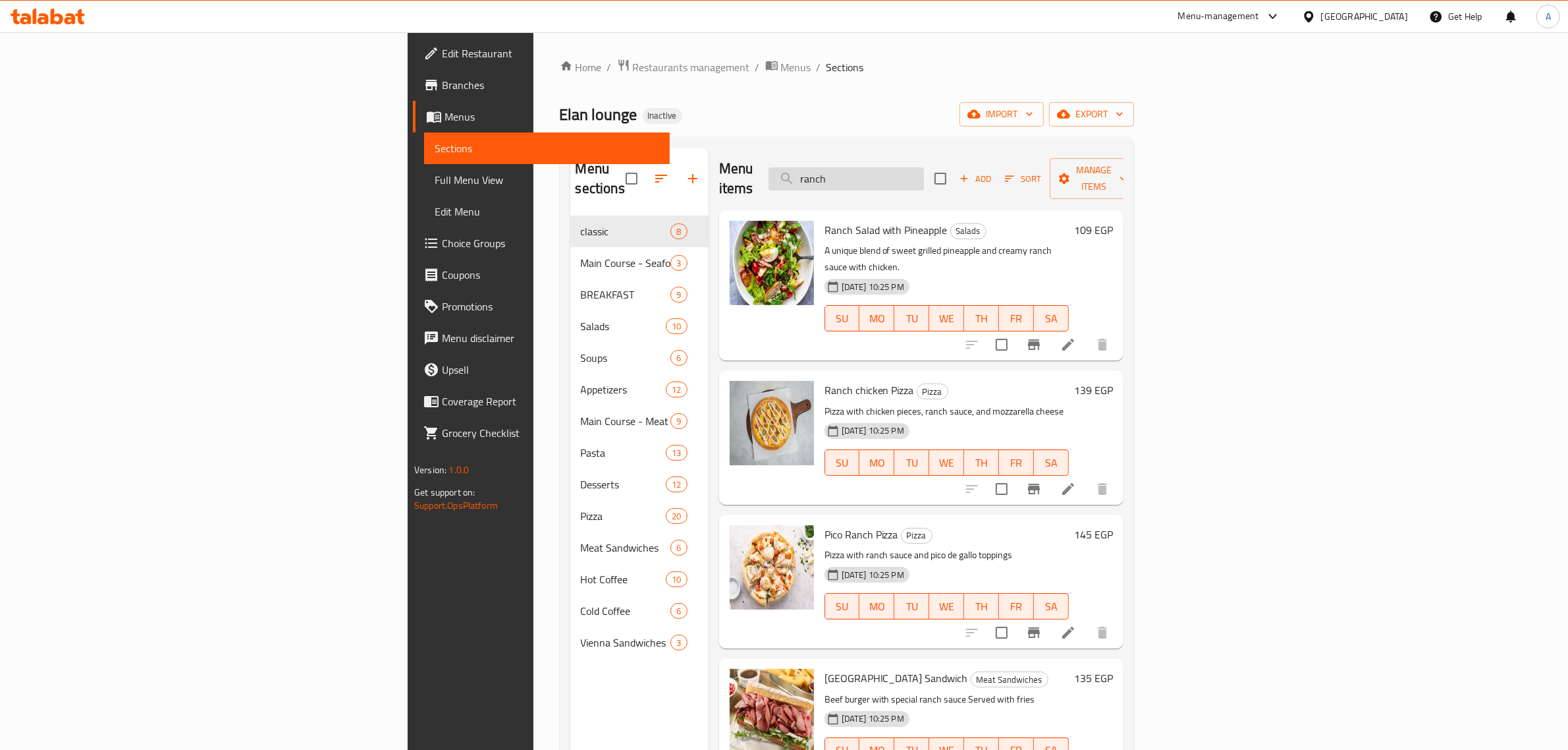
click at [924, 167] on input "ranch" at bounding box center [847, 179] width 155 height 23
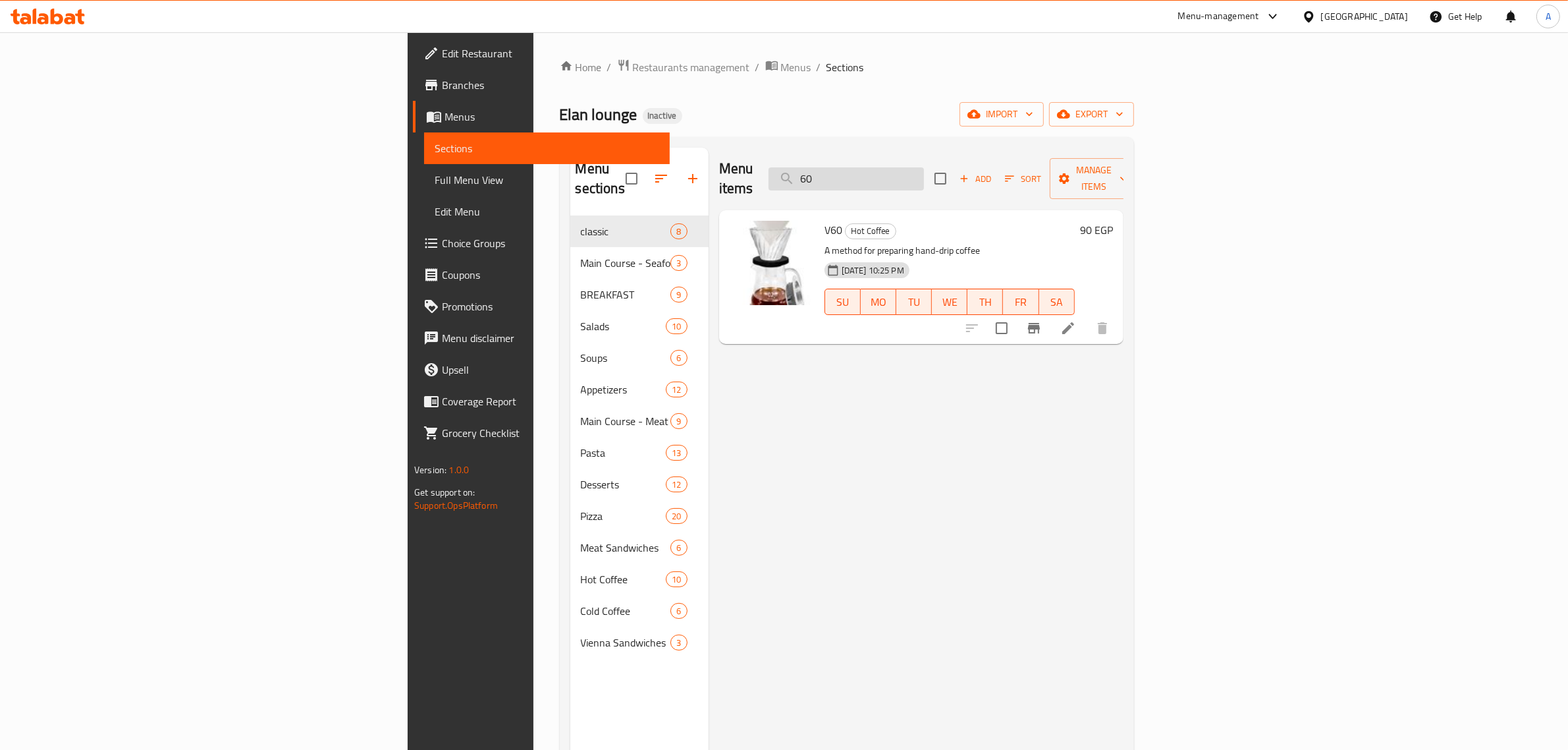
click at [924, 173] on input "60" at bounding box center [847, 179] width 155 height 23
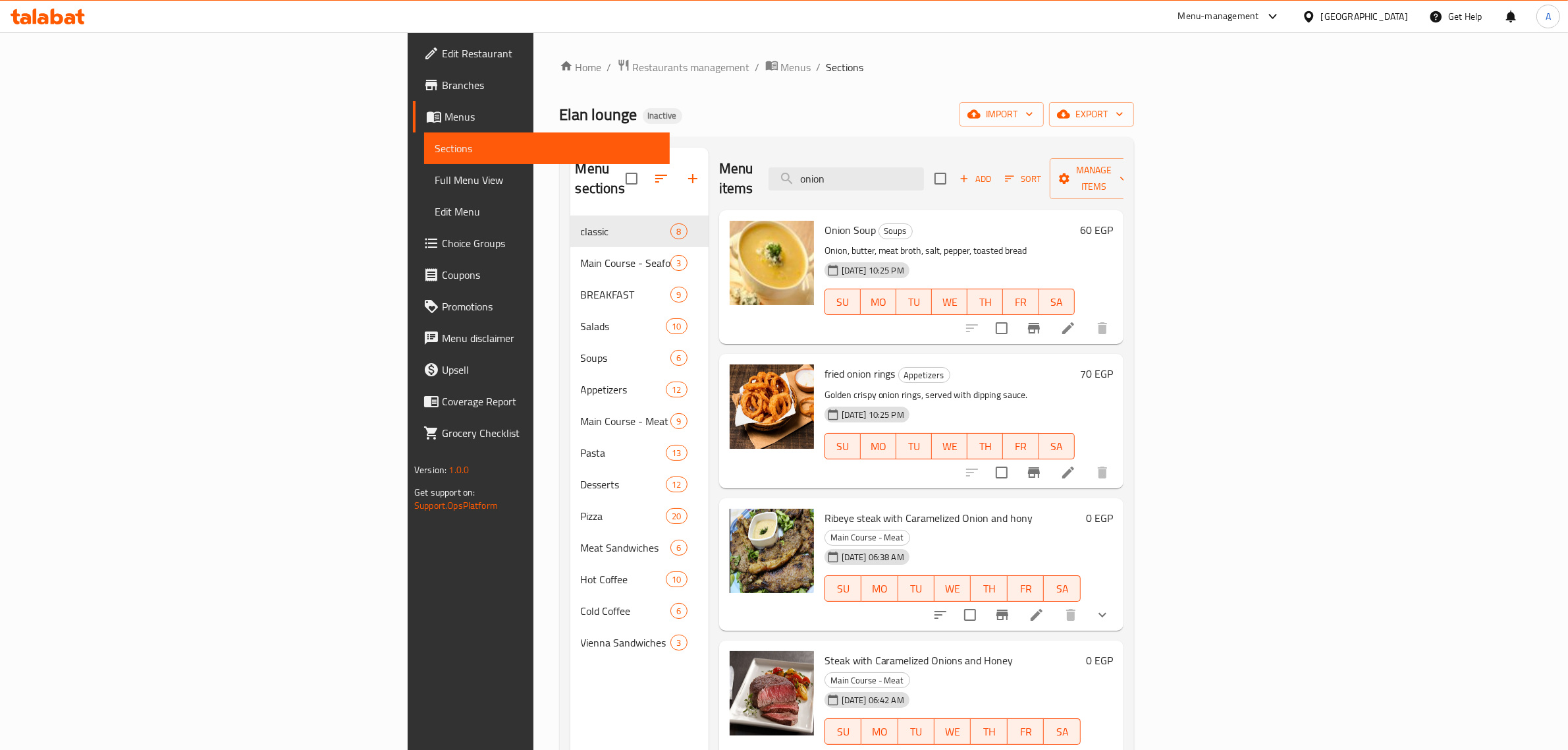
click at [979, 153] on div "Menu items onion Add Sort Manage items" at bounding box center [922, 179] width 405 height 63
click at [924, 171] on input "onion" at bounding box center [847, 179] width 155 height 23
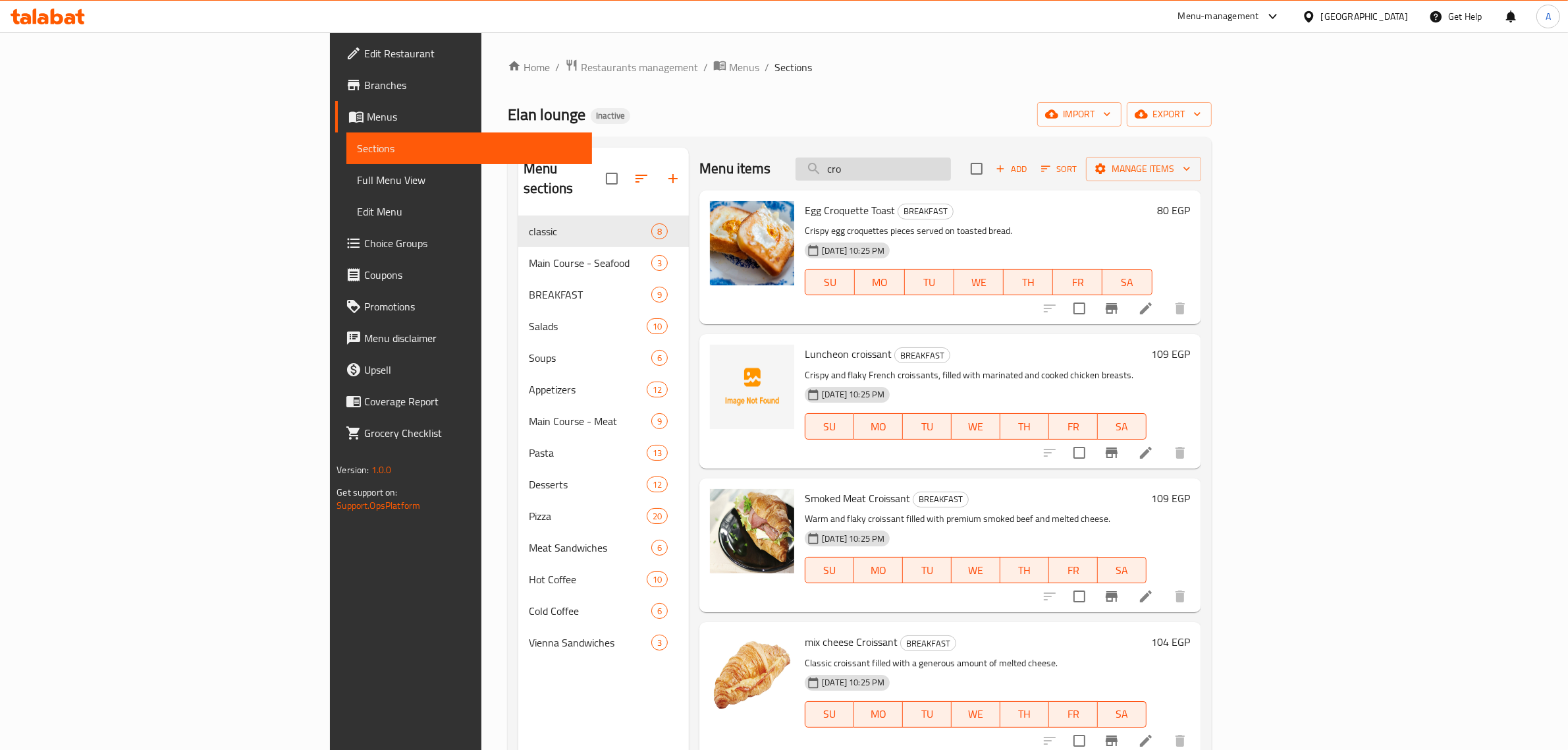
type input "cro"
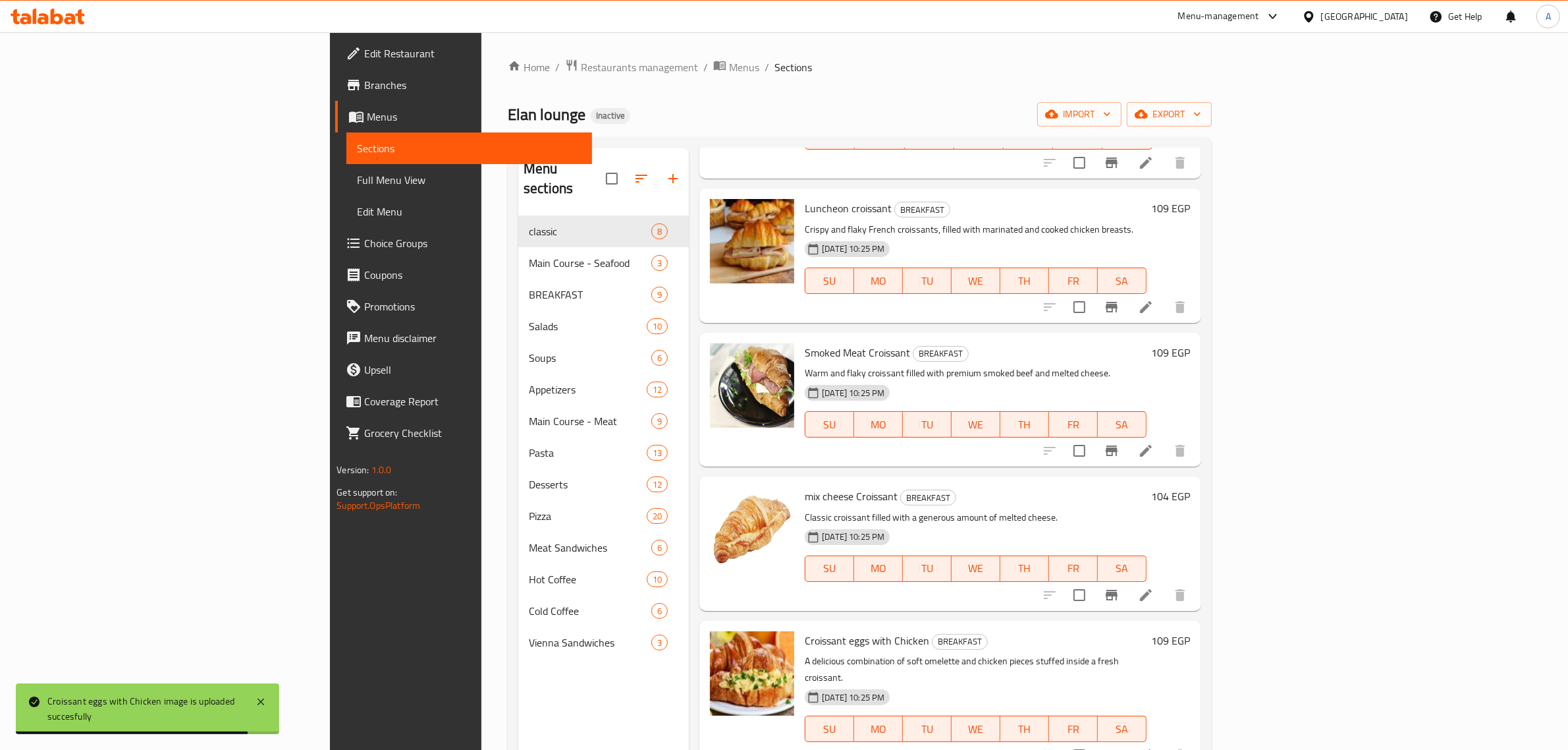
drag, startPoint x: 47, startPoint y: 185, endPoint x: 127, endPoint y: 212, distance: 84.4
click at [357, 185] on span "Full Menu View" at bounding box center [469, 180] width 224 height 16
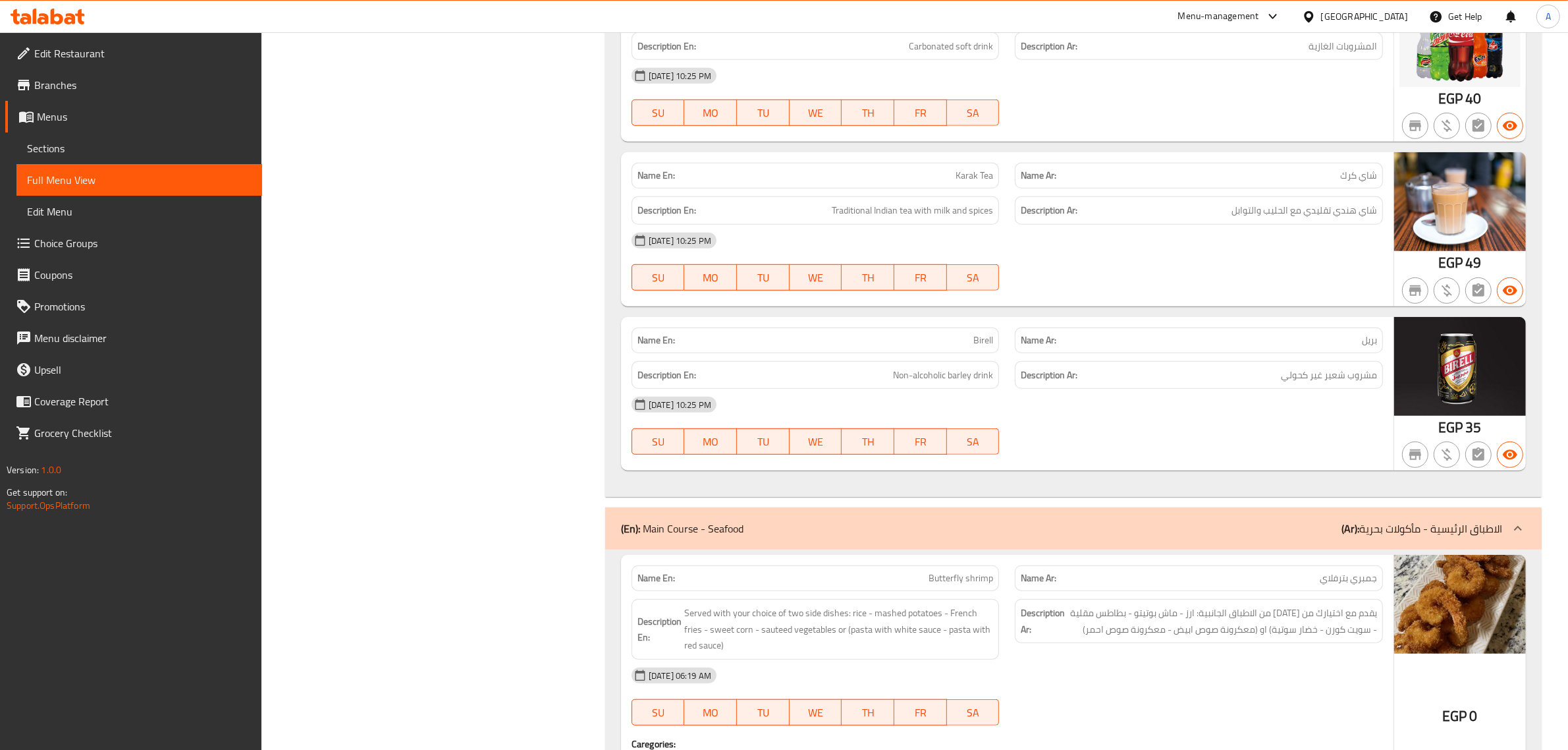
scroll to position [659, 0]
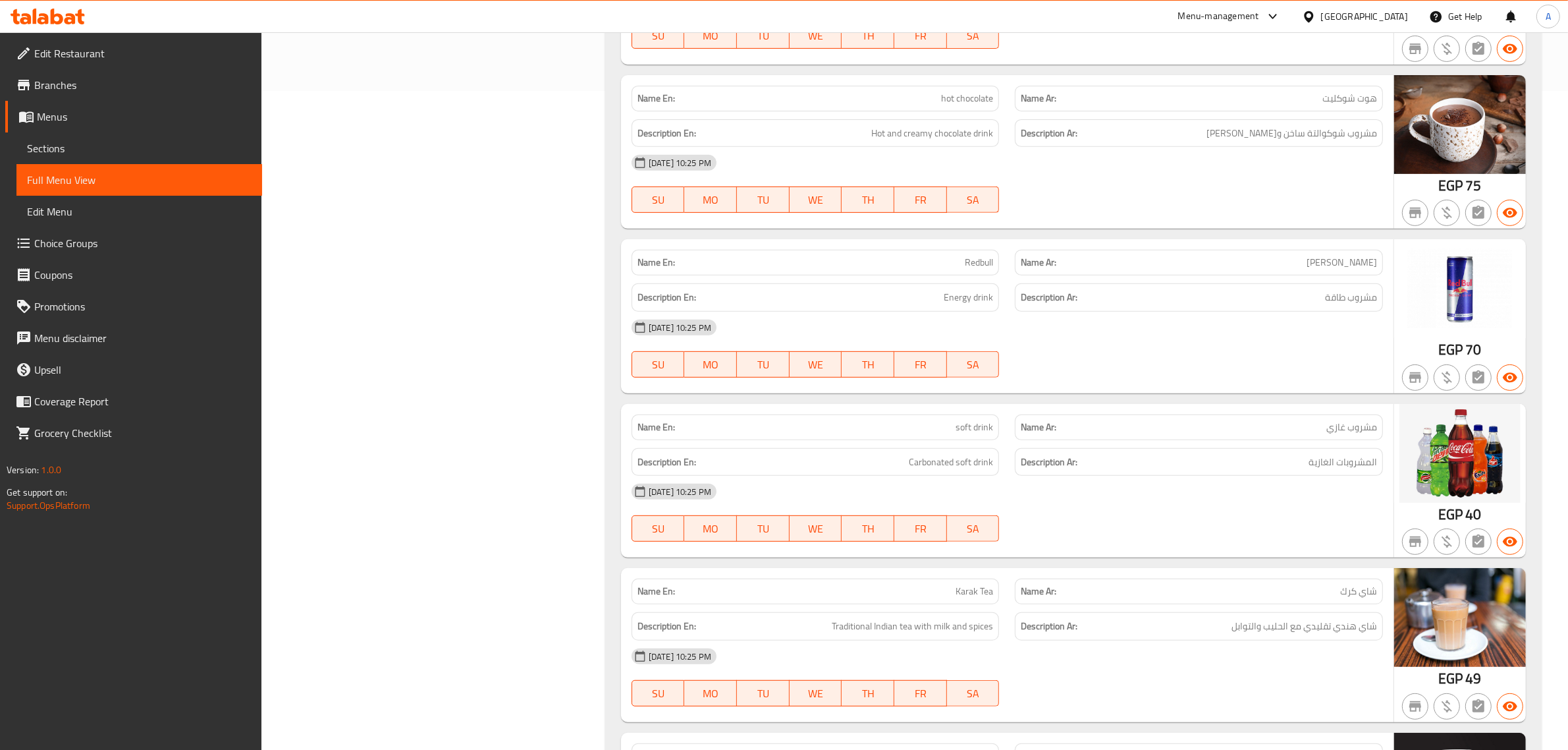
click at [54, 148] on span "Sections" at bounding box center [139, 148] width 224 height 16
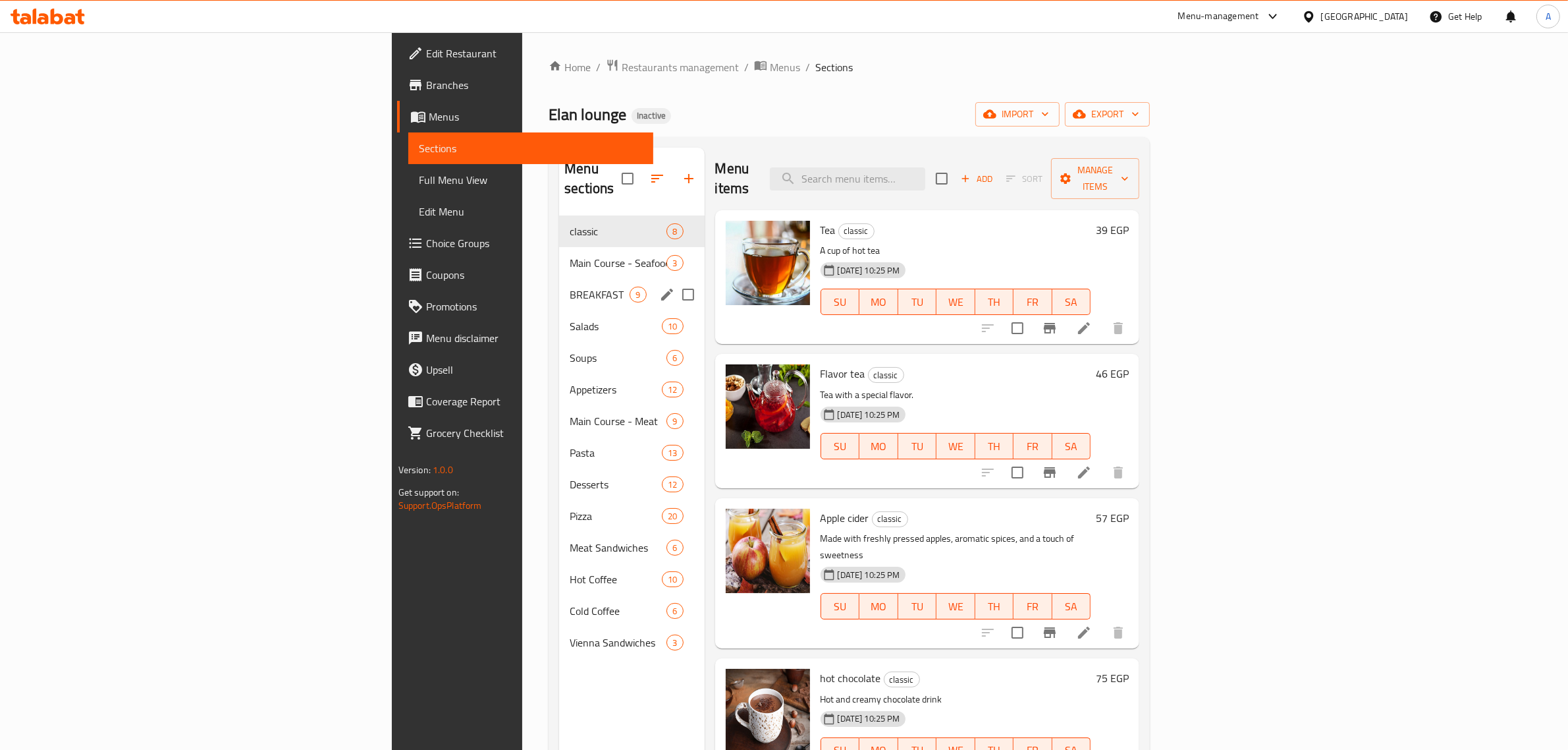
click at [570, 287] on span "BREAKFAST" at bounding box center [599, 294] width 60 height 16
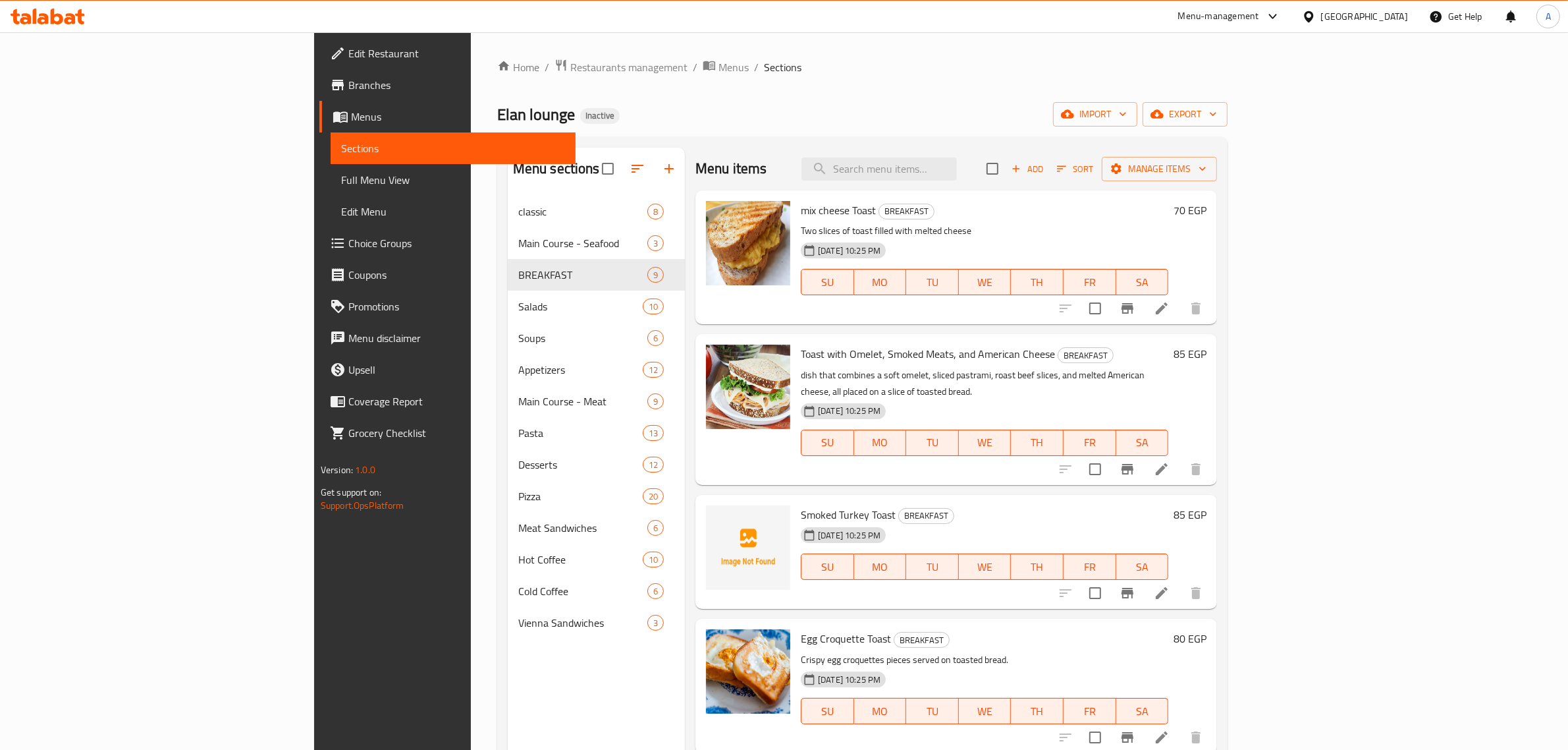
drag, startPoint x: 804, startPoint y: 94, endPoint x: 1204, endPoint y: 93, distance: 400.0
click at [805, 93] on div "Home / Restaurants management / Menus / Sections Elan lounge Inactive import ex…" at bounding box center [862, 483] width 730 height 849
click at [1218, 110] on span "export" at bounding box center [1186, 114] width 64 height 16
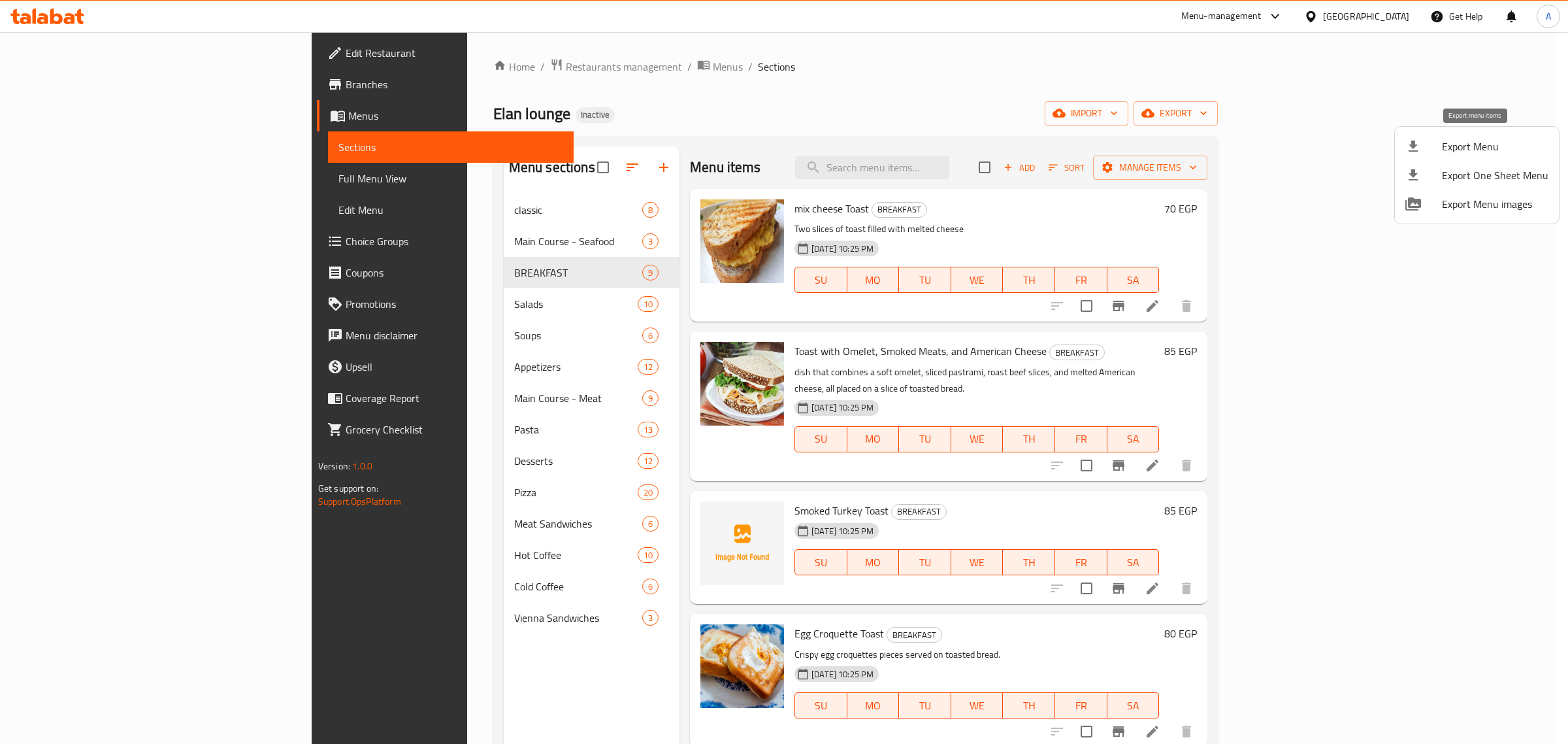
click at [1458, 147] on span "Export Menu" at bounding box center [1495, 146] width 106 height 15
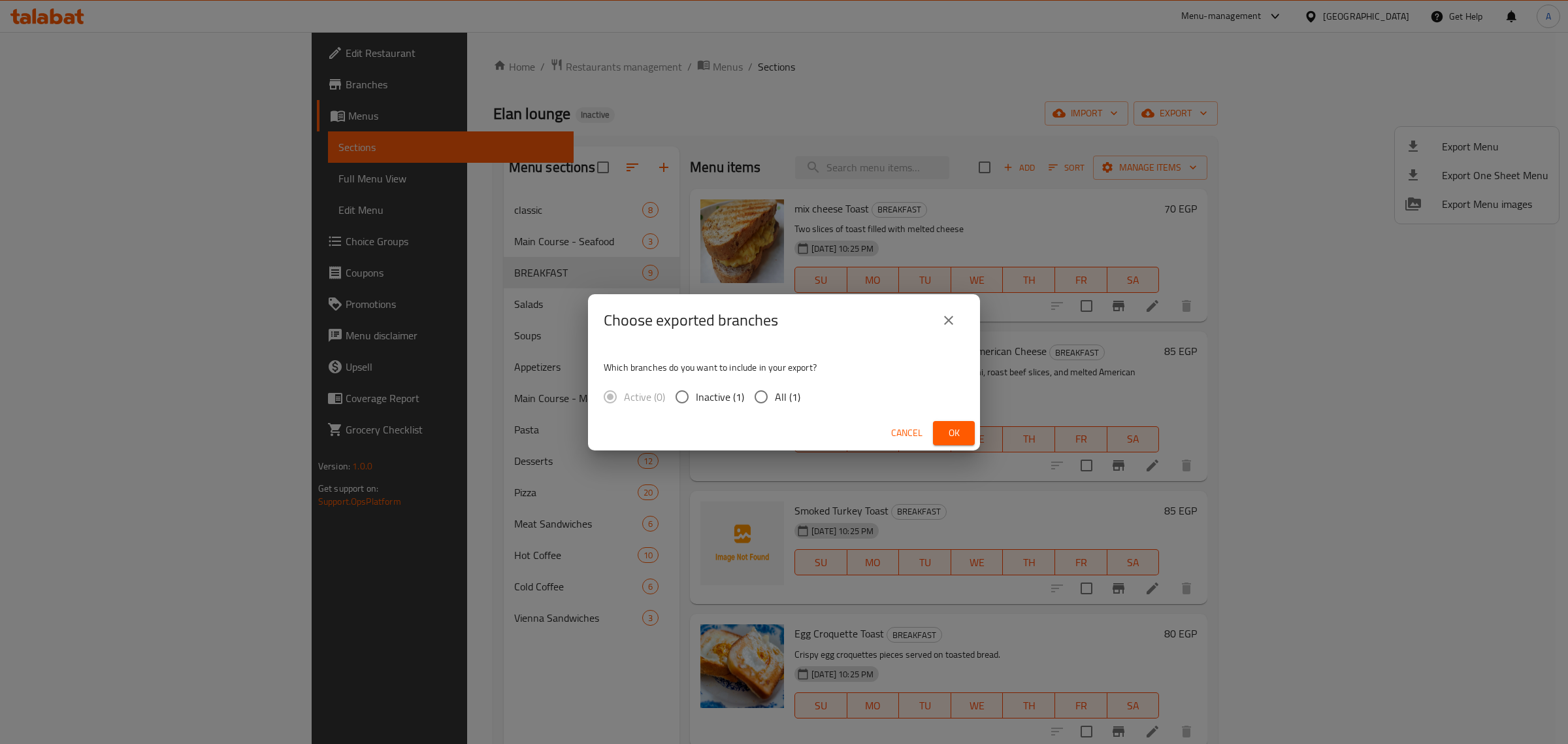
click at [772, 397] on input "All (1)" at bounding box center [761, 396] width 27 height 27
radio input "true"
click at [961, 429] on span "Ok" at bounding box center [953, 432] width 21 height 16
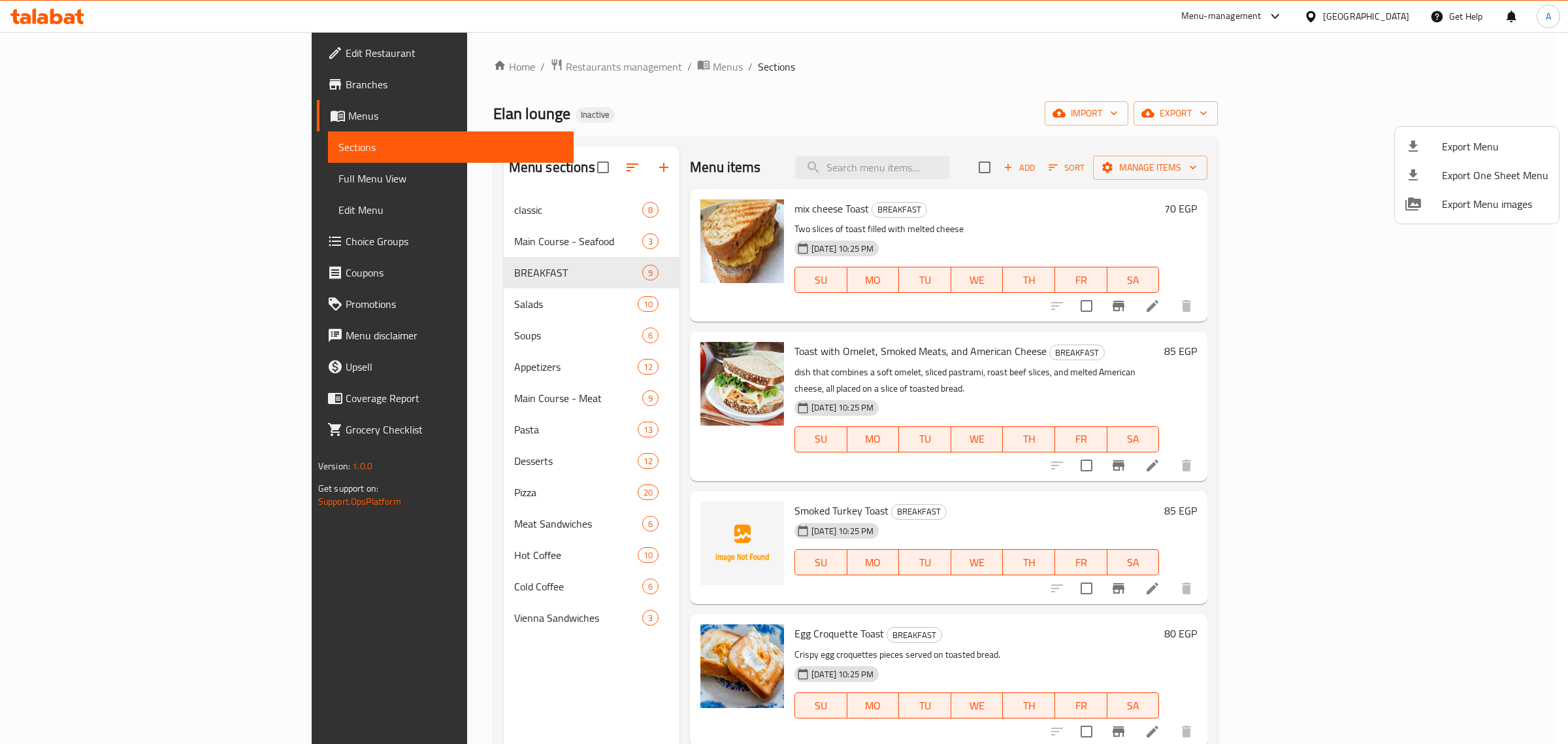
click at [435, 60] on div at bounding box center [784, 372] width 1568 height 744
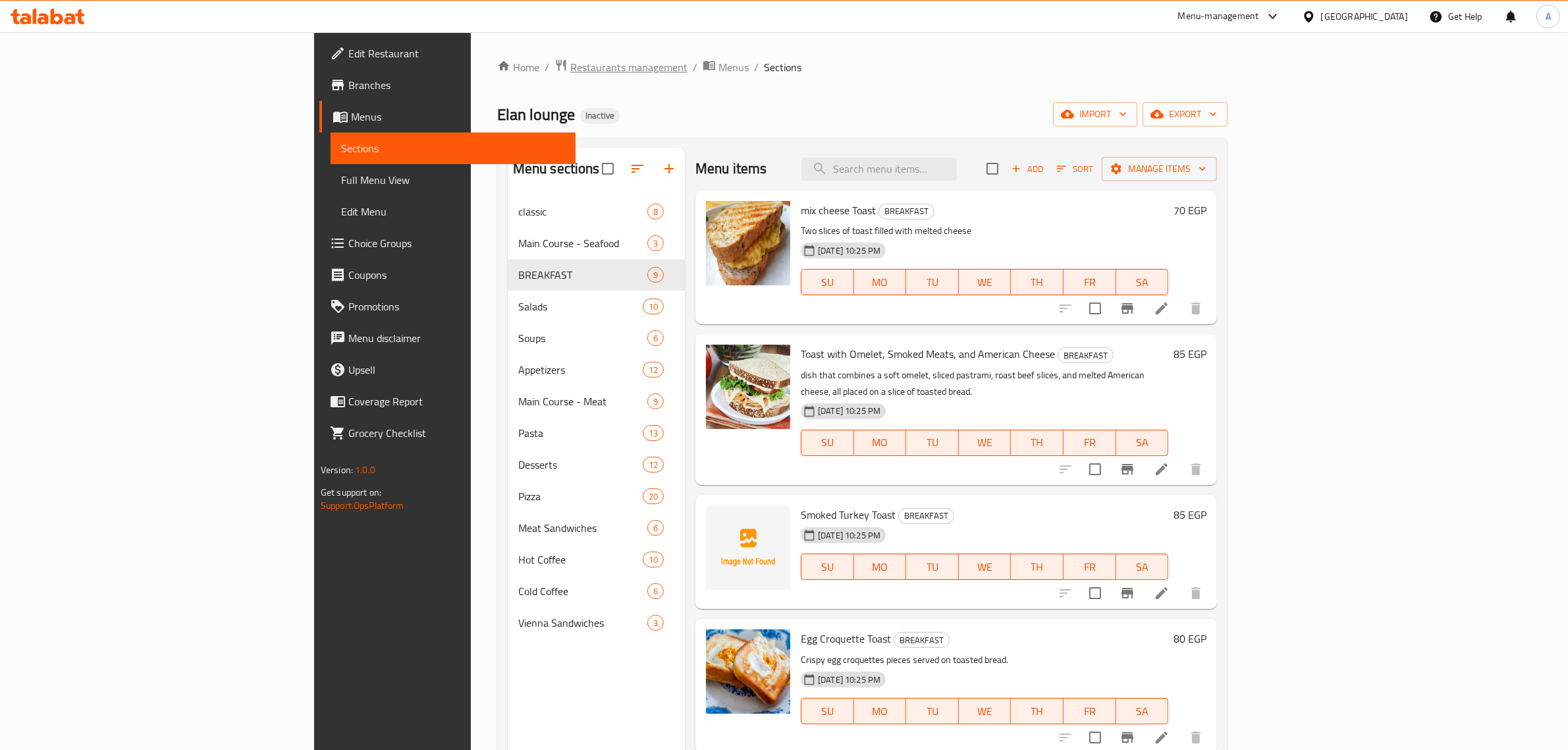
click at [570, 66] on span "Restaurants management" at bounding box center [629, 67] width 117 height 16
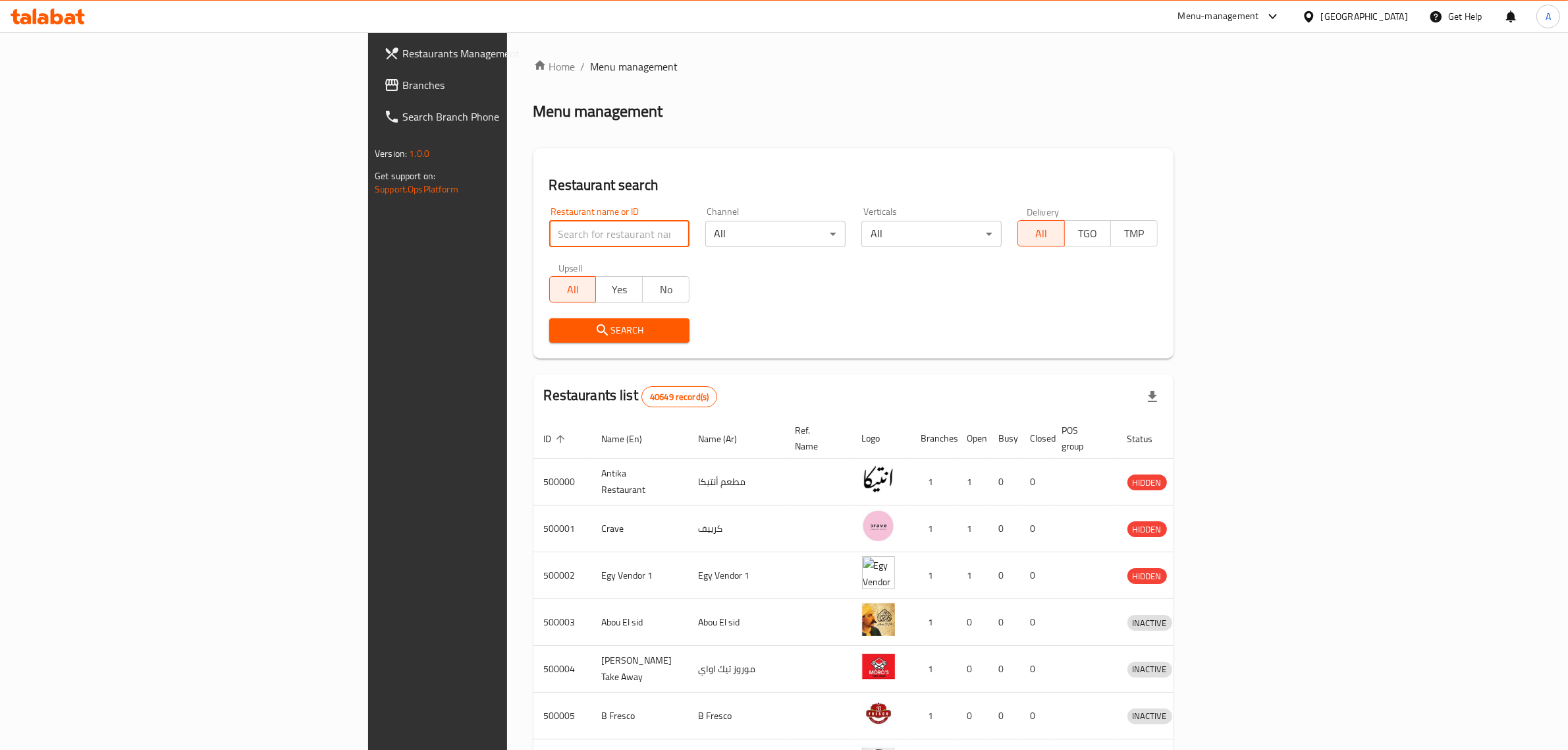
click at [550, 226] on input "search" at bounding box center [620, 234] width 141 height 27
paste input "686681"
type input "686681"
click button "Search" at bounding box center [620, 331] width 141 height 24
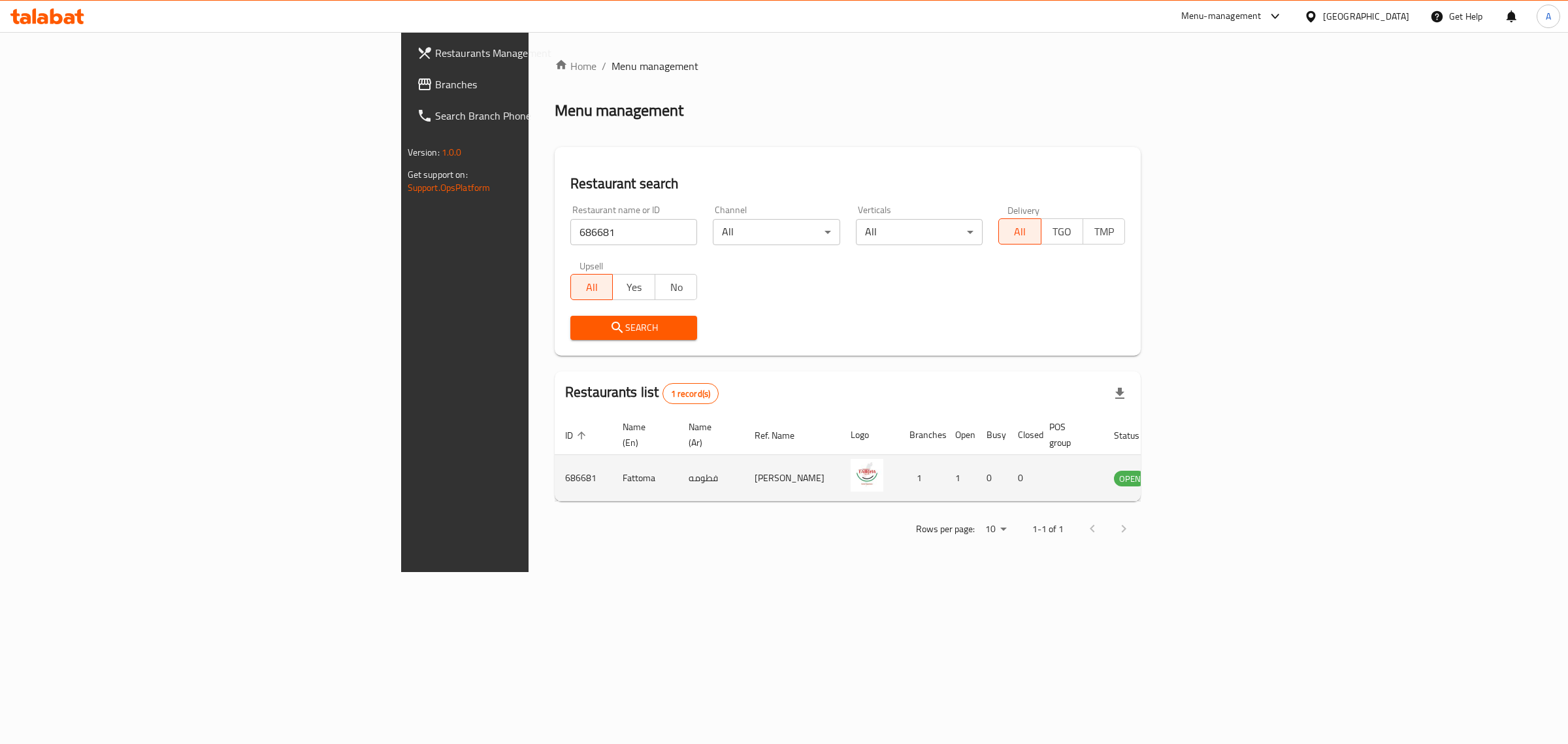
click at [612, 464] on td "Fattoma" at bounding box center [644, 478] width 66 height 46
copy td "Fattoma"
click at [1323, 18] on div at bounding box center [1314, 16] width 19 height 15
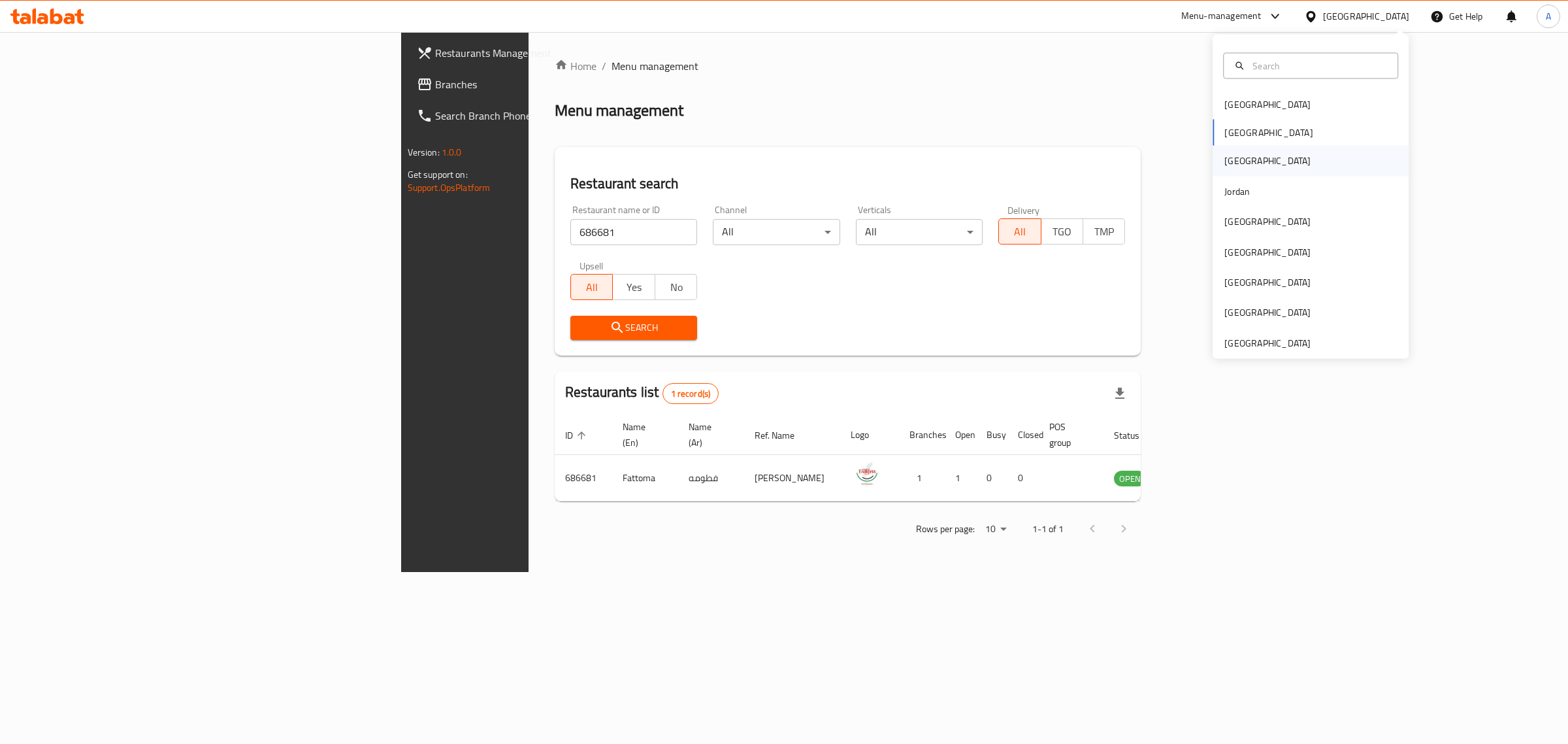
click at [1274, 162] on div "[GEOGRAPHIC_DATA]" at bounding box center [1310, 160] width 196 height 30
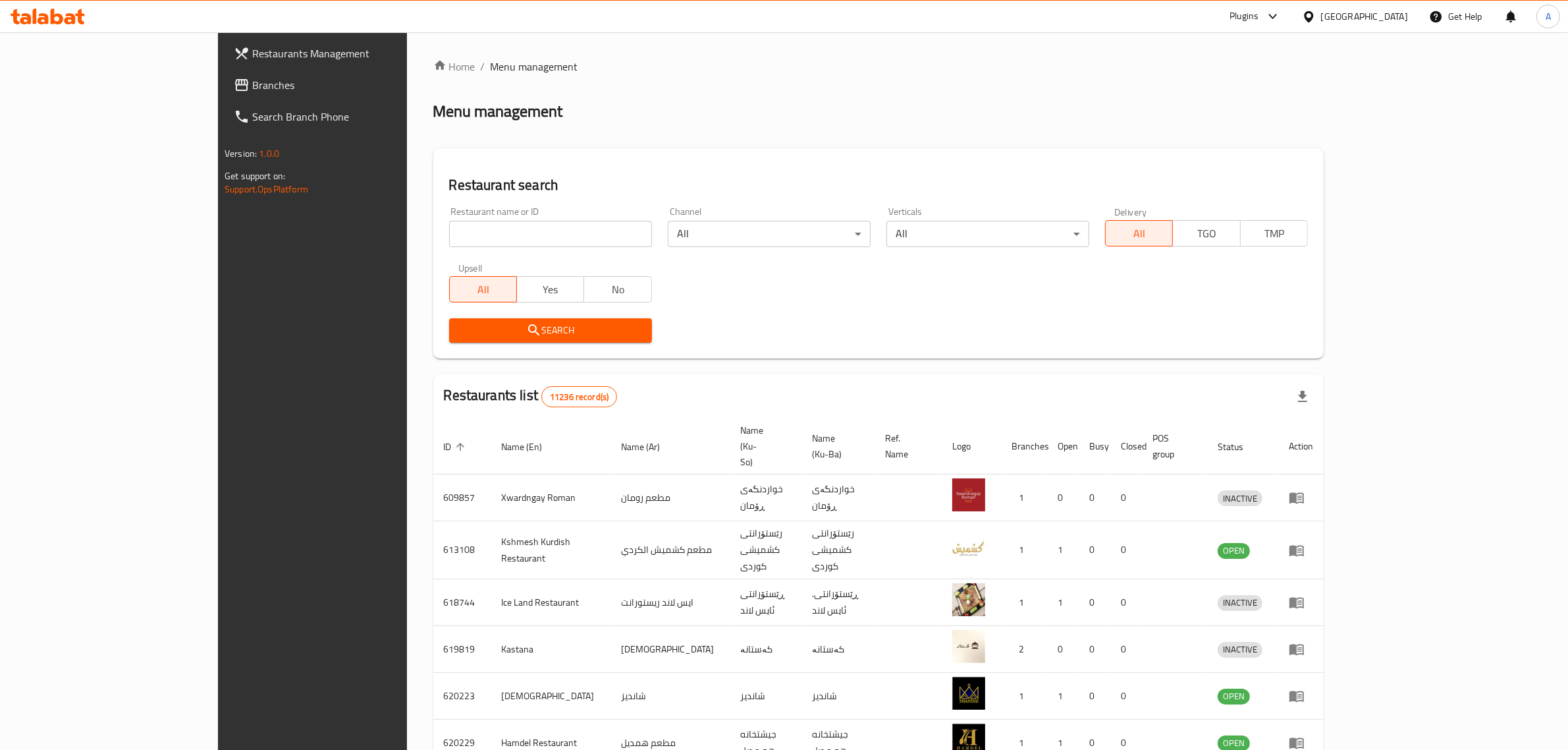
click at [535, 225] on input "search" at bounding box center [551, 234] width 203 height 27
drag, startPoint x: 522, startPoint y: 234, endPoint x: 185, endPoint y: 221, distance: 337.3
click at [218, 221] on div "Restaurants Management Branches Search Branch Phone Version: 1.0.0 Get support …" at bounding box center [784, 527] width 1132 height 992
paste input "Baxtyari Sweets"
type input "Baxtyari Sweets"
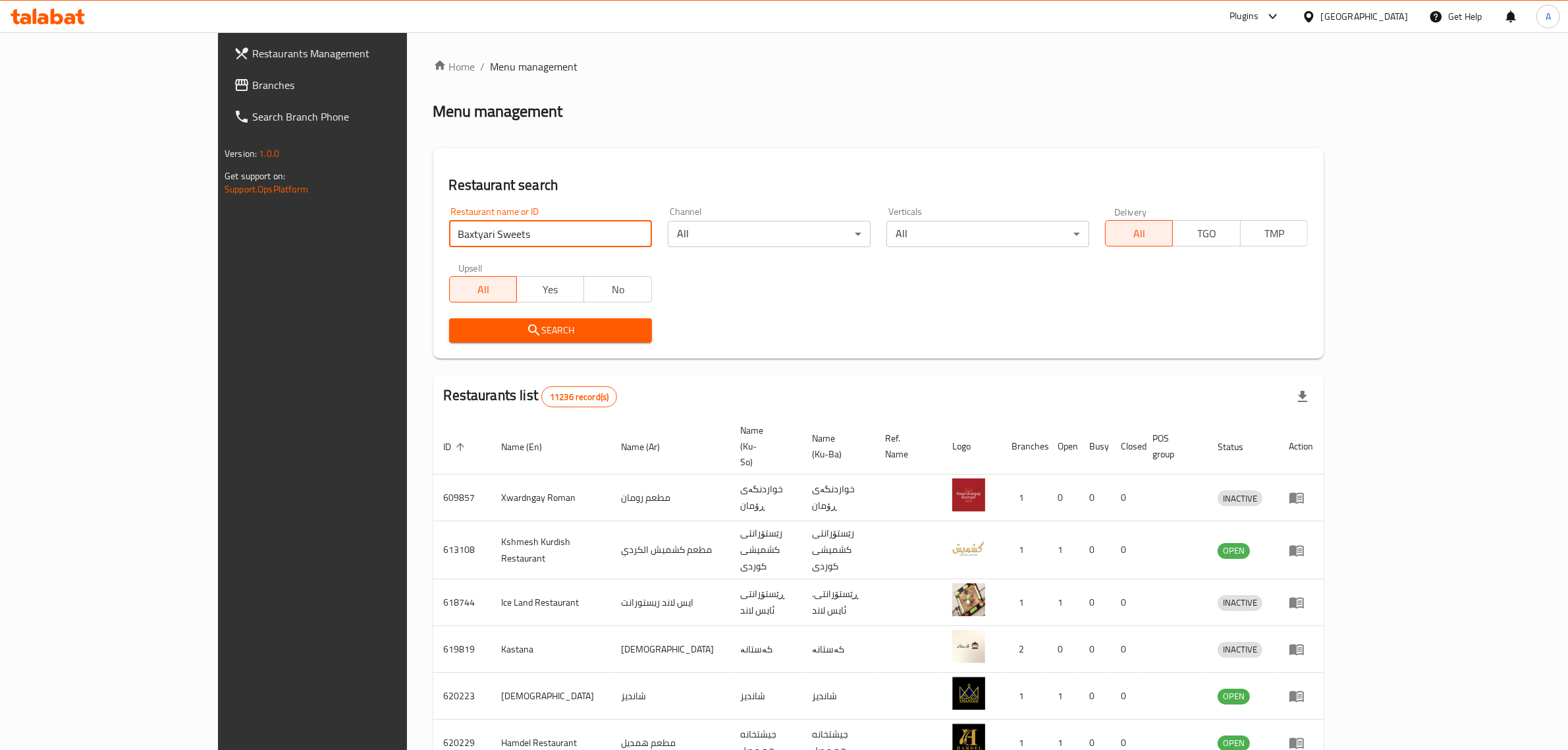
click button "Search" at bounding box center [551, 331] width 203 height 24
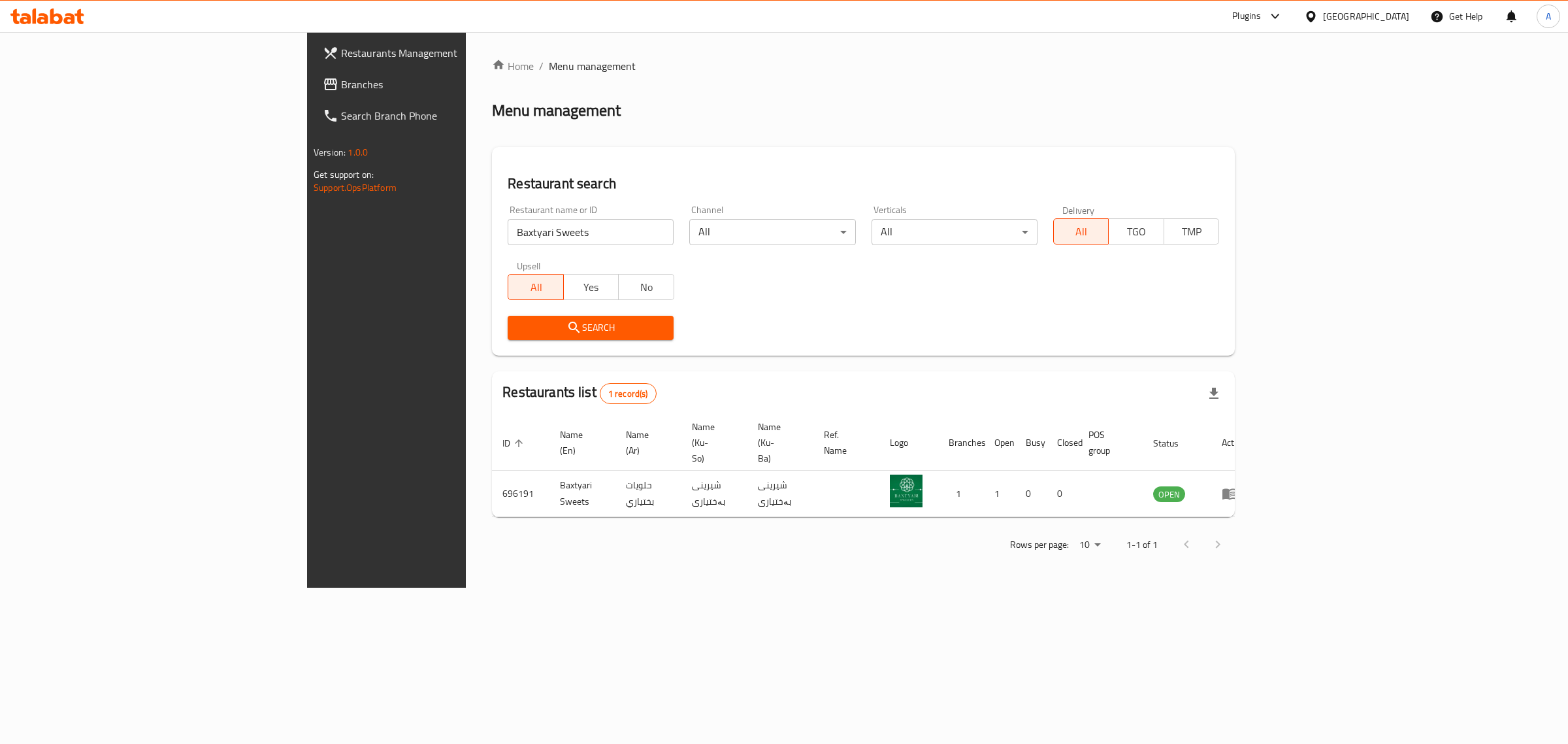
click at [508, 217] on div "Restaurant name or ID Baxtyari Sweets Restaurant name or ID" at bounding box center [591, 225] width 166 height 40
click at [508, 221] on input "Baxtyari Sweets" at bounding box center [591, 232] width 166 height 27
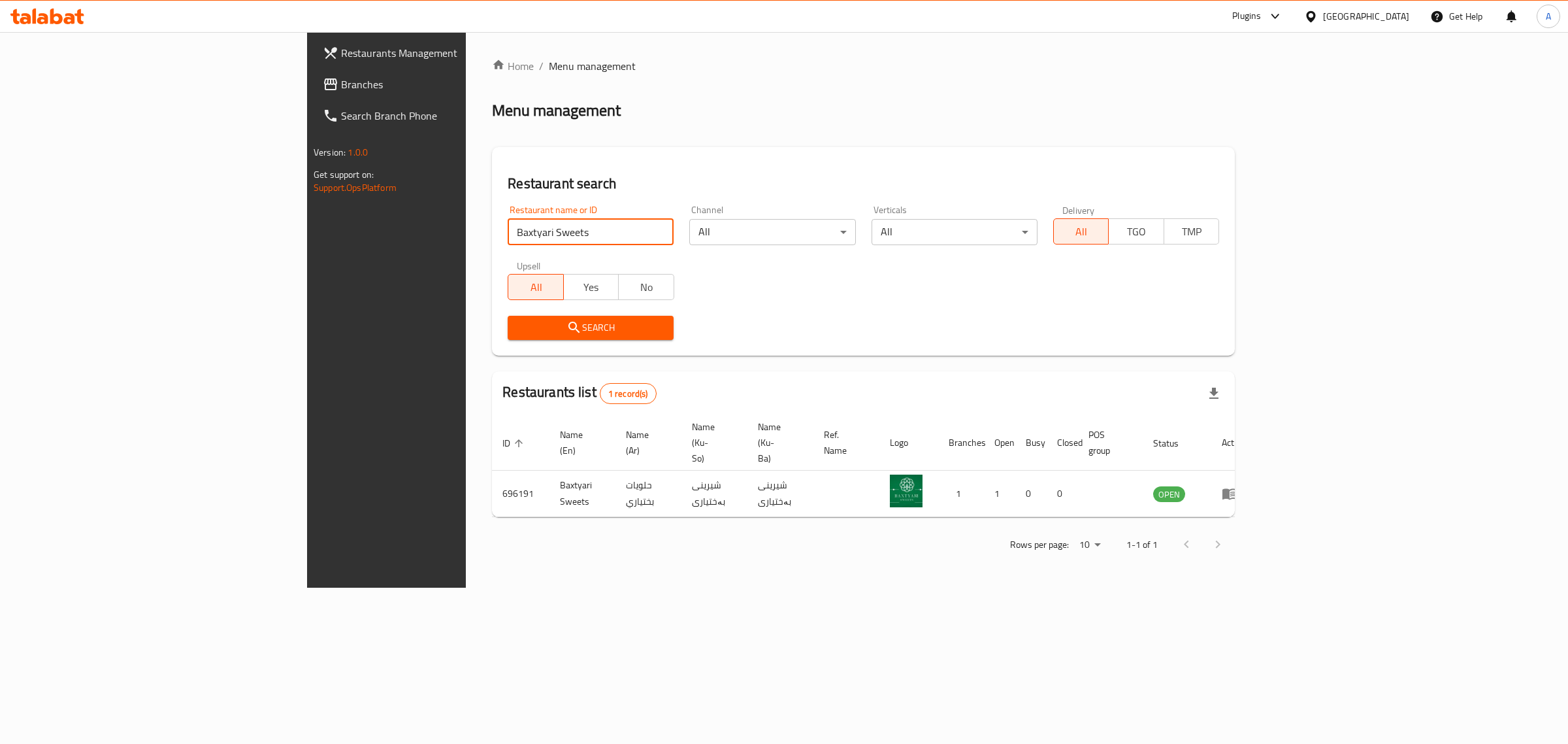
click button "Search" at bounding box center [591, 328] width 166 height 24
click at [1395, 20] on div "[GEOGRAPHIC_DATA]" at bounding box center [1366, 16] width 86 height 15
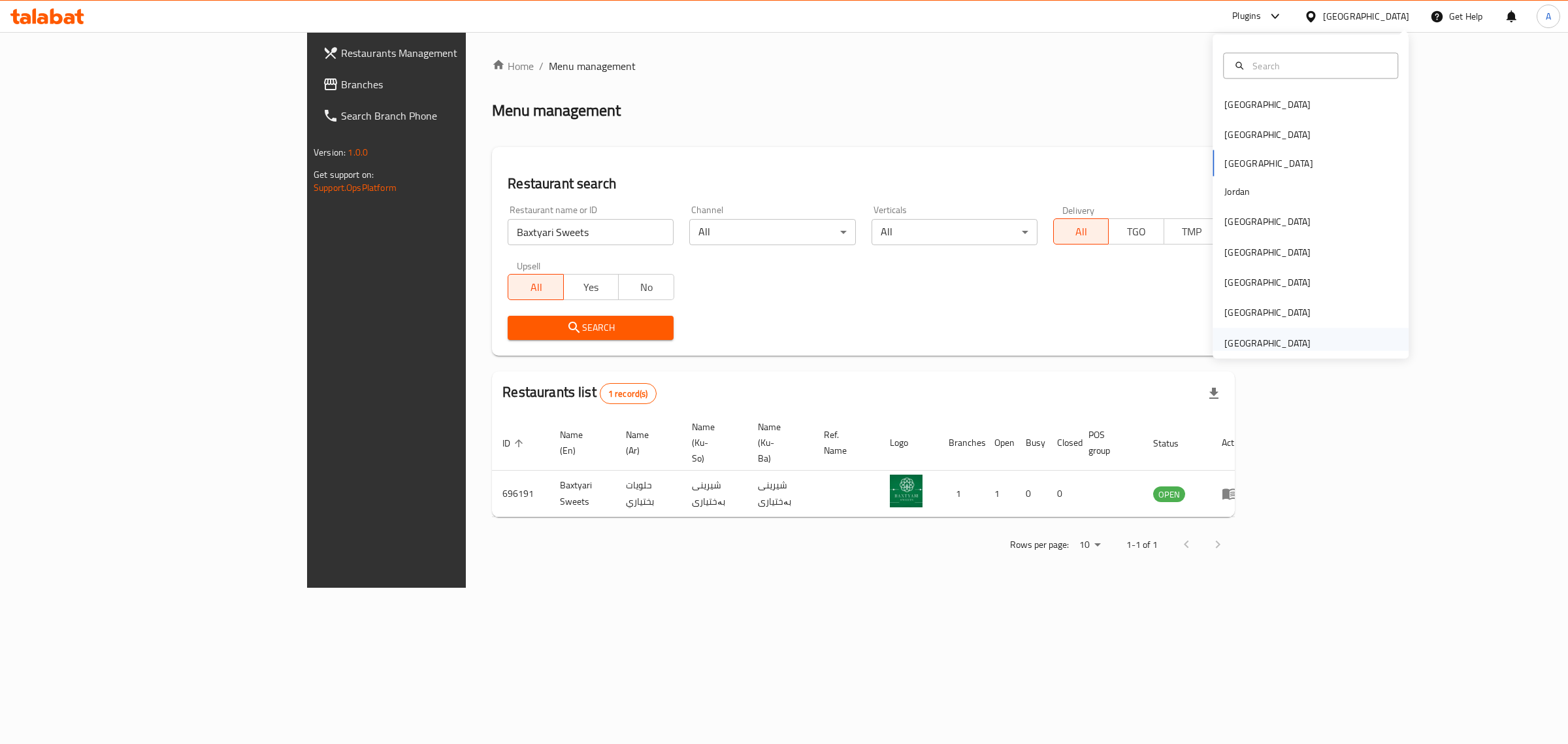
click at [1274, 338] on div "United Arab Emirates" at bounding box center [1267, 342] width 86 height 15
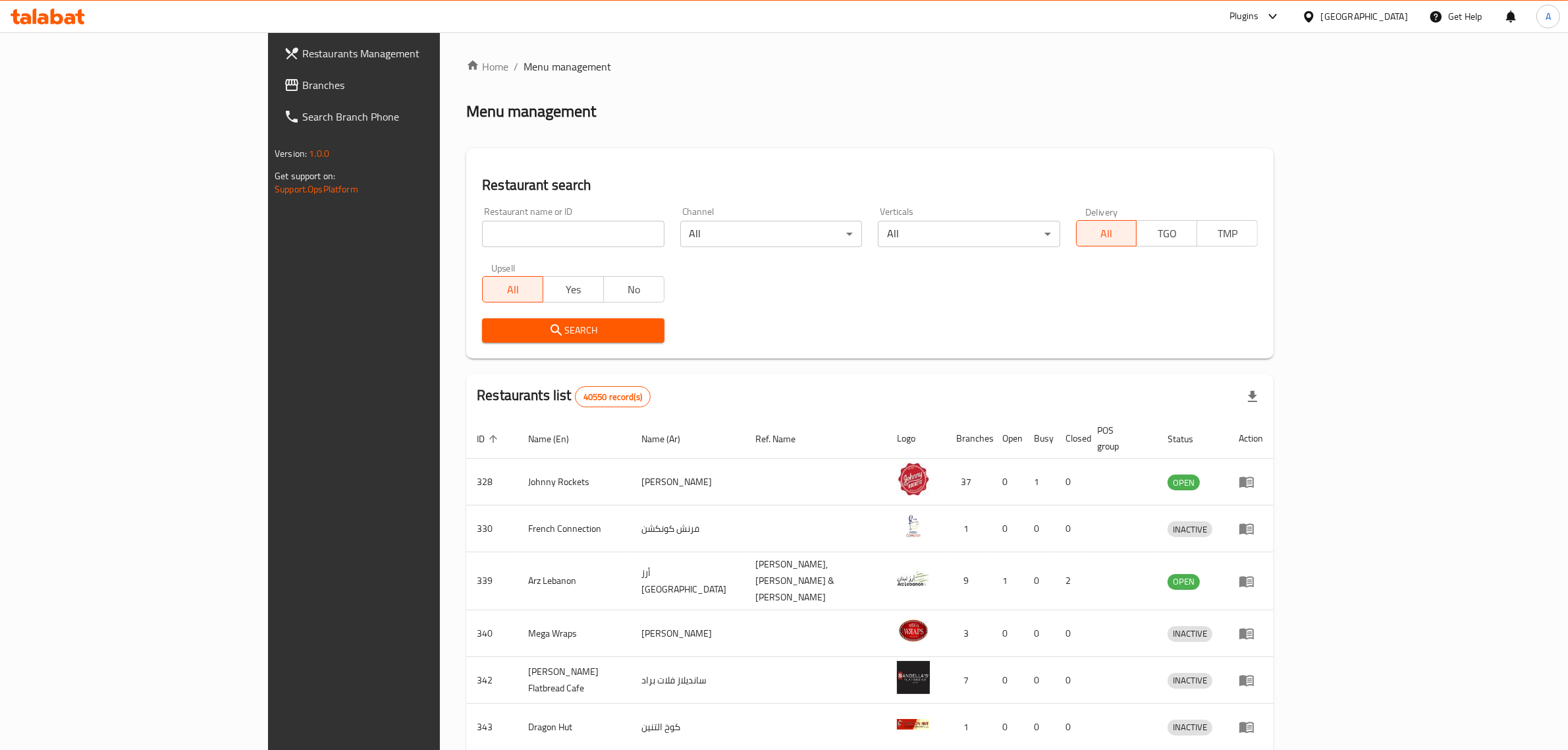
click at [536, 225] on input "search" at bounding box center [573, 234] width 182 height 27
paste input "Sushi Japan"
type input "Sushi Japan"
click button "Search" at bounding box center [573, 331] width 182 height 24
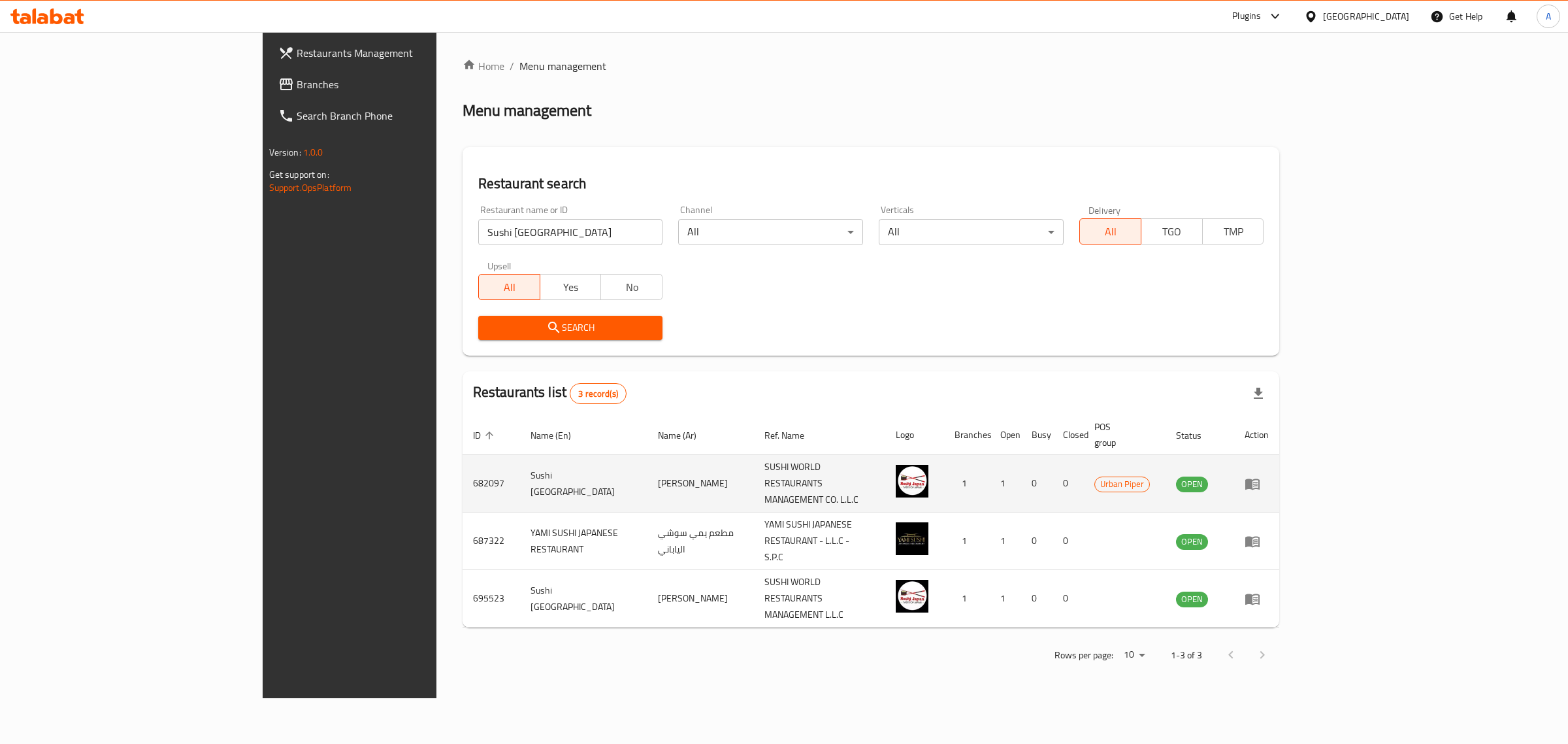
click at [520, 455] on td "Sushi Japan" at bounding box center [585, 483] width 128 height 57
copy td "Sushi Japan"
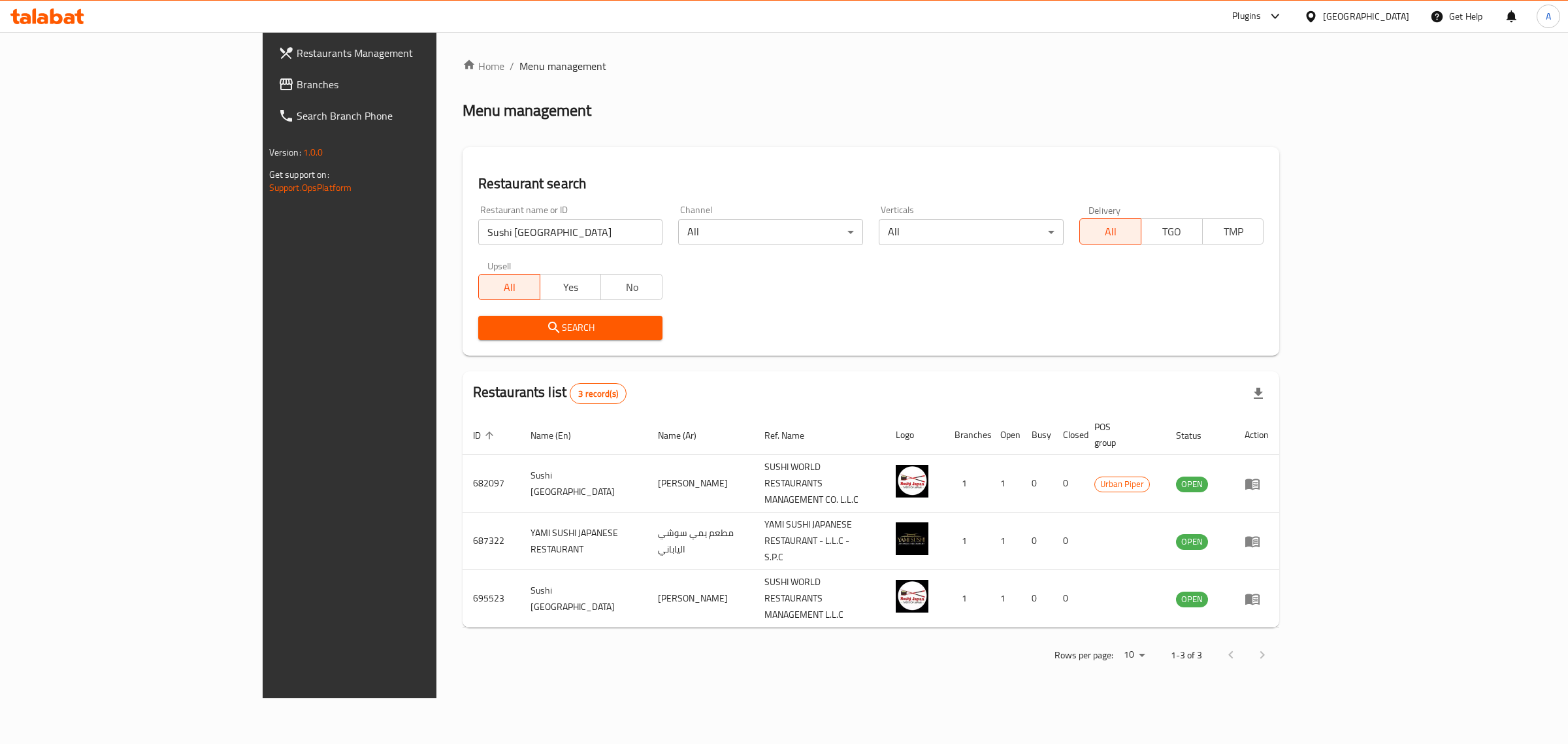
click at [1322, 12] on div at bounding box center [1314, 16] width 19 height 15
click at [1286, 164] on div "[GEOGRAPHIC_DATA]" at bounding box center [1310, 164] width 196 height 30
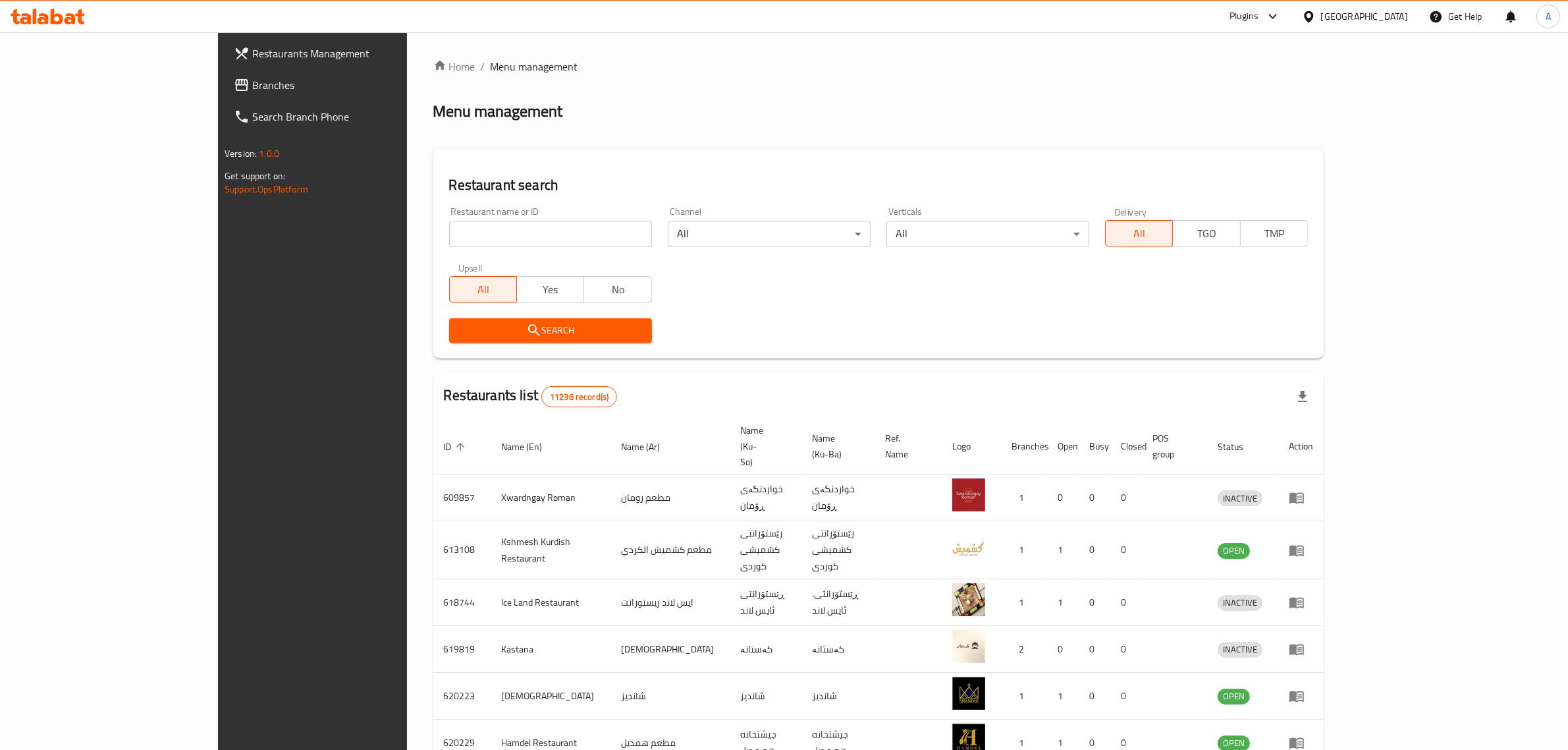
click at [450, 230] on input "search" at bounding box center [551, 234] width 203 height 27
paste input "Alibtisam Land"
type input "Alibtisam Land"
click button "Search" at bounding box center [551, 331] width 203 height 24
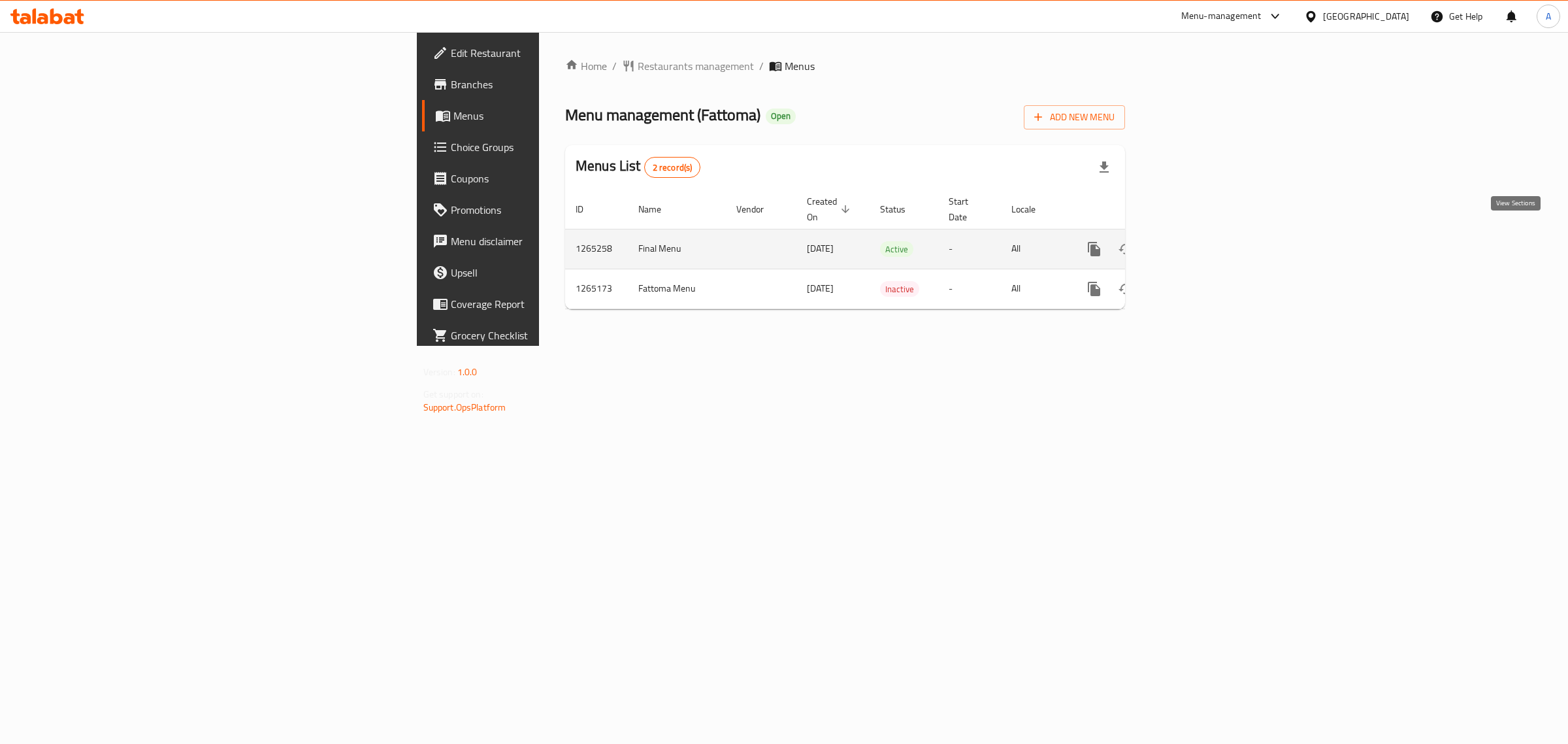
click at [1194, 243] on icon "enhanced table" at bounding box center [1189, 249] width 12 height 12
click at [1197, 241] on icon "enhanced table" at bounding box center [1188, 249] width 15 height 15
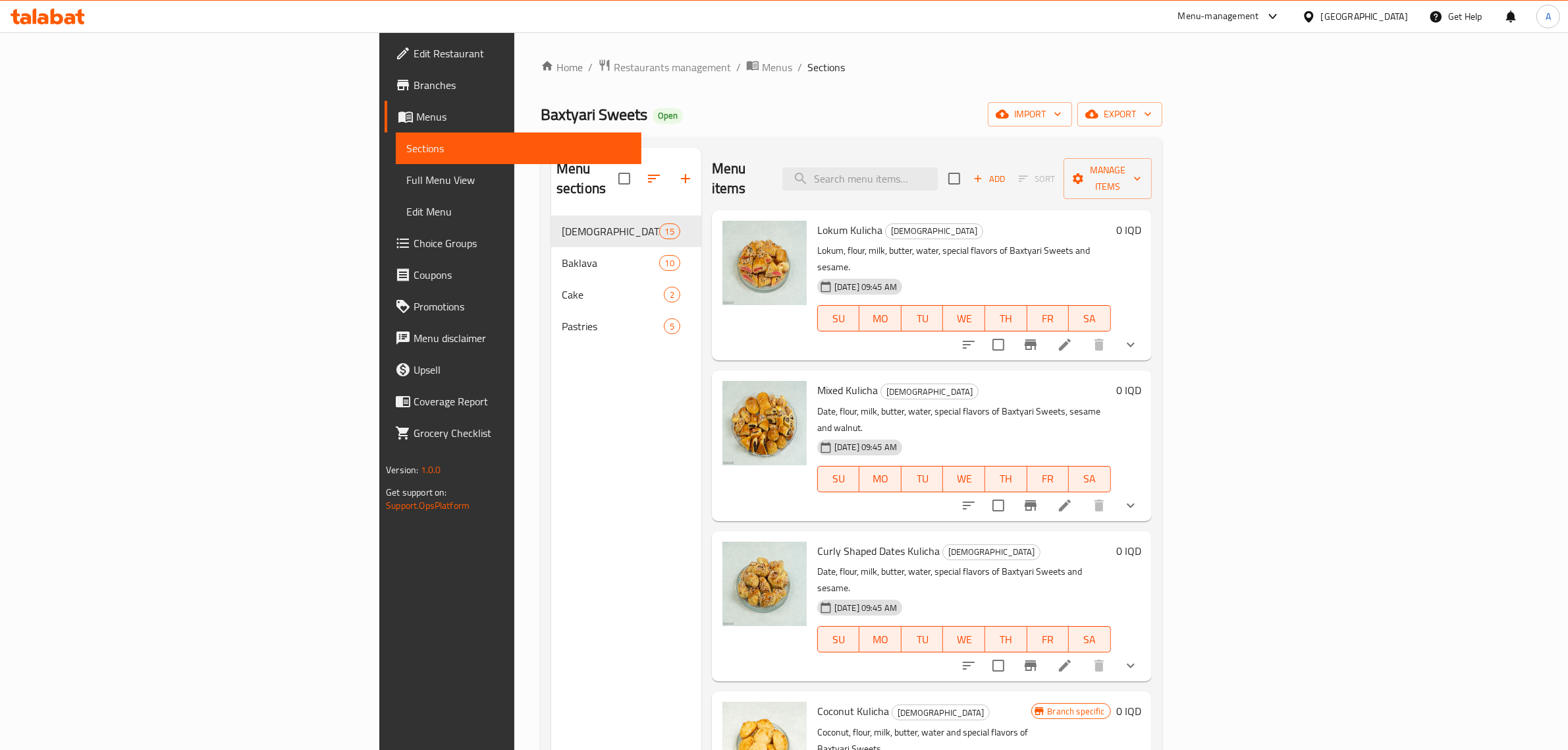
click at [818, 150] on div "Menu items Add Sort Manage items" at bounding box center [932, 179] width 440 height 63
click at [954, 155] on div "Menu items Add Sort Manage items" at bounding box center [932, 179] width 440 height 63
click at [938, 167] on input "search" at bounding box center [860, 179] width 155 height 23
paste input "کولیچەی گوێزی هندی"
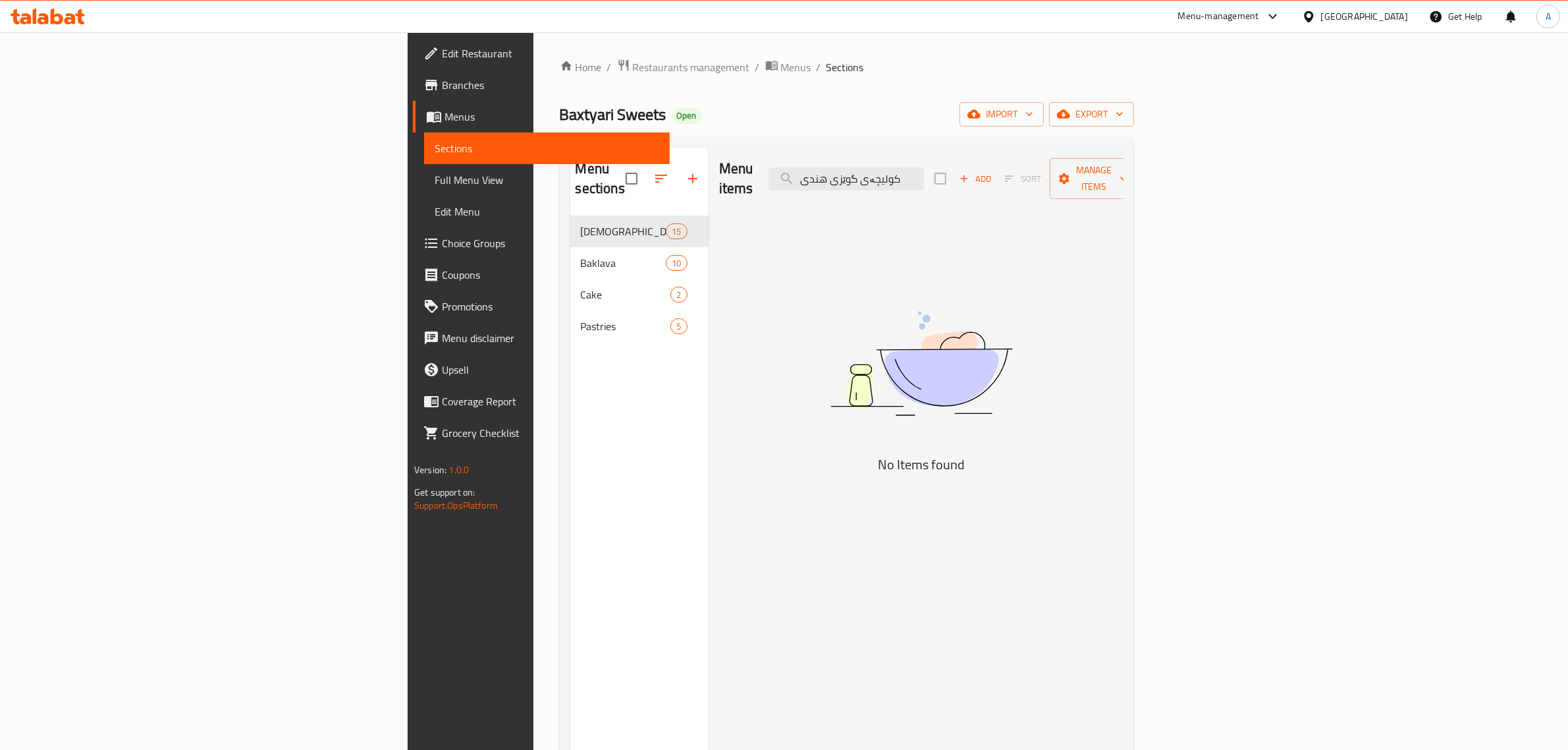
type input "کولیچەی گوێزی هندی"
click at [425, 188] on link "Full Menu View" at bounding box center [547, 180] width 246 height 32
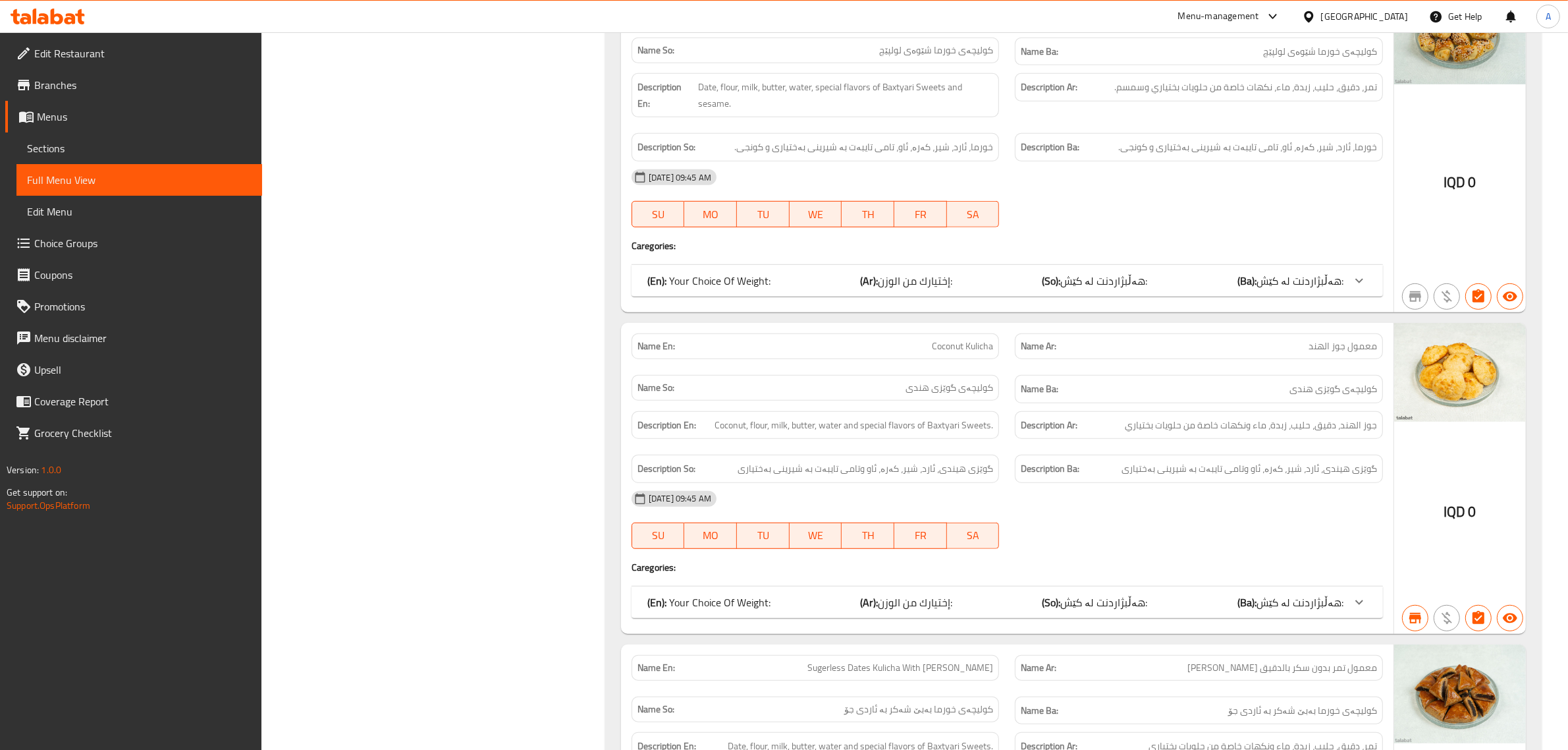
scroll to position [9593, 0]
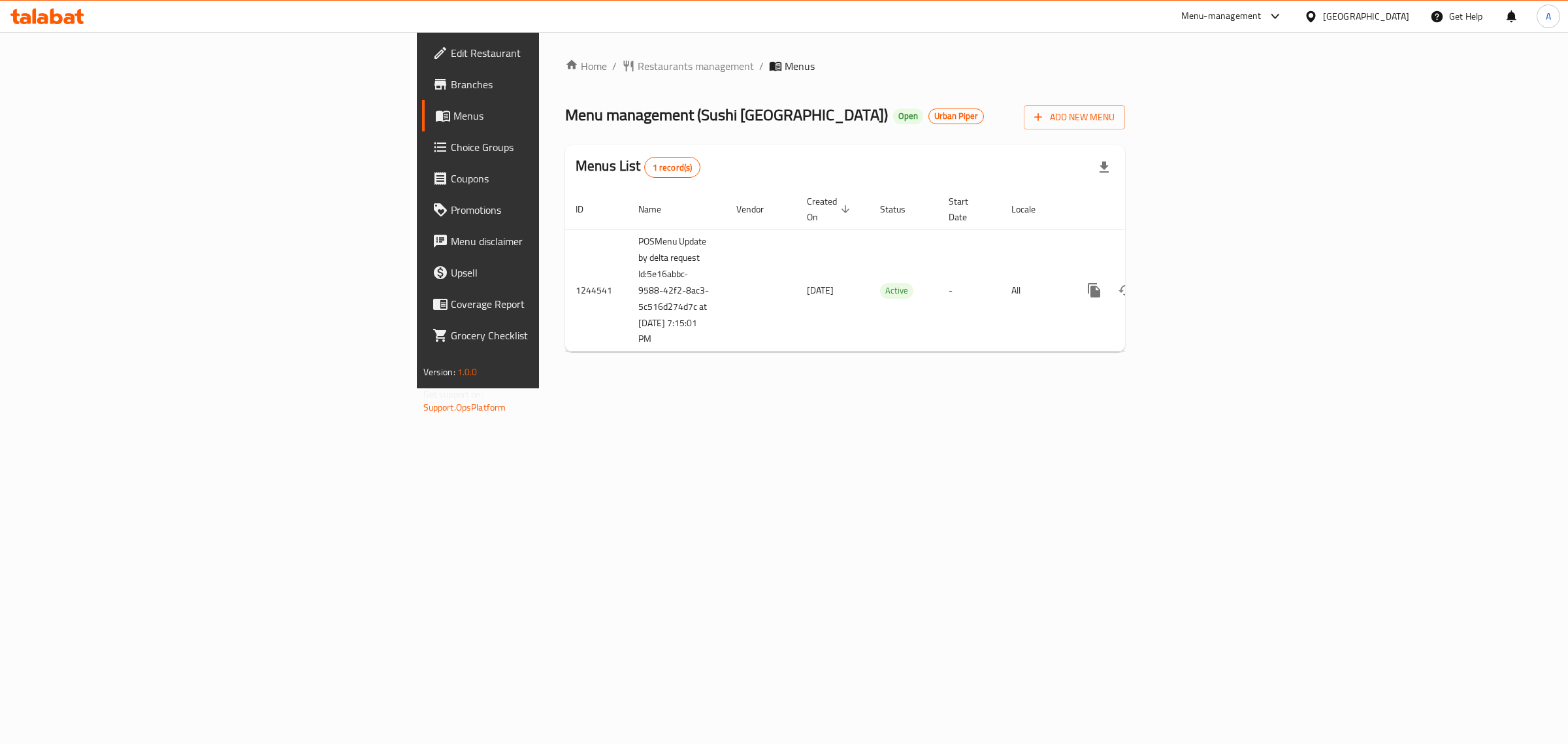
drag, startPoint x: 780, startPoint y: 95, endPoint x: 670, endPoint y: 77, distance: 111.5
click at [777, 95] on div "Home / Restaurants management / Menus Menu management ( Sushi [GEOGRAPHIC_DATA]…" at bounding box center [845, 210] width 560 height 304
click at [451, 54] on span "Edit Restaurant" at bounding box center [560, 53] width 217 height 15
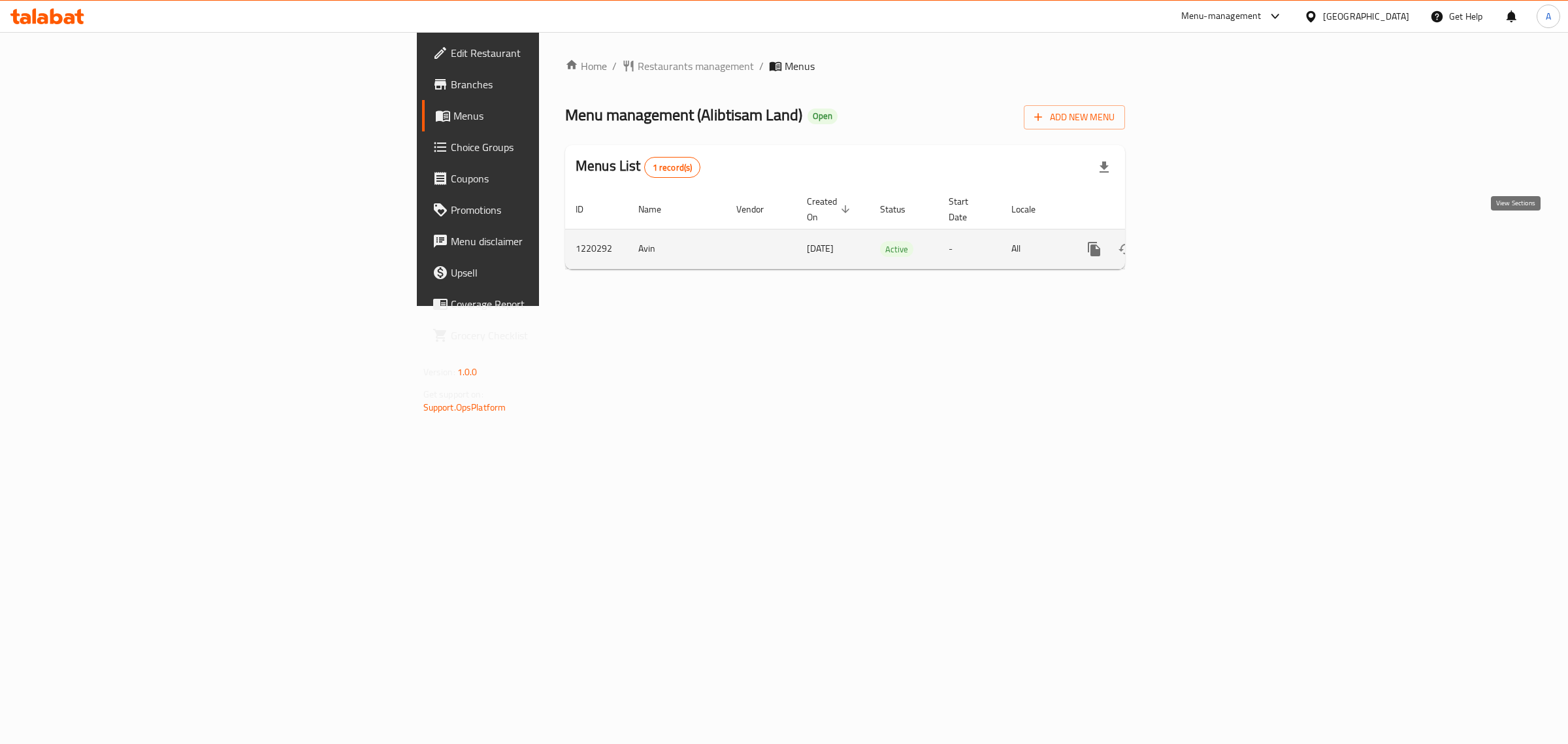
click at [1204, 244] on link "enhanced table" at bounding box center [1188, 248] width 32 height 32
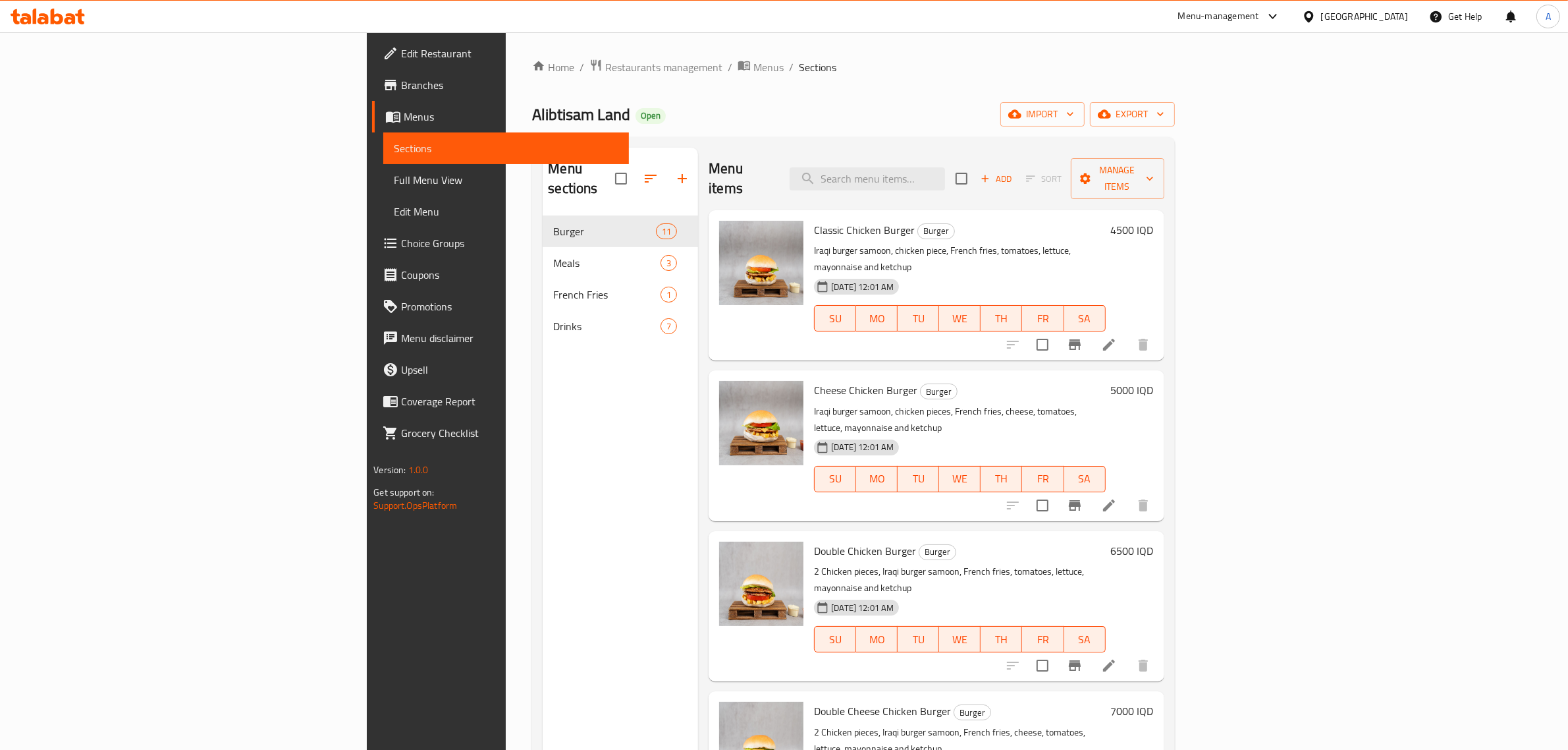
click at [789, 94] on div "Home / Restaurants management / Menus / Sections Alibtisam Land Open import exp…" at bounding box center [853, 483] width 642 height 849
click at [713, 107] on div "Alibtisam Land Open import export" at bounding box center [853, 114] width 642 height 24
click at [870, 113] on div "Alibtisam Land Open import export" at bounding box center [853, 114] width 642 height 24
click at [663, 127] on div "Alibtisam Land Open import export" at bounding box center [853, 114] width 642 height 24
click at [532, 127] on span "Alibtisam Land" at bounding box center [582, 114] width 98 height 29
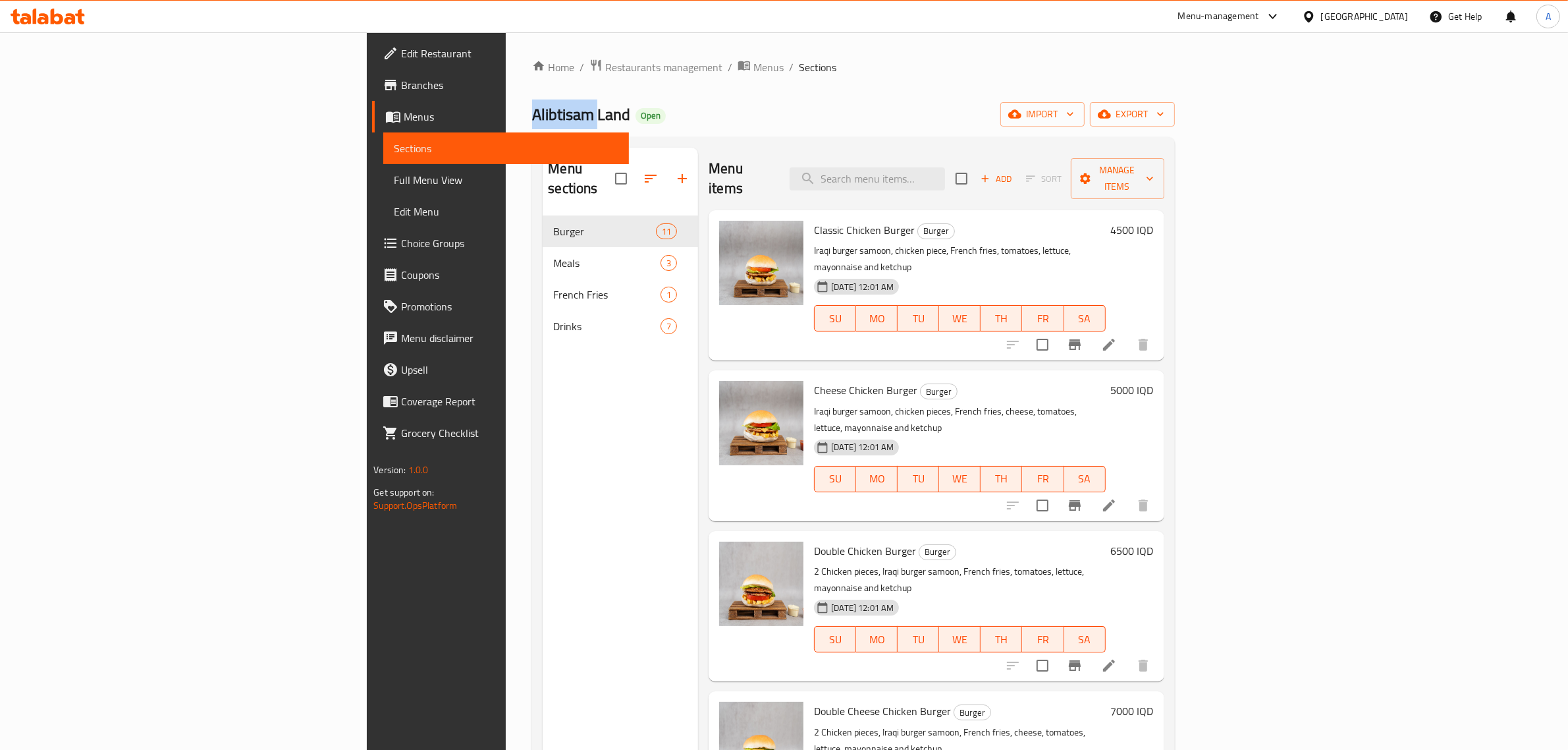
click at [532, 127] on span "Alibtisam Land" at bounding box center [582, 114] width 98 height 29
copy span "Alibtisam Land"
click at [1074, 107] on span "import" at bounding box center [1042, 114] width 63 height 16
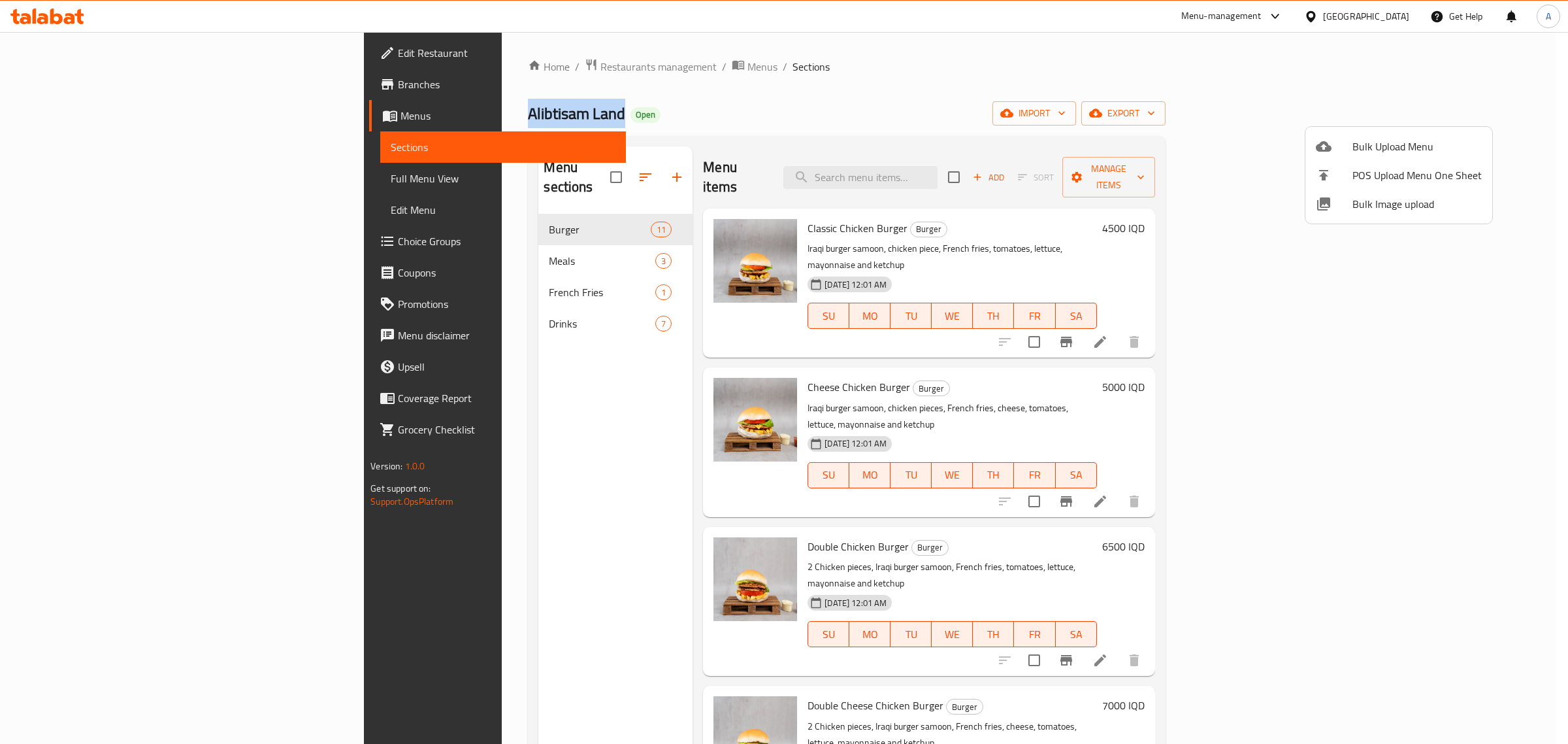
click at [1380, 196] on span "Bulk Image upload" at bounding box center [1417, 204] width 129 height 15
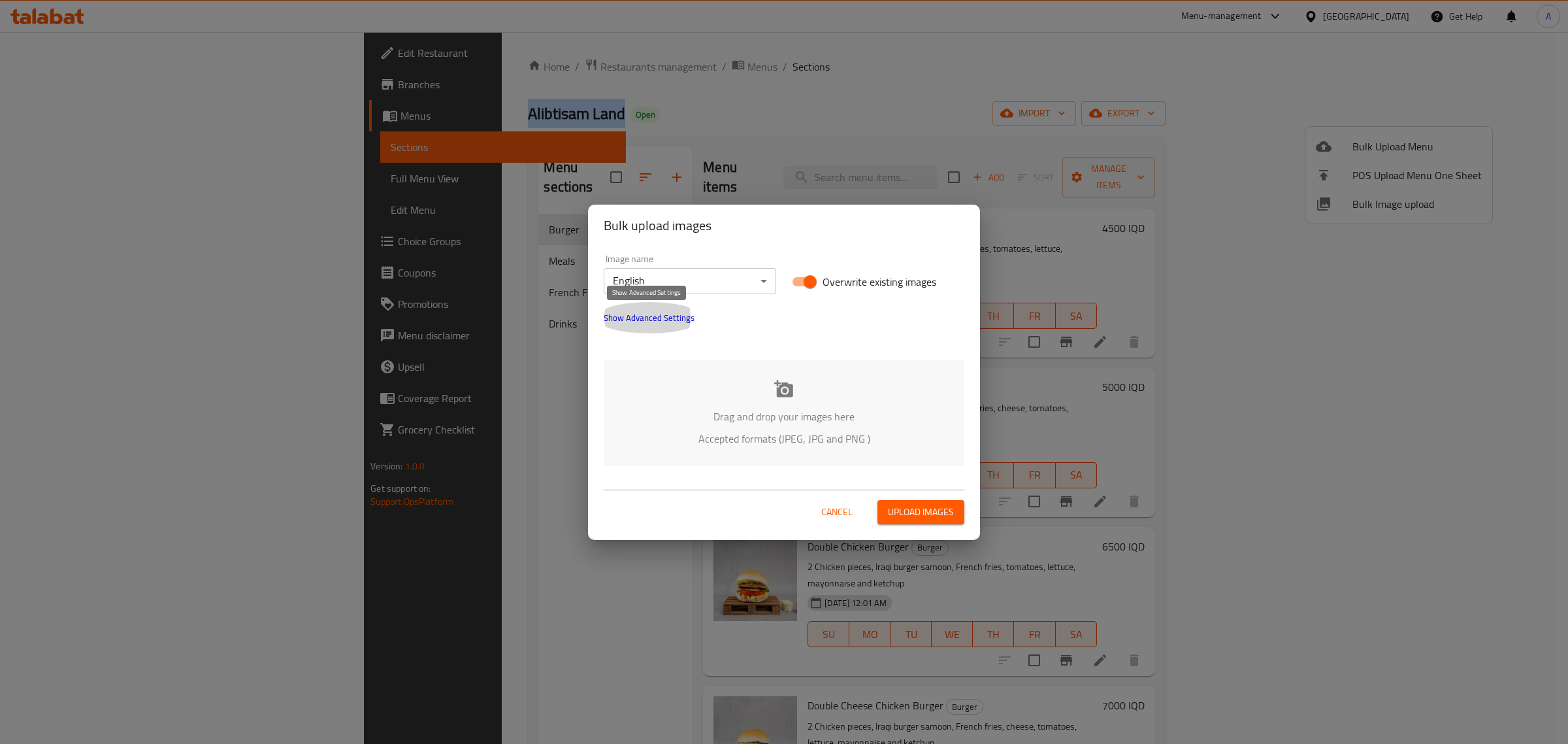
click at [640, 322] on span "Show Advanced Settings" at bounding box center [649, 318] width 91 height 15
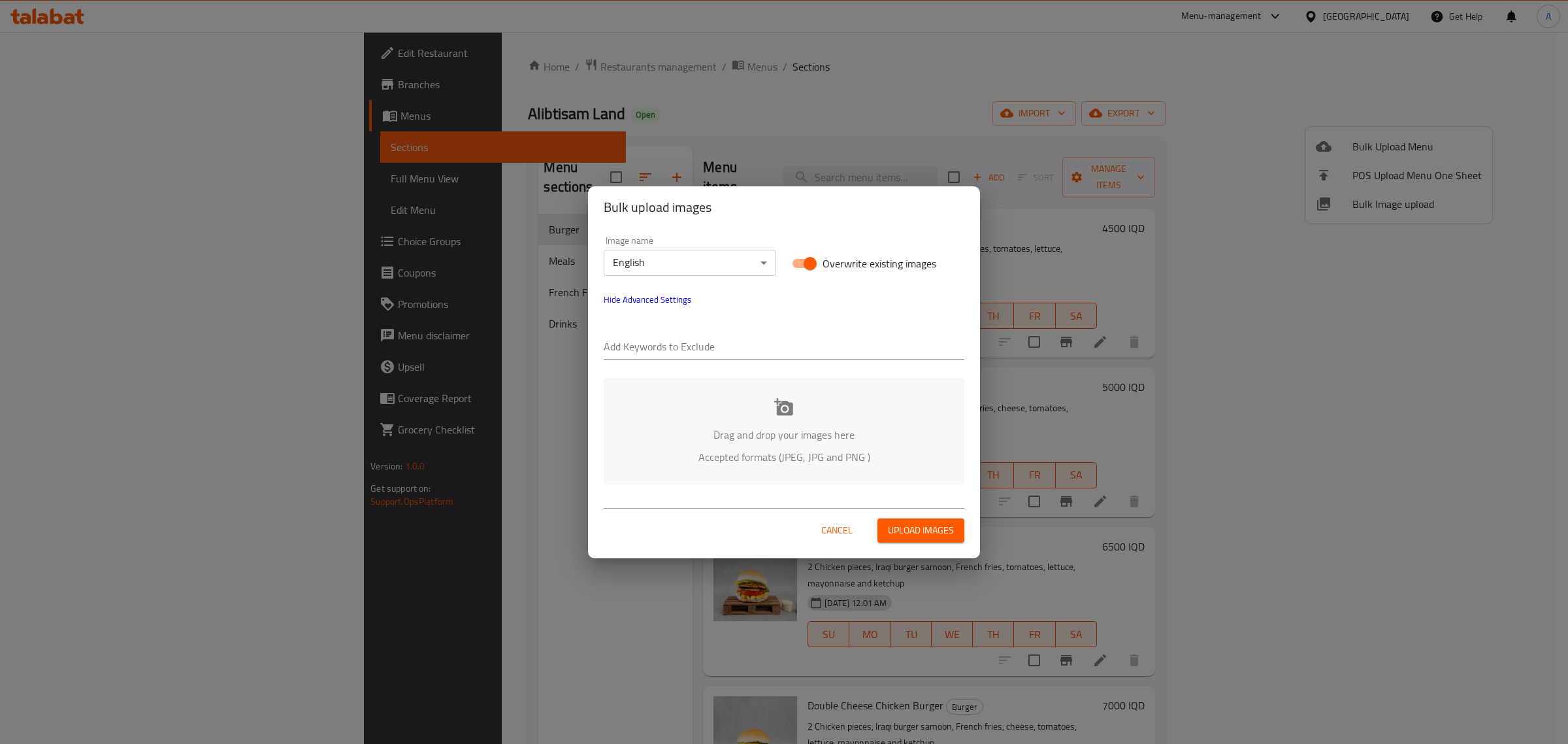
click at [657, 360] on div "Add Keywords to Exclude" at bounding box center [784, 341] width 377 height 52
click at [661, 352] on input "text" at bounding box center [783, 348] width 360 height 21
paste input "Alibtisam Land"
type input "Alibtisam Land"
click at [737, 343] on input "text" at bounding box center [829, 348] width 270 height 21
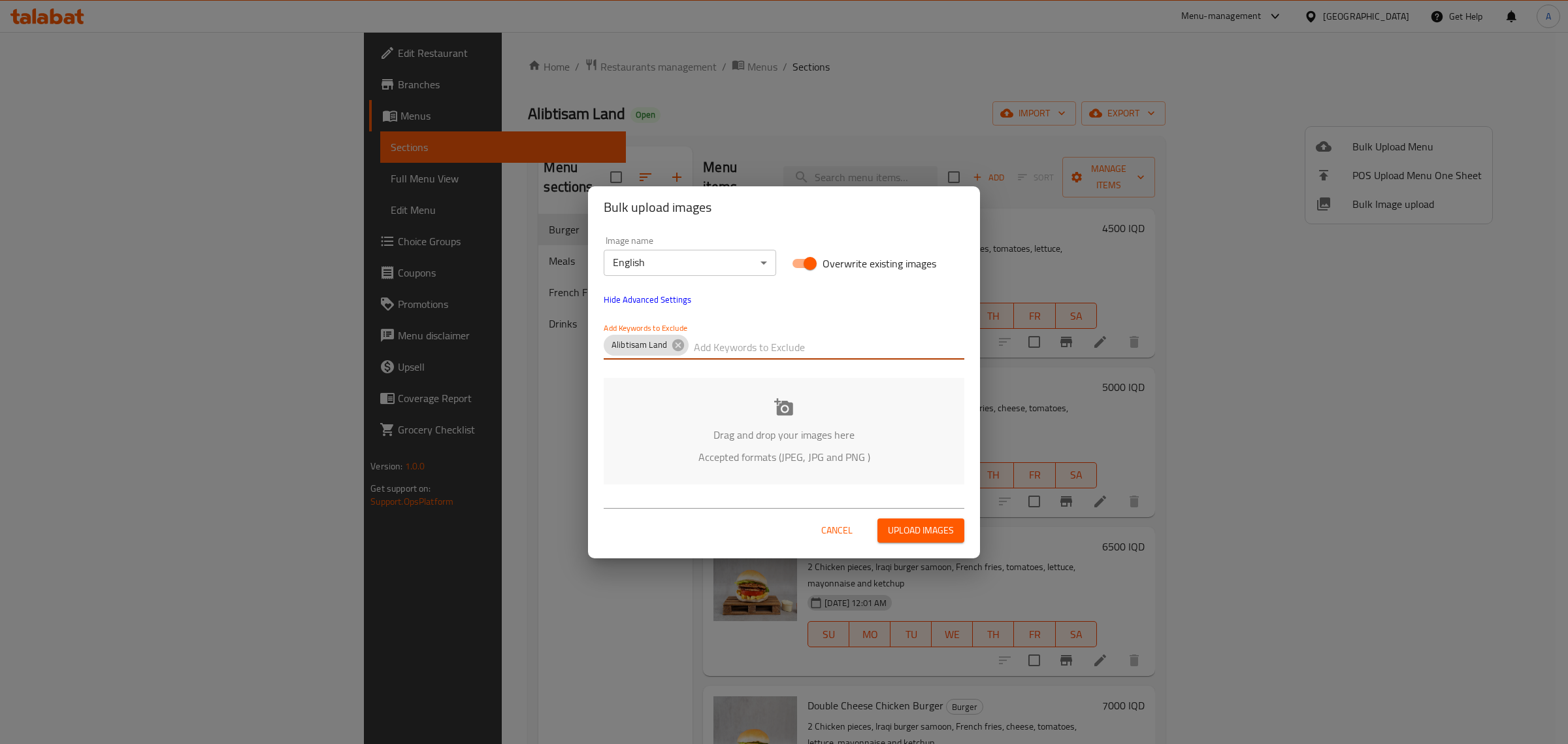
paste input "[PERSON_NAME]."
type input "[PERSON_NAME]."
click at [786, 422] on div "Drag and drop your images here Accepted formats (JPEG, JPG and PNG )" at bounding box center [783, 431] width 360 height 106
